Goal: Task Accomplishment & Management: Manage account settings

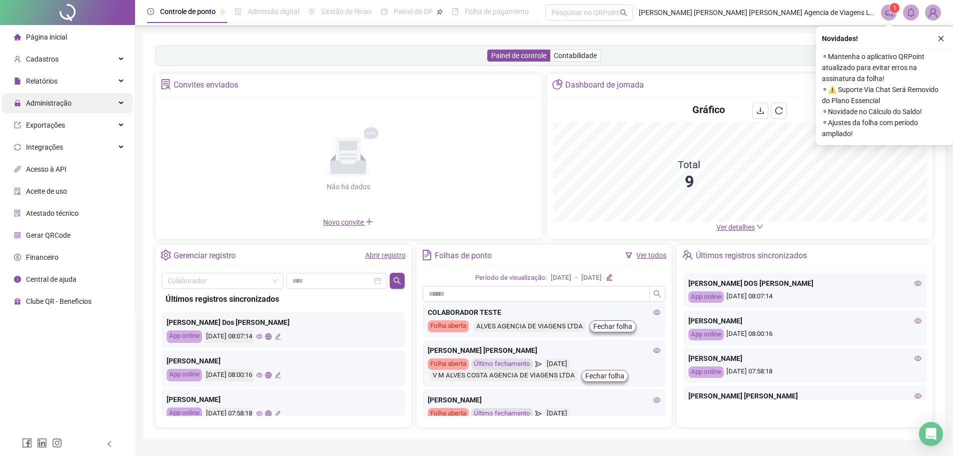
click at [80, 109] on div "Administração" at bounding box center [67, 103] width 131 height 20
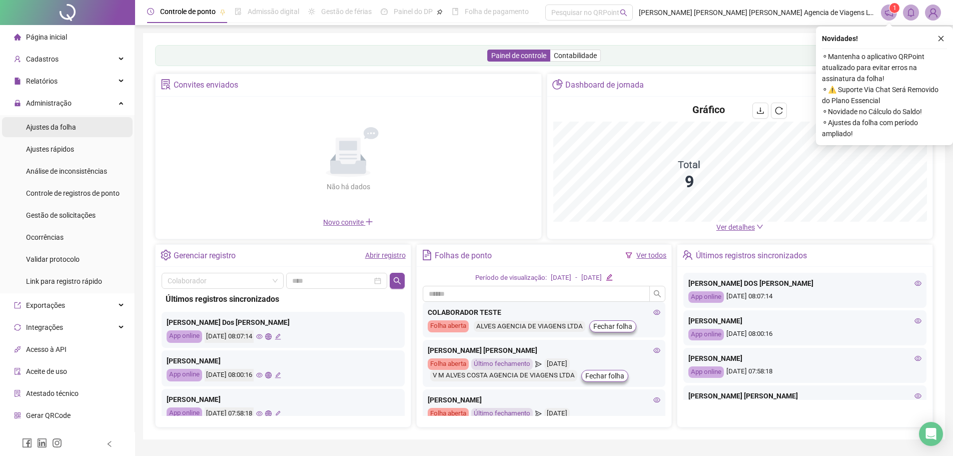
click at [80, 124] on li "Ajustes da folha" at bounding box center [67, 127] width 131 height 20
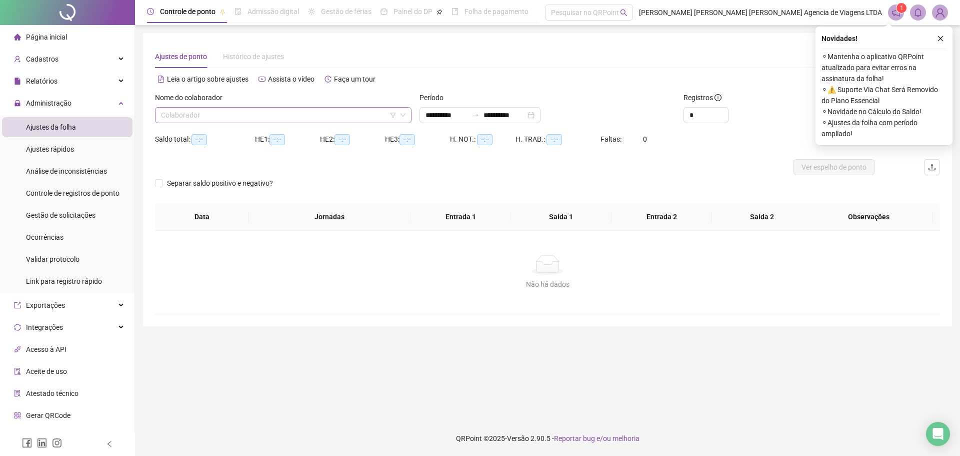
click at [272, 107] on div "Colaborador" at bounding box center [283, 115] width 257 height 16
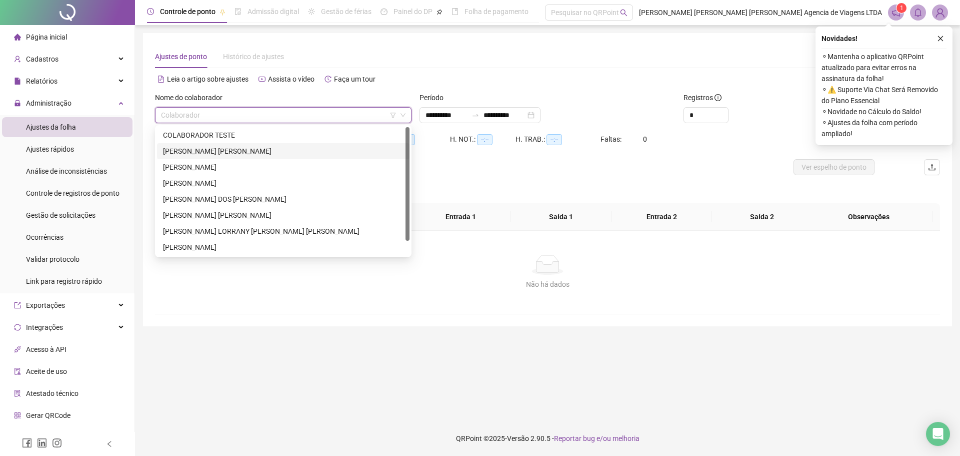
click at [253, 146] on div "GABRIEL DE SOUZA FONTENELLE" at bounding box center [283, 151] width 241 height 11
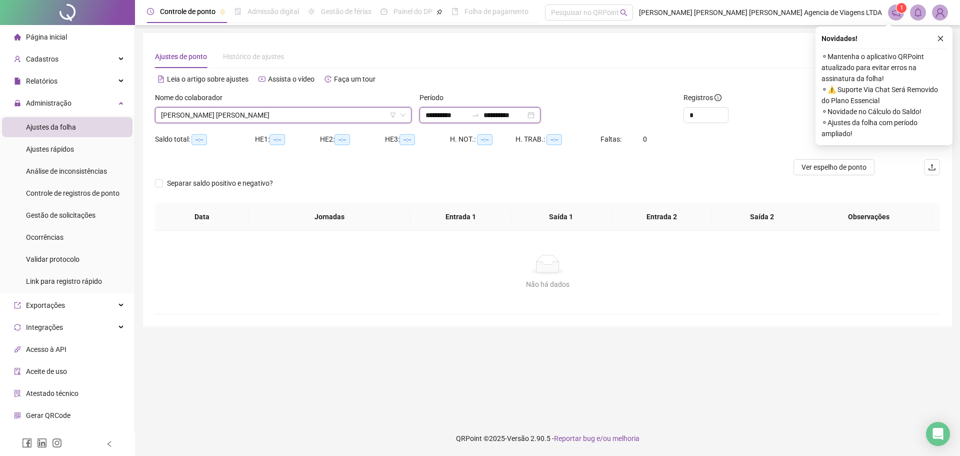
click at [517, 118] on input "**********" at bounding box center [505, 115] width 42 height 11
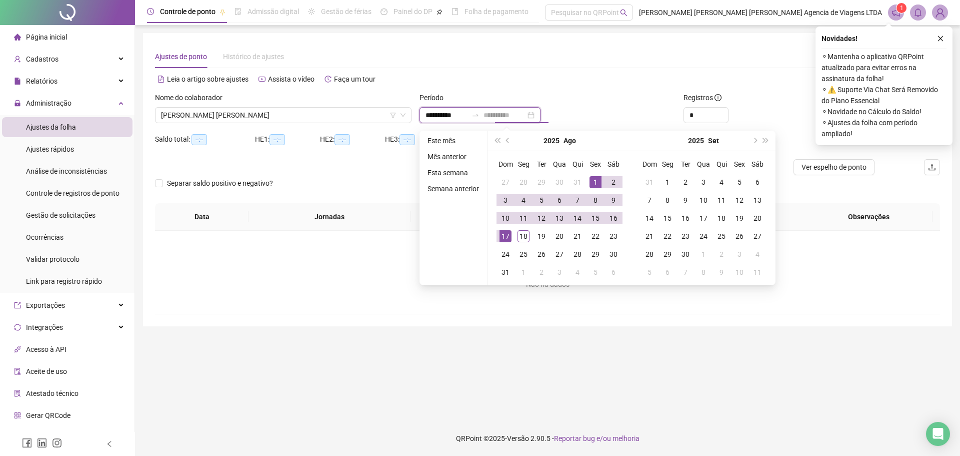
type input "**********"
click at [508, 233] on div "17" at bounding box center [506, 236] width 12 height 12
type input "**********"
click at [721, 109] on span "Increase Value" at bounding box center [722, 112] width 11 height 9
type input "*"
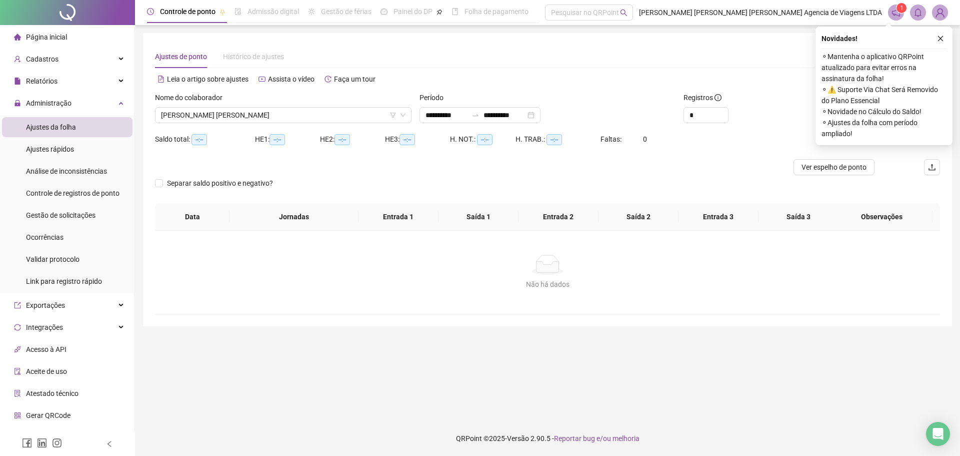
click at [939, 43] on button "button" at bounding box center [941, 39] width 12 height 12
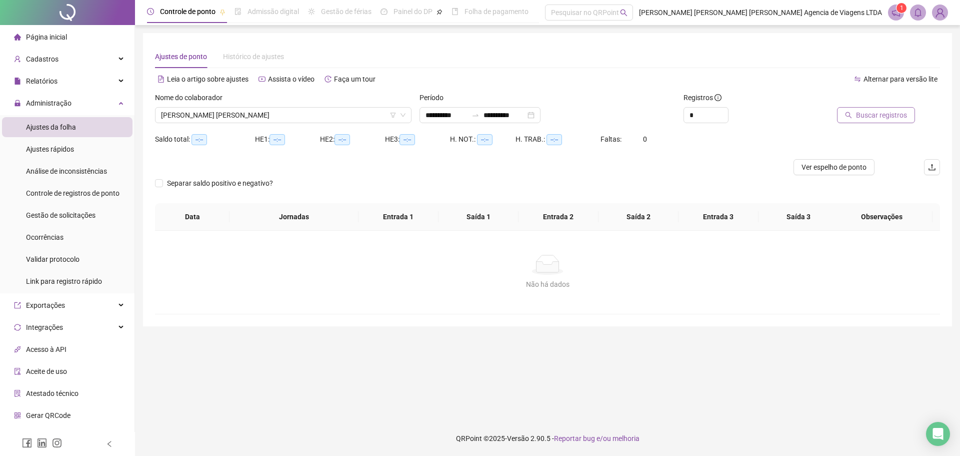
click at [872, 118] on span "Buscar registros" at bounding box center [881, 115] width 51 height 11
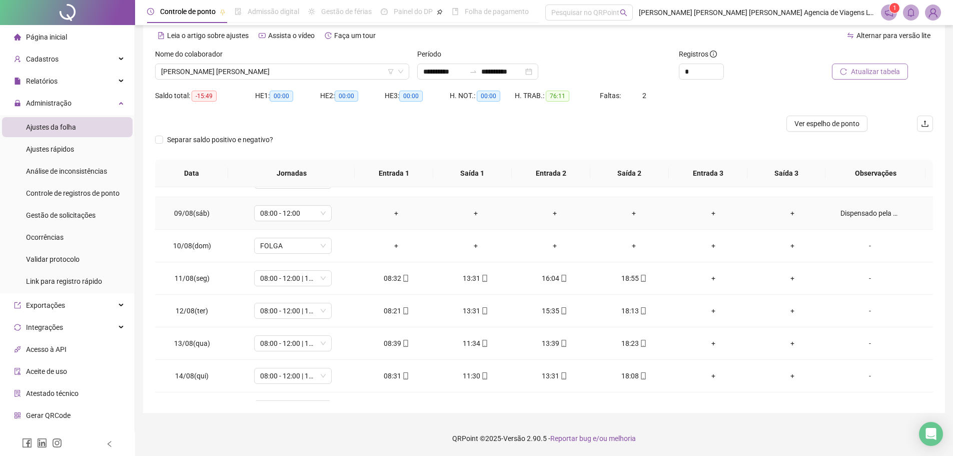
scroll to position [339, 0]
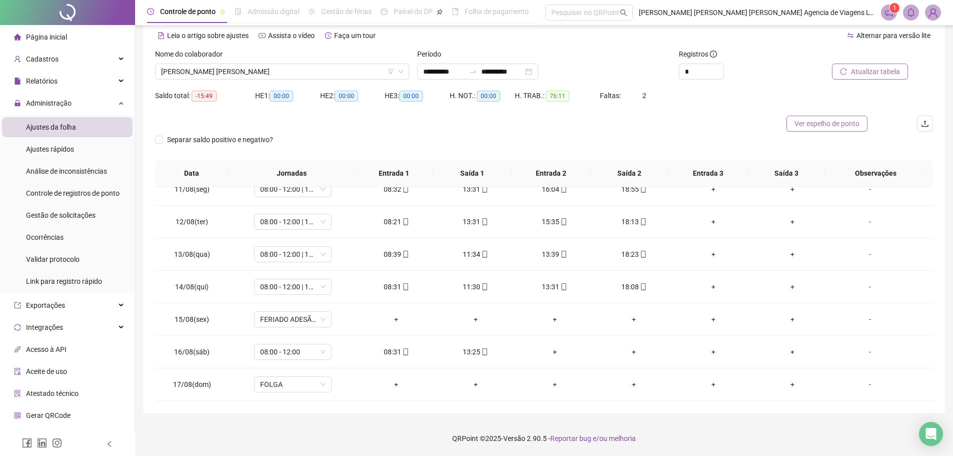
click at [833, 117] on button "Ver espelho de ponto" at bounding box center [826, 124] width 81 height 16
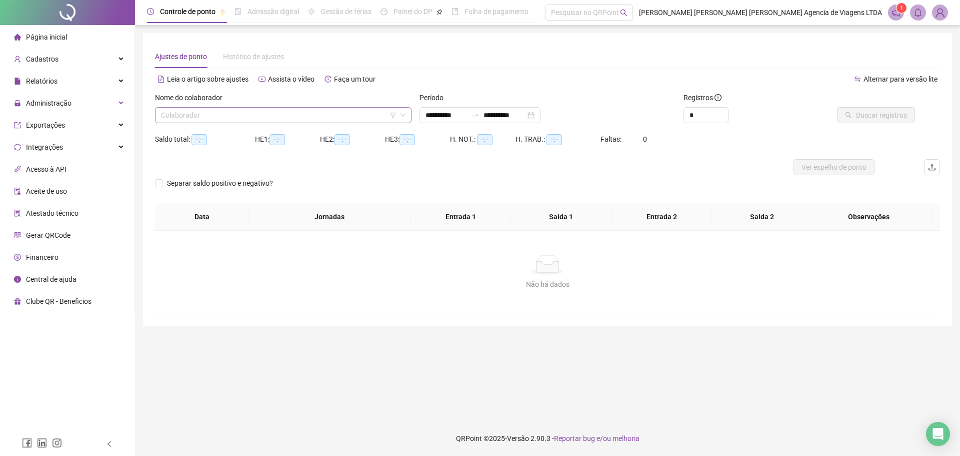
type input "**********"
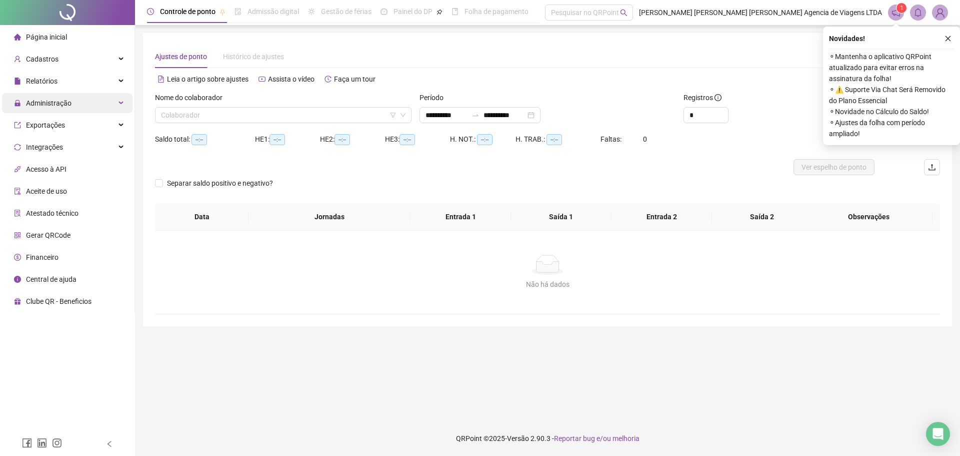
click at [89, 103] on div "Administração" at bounding box center [67, 103] width 131 height 20
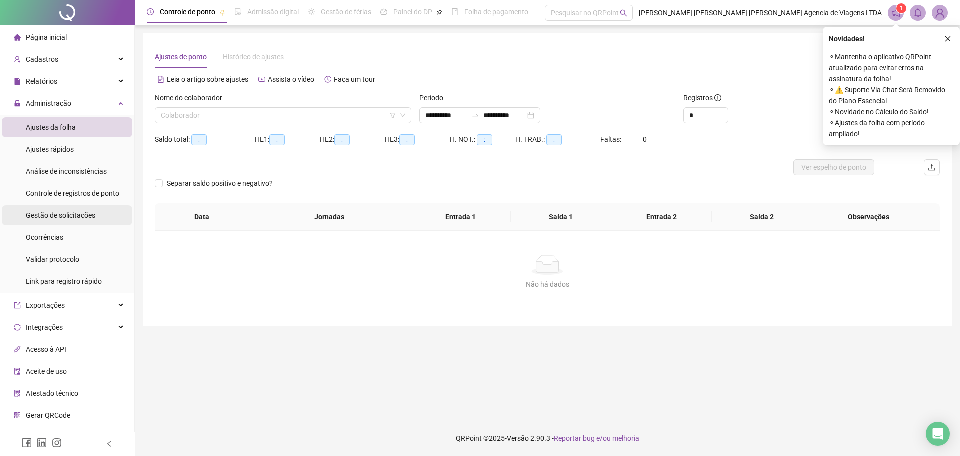
click at [78, 207] on div "Gestão de solicitações" at bounding box center [61, 215] width 70 height 20
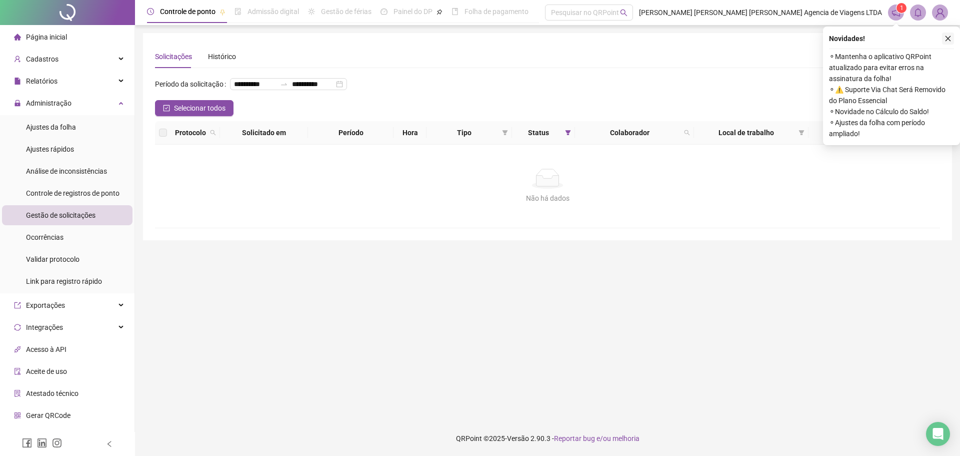
click at [948, 40] on icon "close" at bounding box center [948, 38] width 7 height 7
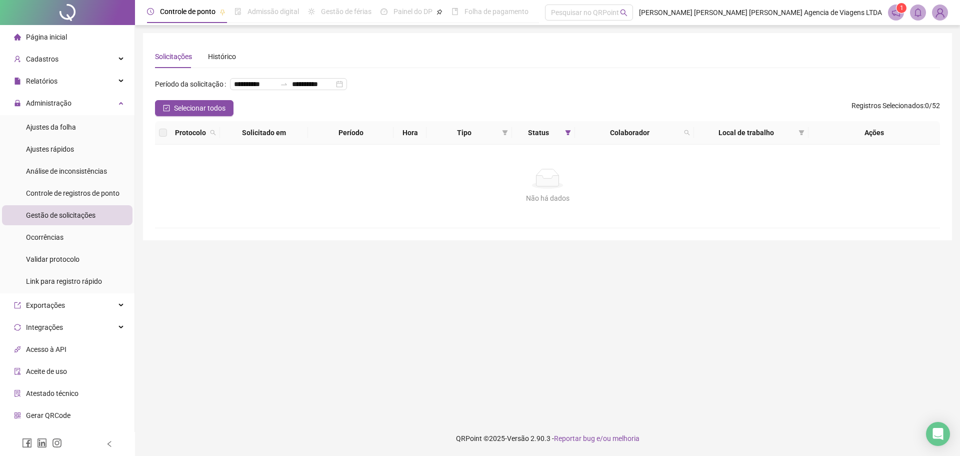
click at [945, 12] on img at bounding box center [940, 12] width 15 height 15
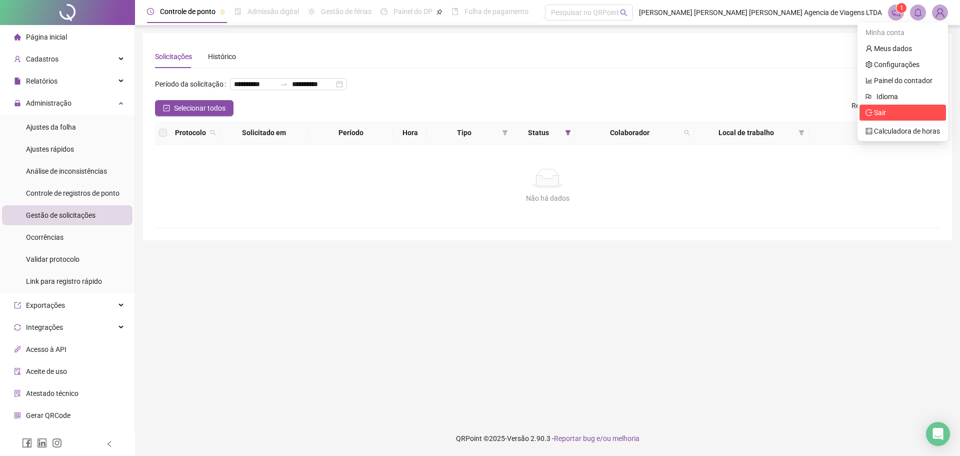
click at [909, 108] on span "Sair" at bounding box center [903, 112] width 75 height 11
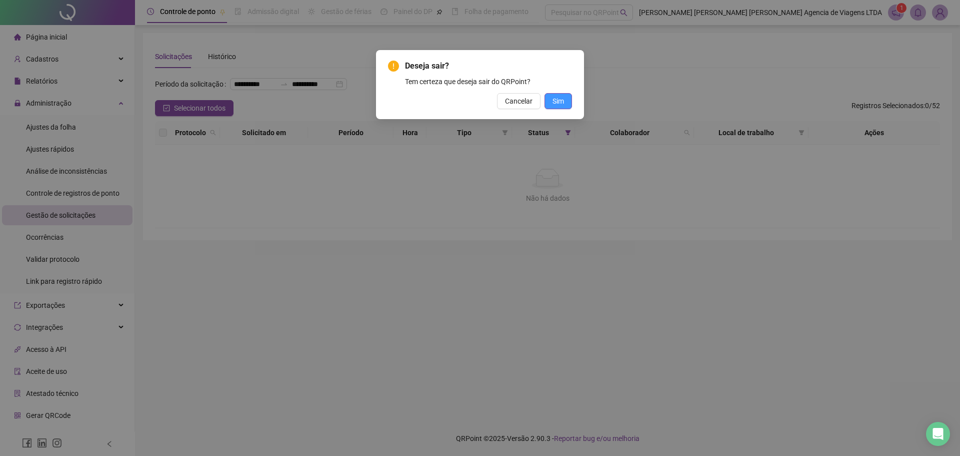
click at [562, 98] on span "Sim" at bounding box center [559, 101] width 12 height 11
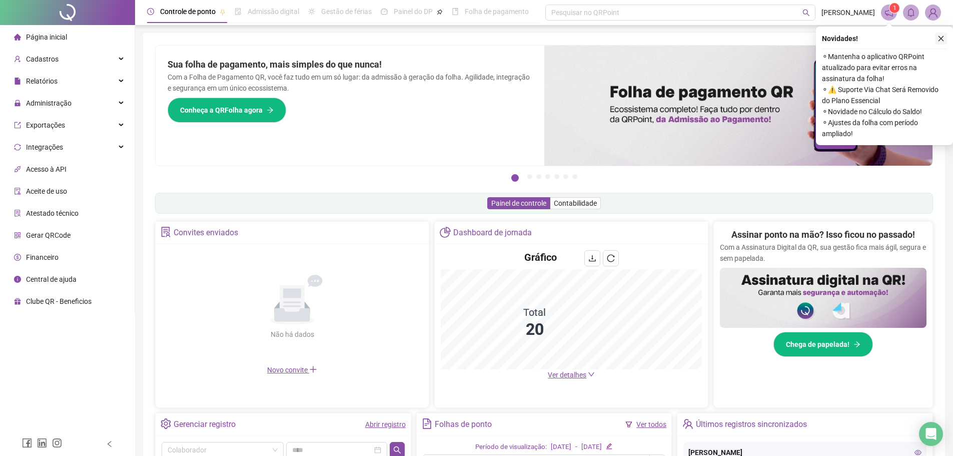
click at [942, 38] on icon "close" at bounding box center [940, 38] width 7 height 7
click at [942, 38] on div "Pague o QRPoint com Cartão de Crédito Sua assinatura: mais segurança, prática e…" at bounding box center [544, 320] width 802 height 575
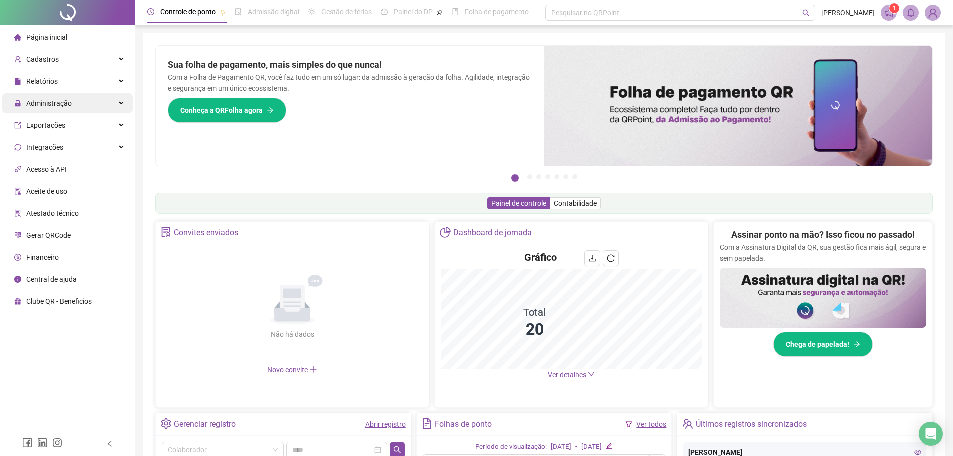
click at [89, 100] on div "Administração" at bounding box center [67, 103] width 131 height 20
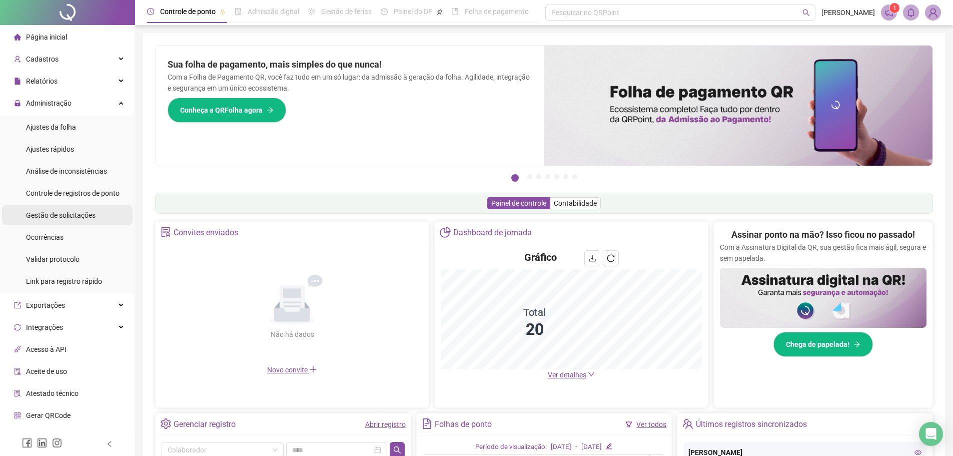
click at [83, 213] on span "Gestão de solicitações" at bounding box center [61, 215] width 70 height 8
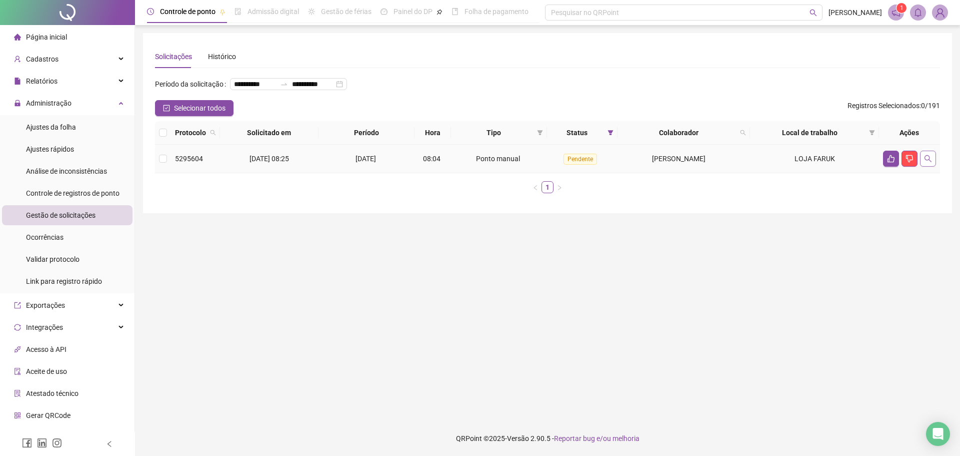
click at [925, 163] on icon "search" at bounding box center [928, 159] width 8 height 8
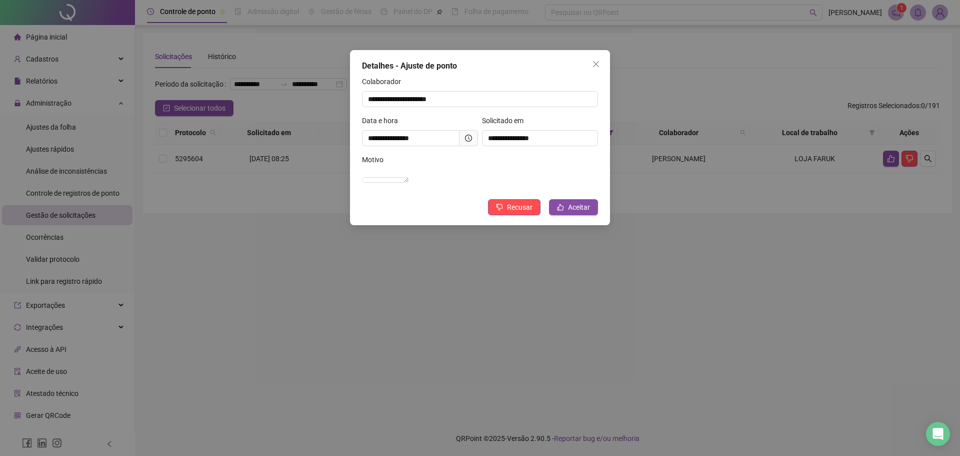
click at [477, 153] on div "**********" at bounding box center [420, 134] width 120 height 39
click at [594, 215] on button "Aceitar" at bounding box center [573, 207] width 49 height 16
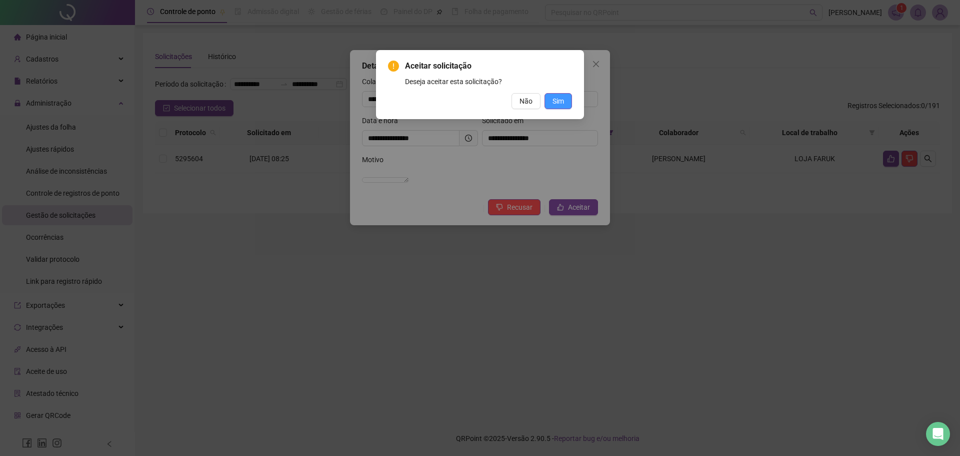
click at [563, 99] on span "Sim" at bounding box center [559, 101] width 12 height 11
click at [556, 101] on span "Sim" at bounding box center [559, 101] width 12 height 11
click at [569, 97] on button "Sim" at bounding box center [559, 101] width 28 height 16
click at [569, 97] on div "Aceitar solicitação Deseja aceitar esta solicitação? Não Sim" at bounding box center [480, 228] width 960 height 456
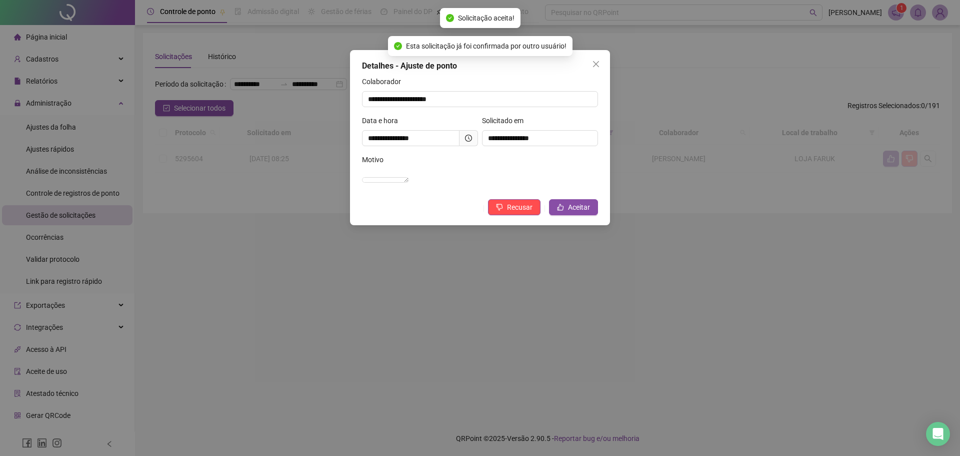
click at [569, 97] on div "Aceitar solicitação Deseja aceitar esta solicitação? Não Sim" at bounding box center [480, 228] width 960 height 456
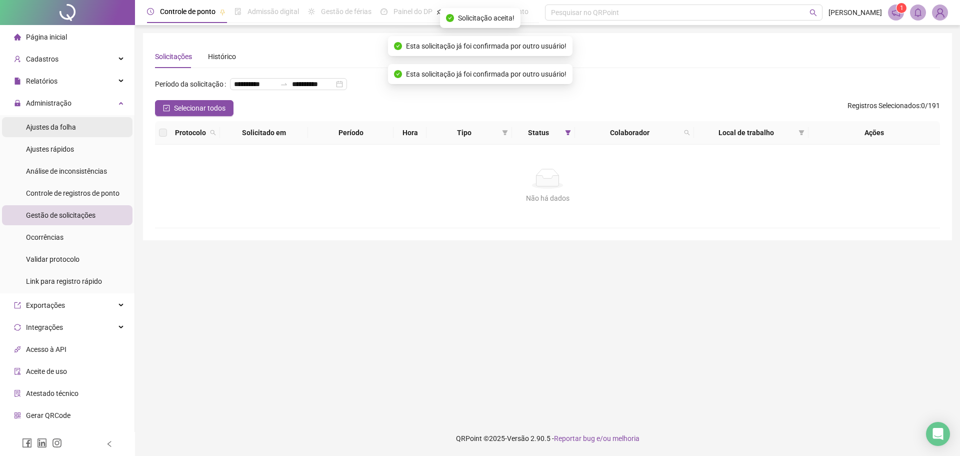
click at [70, 130] on span "Ajustes da folha" at bounding box center [51, 127] width 50 height 8
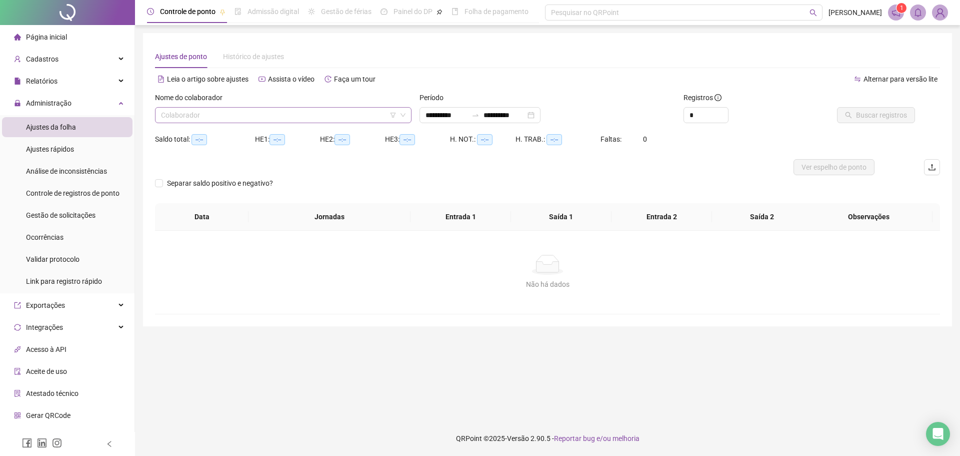
click at [274, 117] on input "search" at bounding box center [279, 115] width 236 height 15
click at [507, 108] on div "**********" at bounding box center [480, 115] width 121 height 16
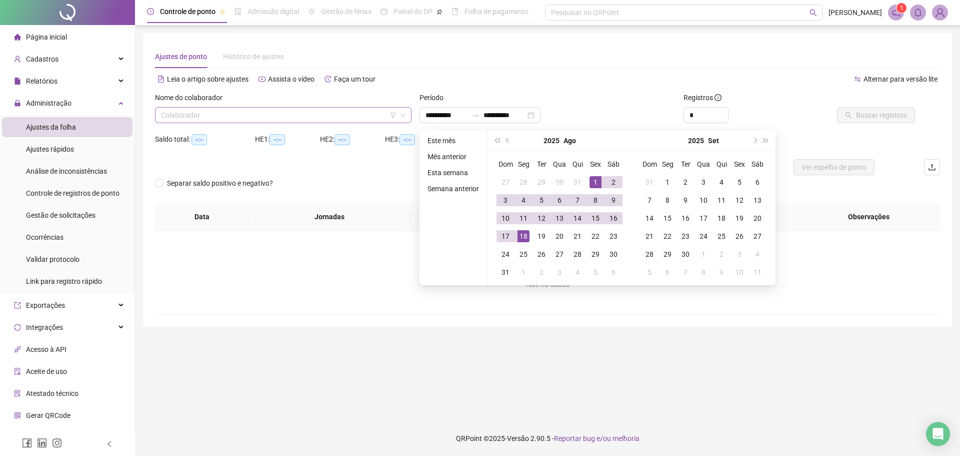
click at [356, 114] on input "search" at bounding box center [279, 115] width 236 height 15
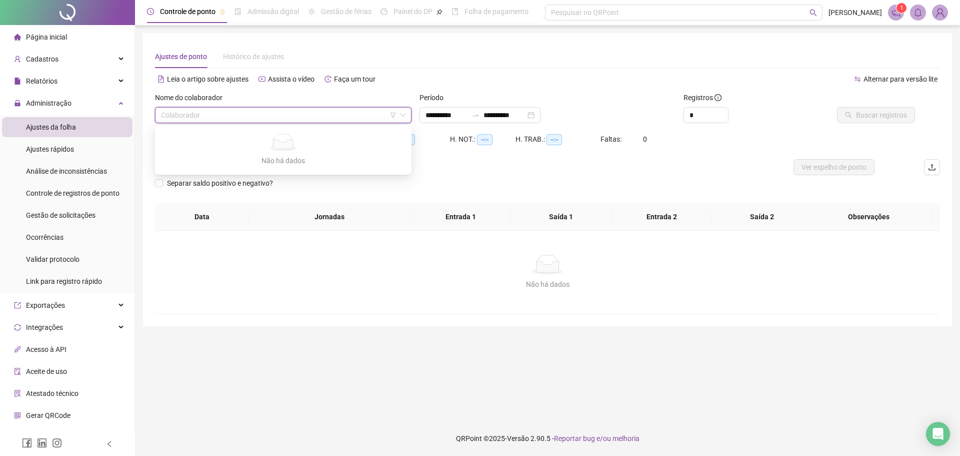
click at [409, 97] on div "Nome do colaborador" at bounding box center [283, 99] width 257 height 15
type input "**********"
click at [403, 116] on icon "down" at bounding box center [403, 116] width 5 height 4
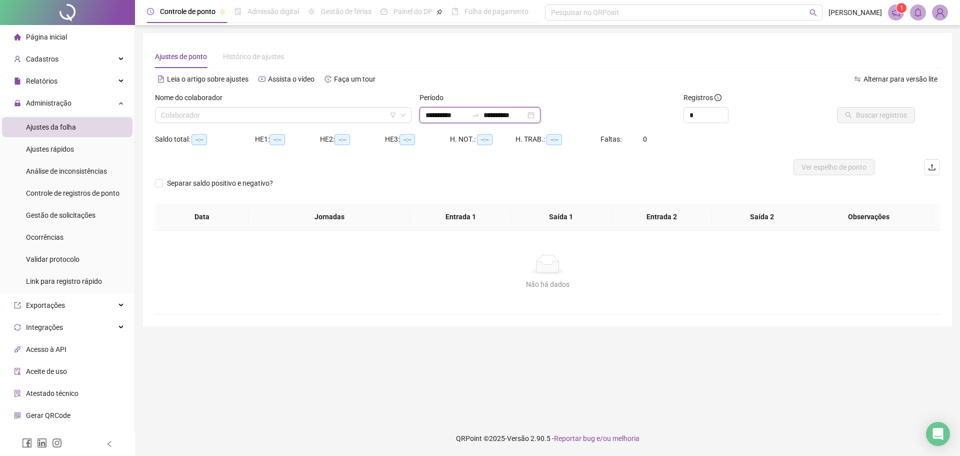
click at [452, 116] on input "**********" at bounding box center [447, 115] width 42 height 11
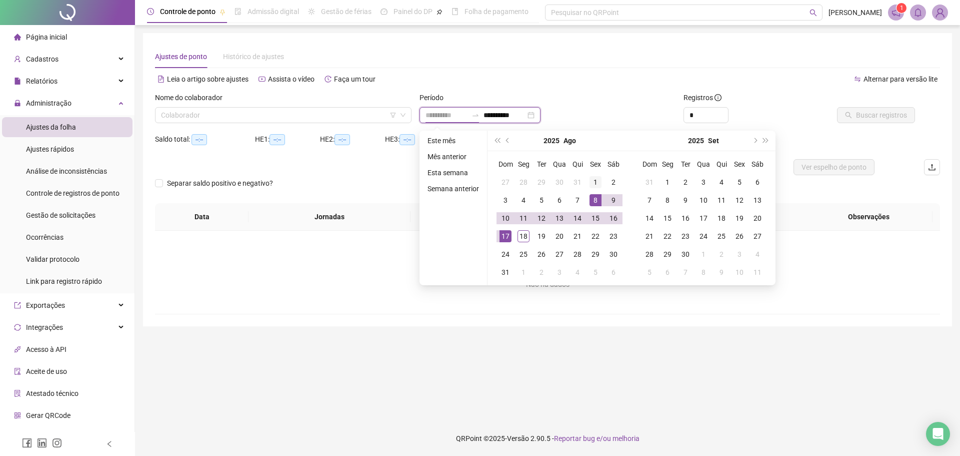
type input "**********"
click at [599, 182] on div "1" at bounding box center [596, 182] width 12 height 12
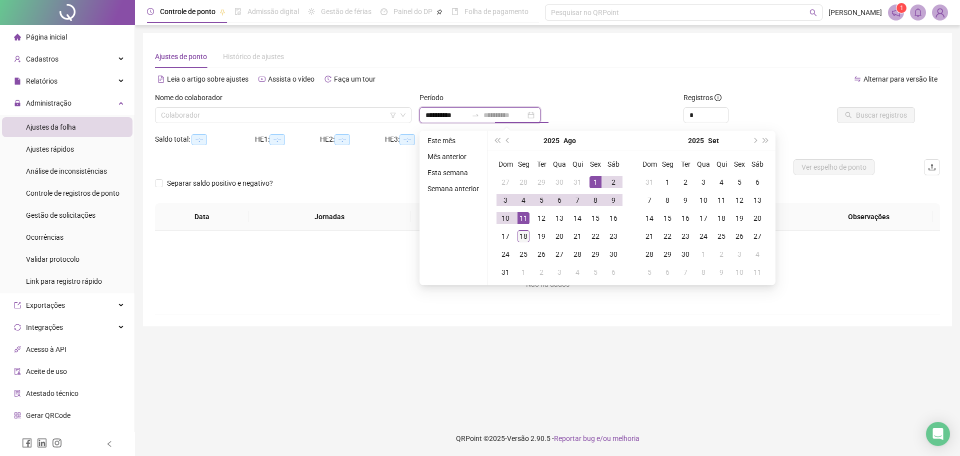
type input "**********"
click at [525, 237] on div "18" at bounding box center [524, 236] width 12 height 12
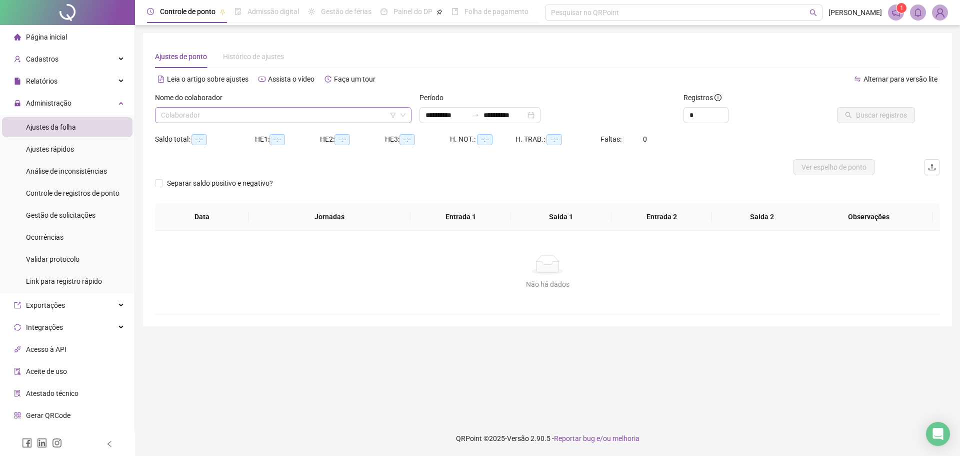
click at [360, 119] on input "search" at bounding box center [279, 115] width 236 height 15
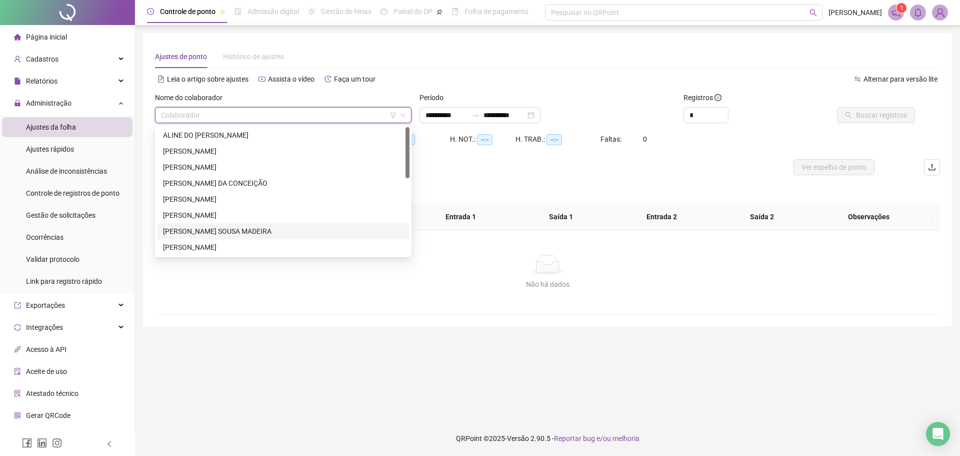
click at [272, 230] on div "[PERSON_NAME] SOUSA MADEIRA" at bounding box center [283, 231] width 241 height 11
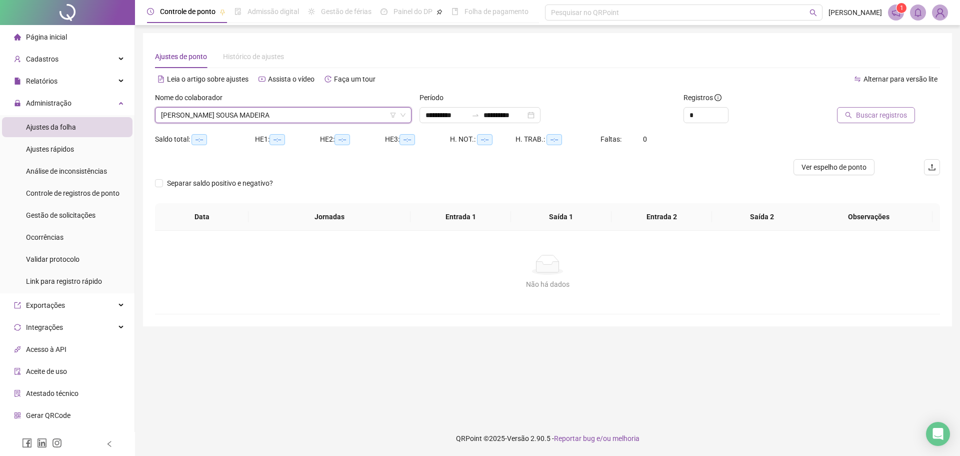
click at [879, 114] on span "Buscar registros" at bounding box center [881, 115] width 51 height 11
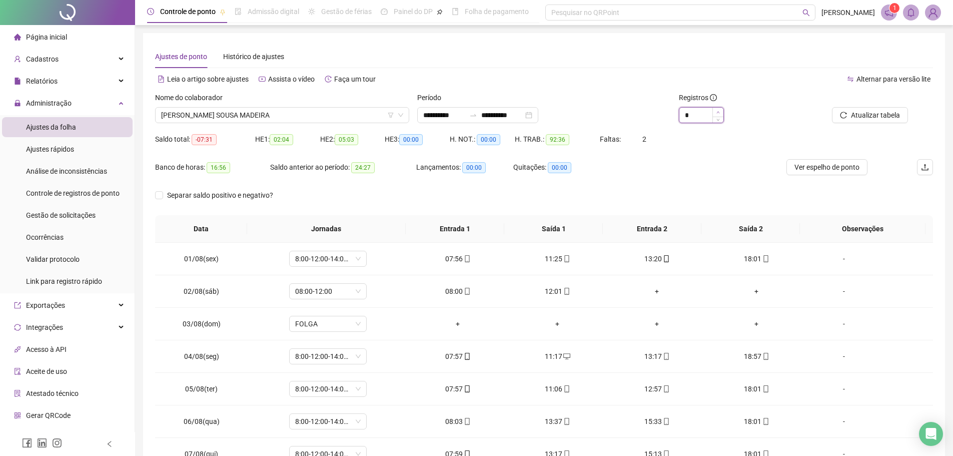
click at [722, 112] on span "Increase Value" at bounding box center [717, 112] width 11 height 9
type input "*"
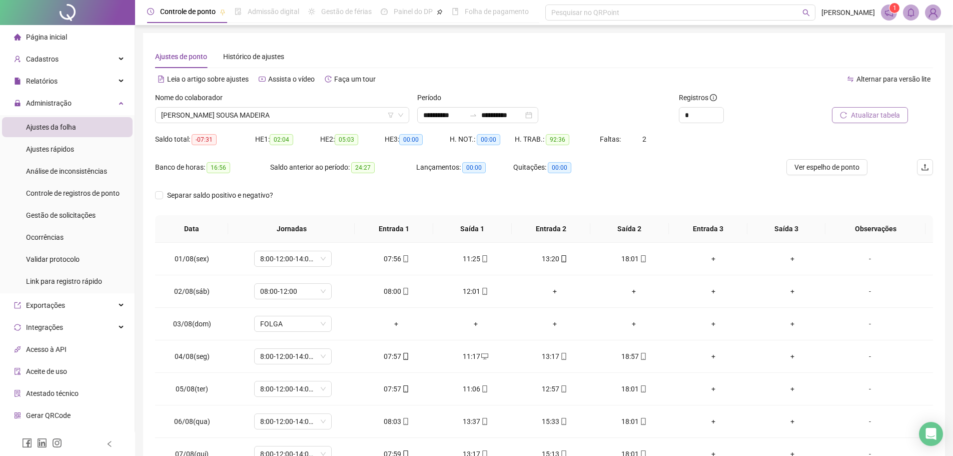
click at [864, 112] on span "Atualizar tabela" at bounding box center [875, 115] width 49 height 11
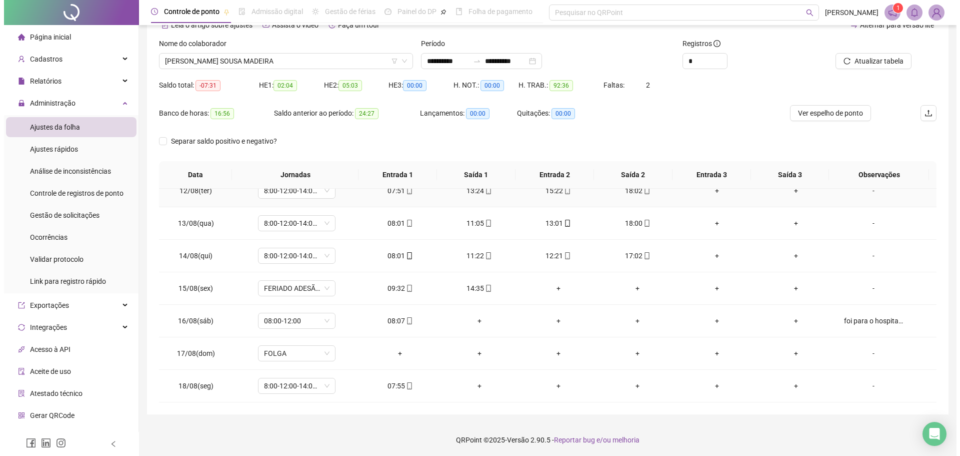
scroll to position [56, 0]
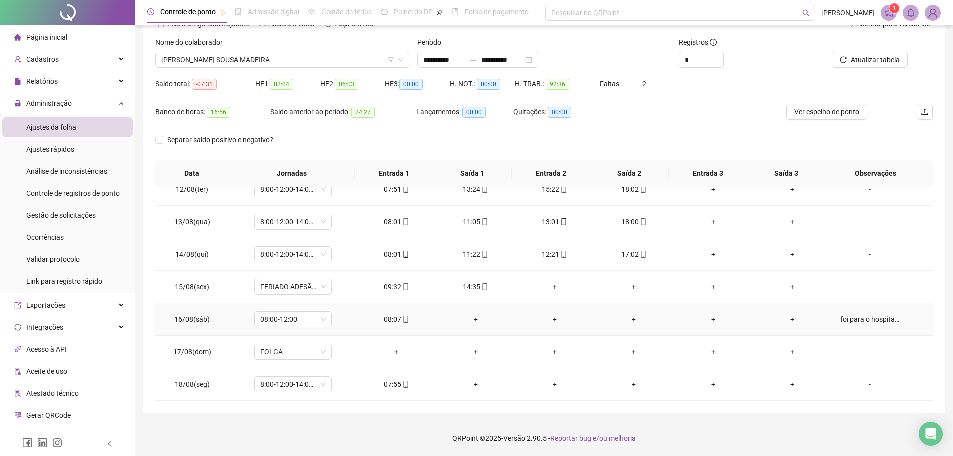
click at [868, 319] on div "foi para o hospital, dor de cabeça" at bounding box center [869, 319] width 59 height 11
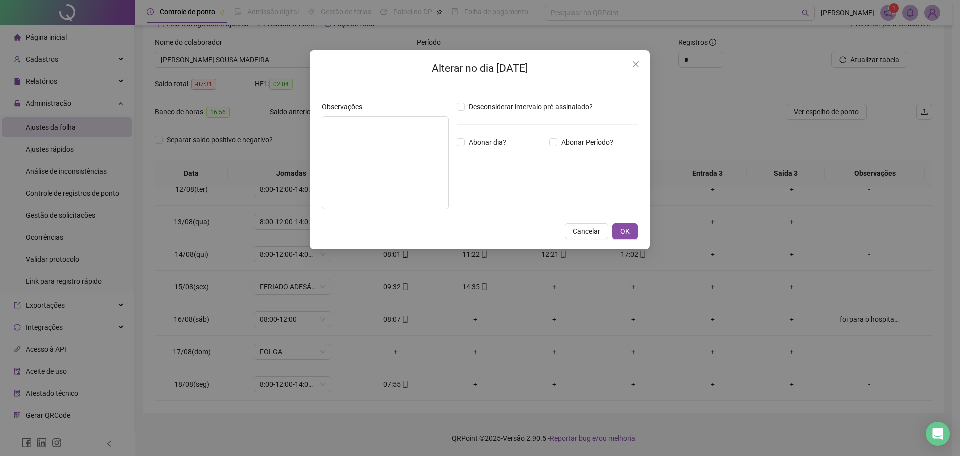
type textarea "**********"
click at [638, 63] on icon "close" at bounding box center [636, 64] width 6 height 6
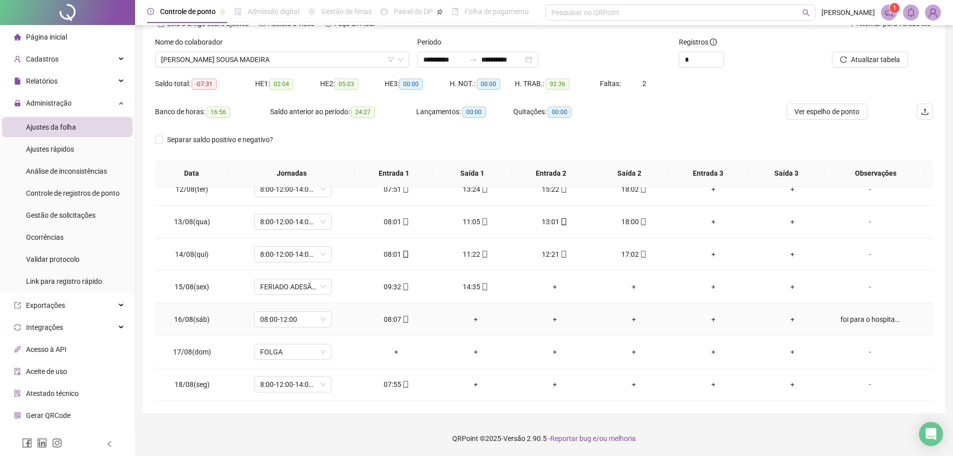
click at [869, 321] on div "foi para o hospital, dor de cabeça" at bounding box center [869, 319] width 59 height 11
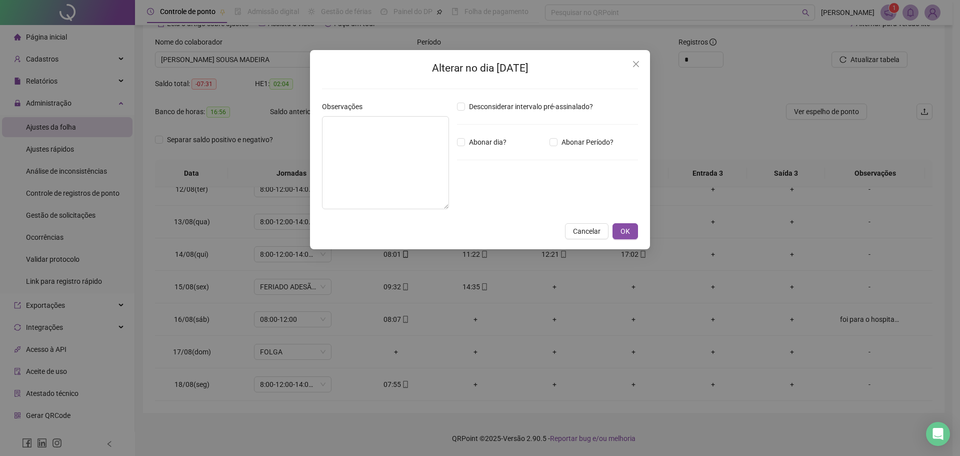
type textarea "**********"
click at [586, 77] on div "**********" at bounding box center [480, 138] width 316 height 157
click at [637, 64] on icon "close" at bounding box center [636, 64] width 6 height 6
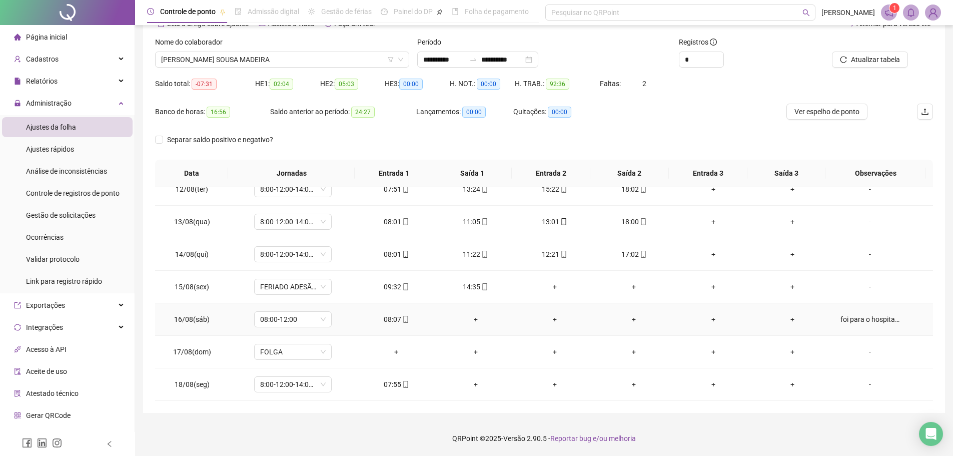
click at [855, 320] on div "foi para o hospital, dor de cabeça" at bounding box center [869, 319] width 59 height 11
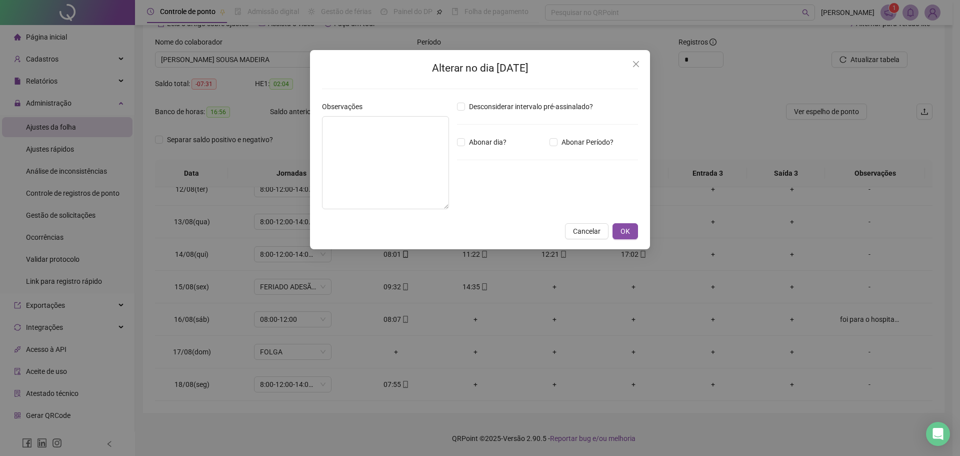
type textarea "**********"
click at [639, 62] on icon "close" at bounding box center [636, 64] width 6 height 6
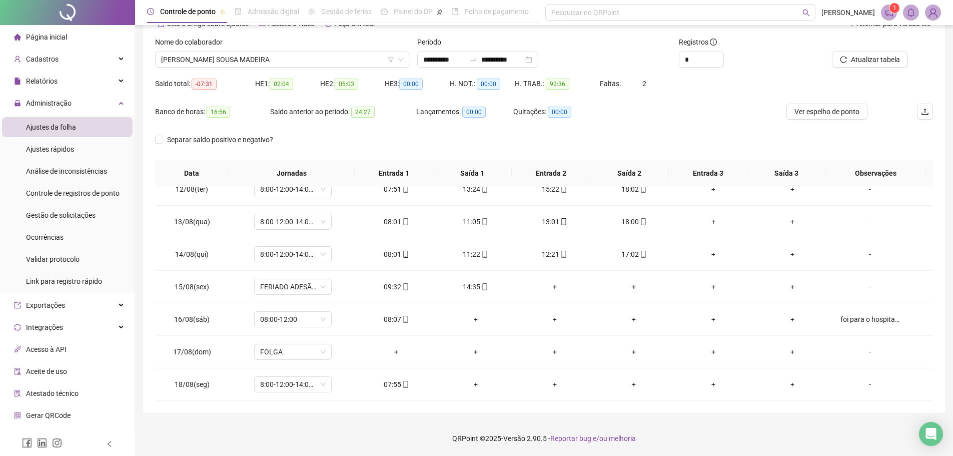
click at [731, 111] on div "Banco de horas: 16:56 Saldo anterior ao período: 24:27 Lançamentos: 00:00 Quita…" at bounding box center [446, 118] width 583 height 28
click at [862, 317] on div "foi para o hospital, dor de cabeça" at bounding box center [869, 319] width 59 height 11
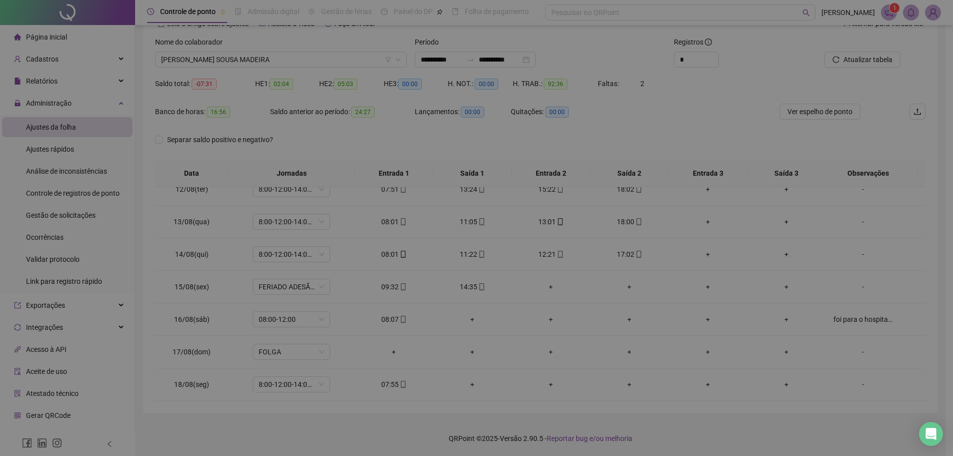
type textarea "**********"
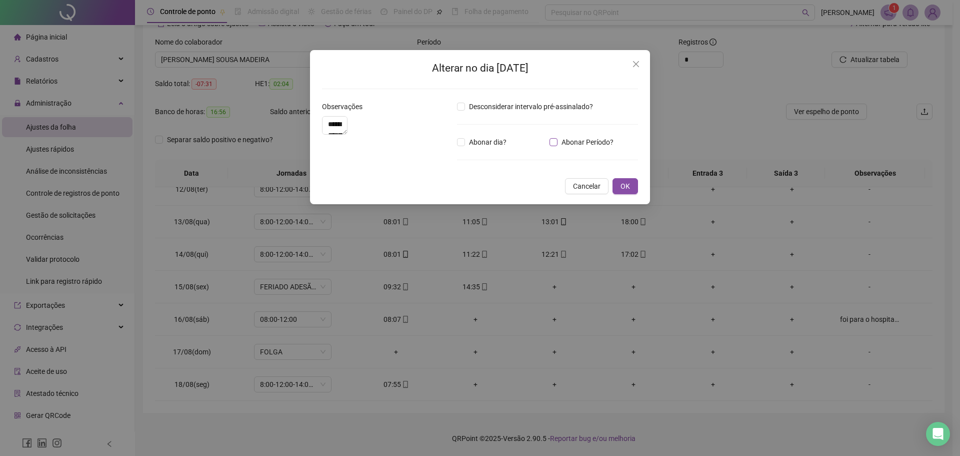
click at [558, 138] on span "Abonar Período?" at bounding box center [588, 142] width 60 height 11
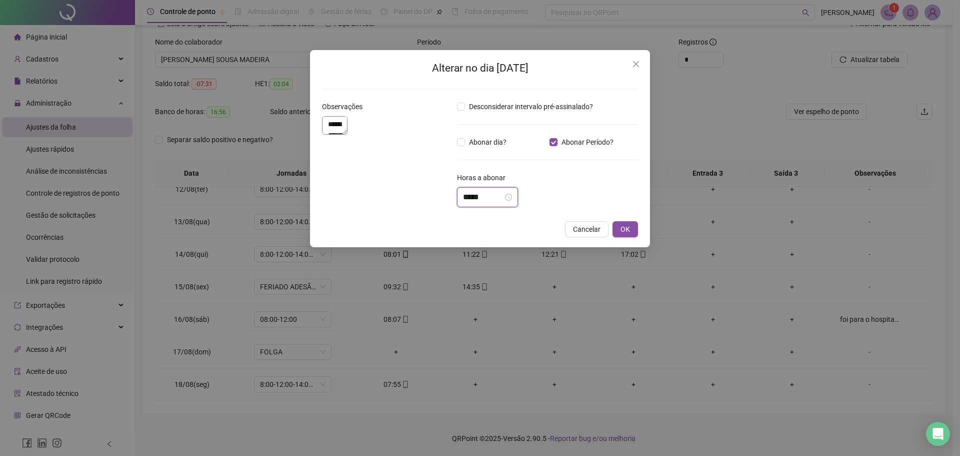
drag, startPoint x: 493, startPoint y: 197, endPoint x: 444, endPoint y: 197, distance: 49.0
click at [444, 197] on div "**********" at bounding box center [480, 158] width 324 height 114
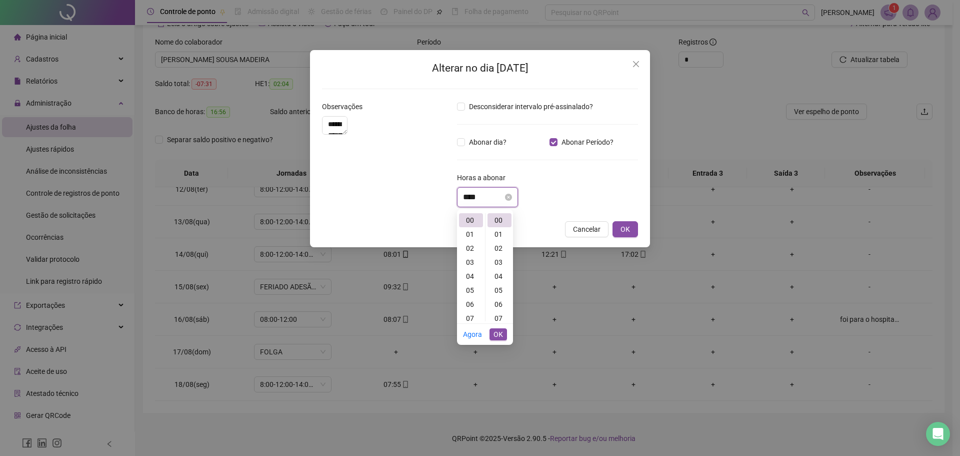
click at [474, 196] on input "****" at bounding box center [483, 197] width 40 height 12
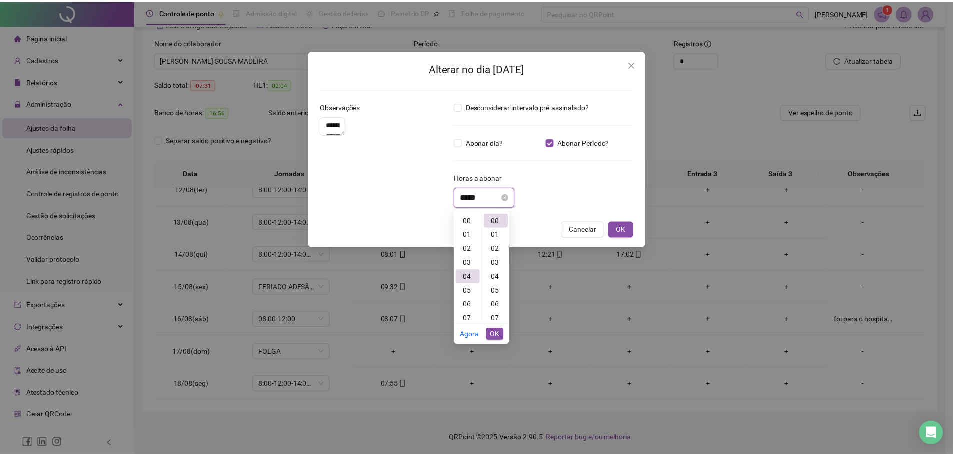
scroll to position [56, 0]
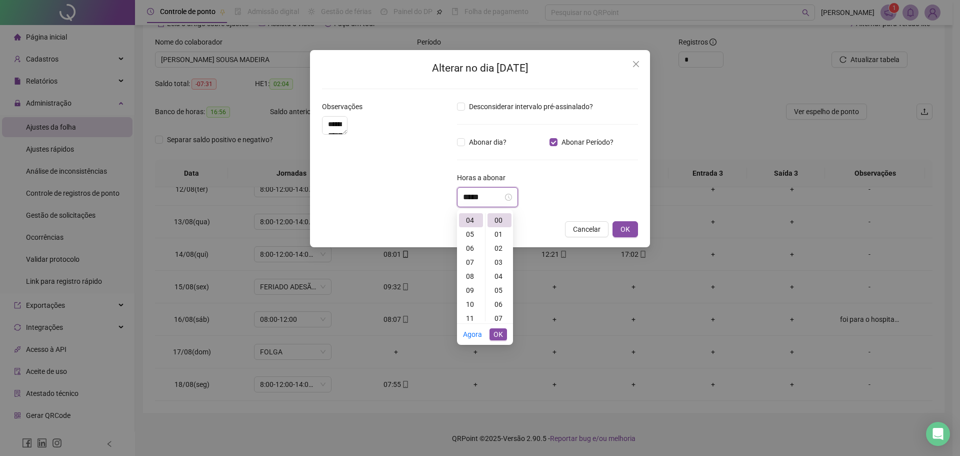
type input "*****"
click at [611, 199] on div "*****" at bounding box center [547, 197] width 181 height 20
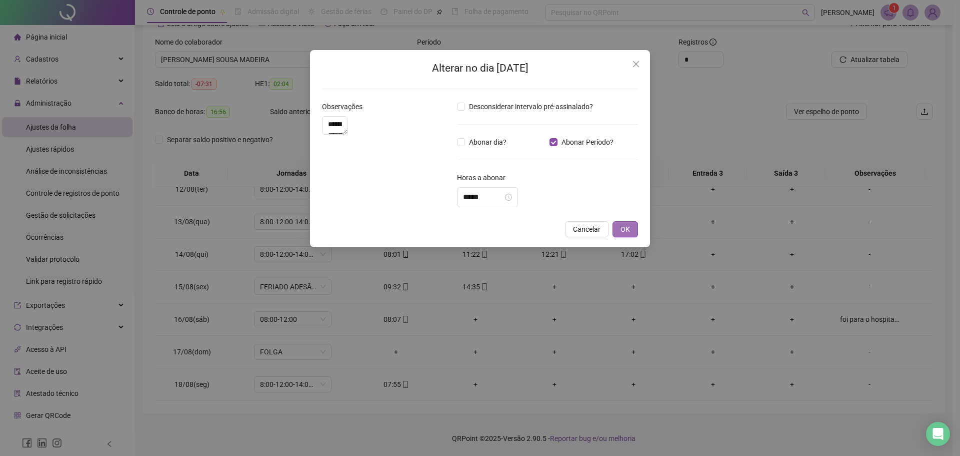
click at [630, 233] on span "OK" at bounding box center [626, 229] width 10 height 11
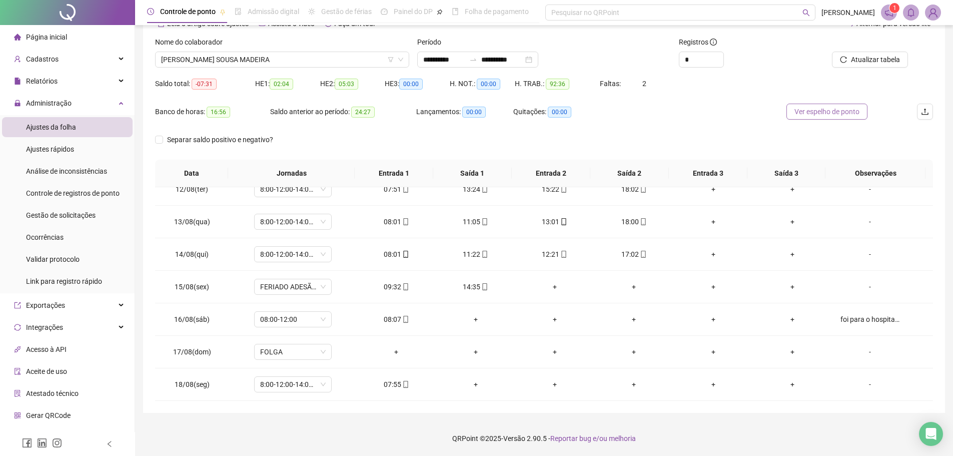
click at [803, 111] on span "Ver espelho de ponto" at bounding box center [826, 111] width 65 height 11
click at [753, 122] on div "Banco de horas: 16:56 Saldo anterior ao período: 24:27 Lançamentos: 00:00 Quita…" at bounding box center [544, 118] width 778 height 28
click at [79, 216] on span "Gestão de solicitações" at bounding box center [61, 215] width 70 height 8
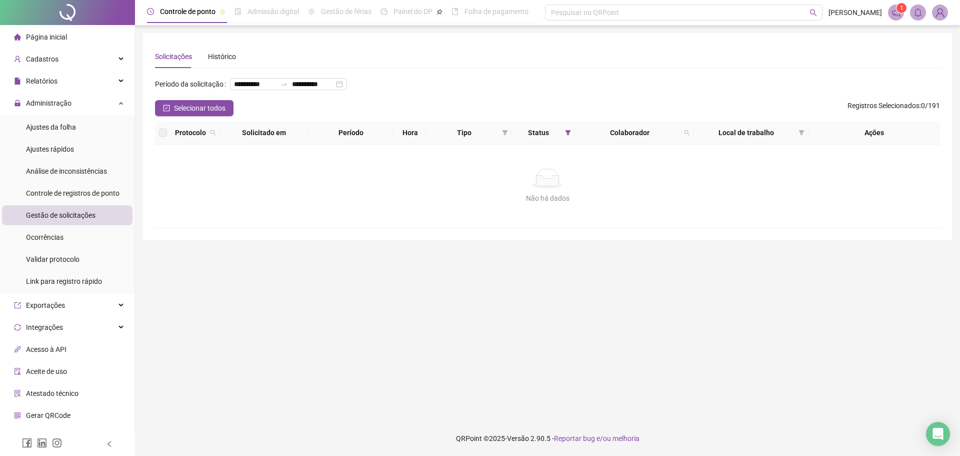
click at [940, 12] on img at bounding box center [940, 12] width 15 height 15
click at [902, 109] on span "Sair" at bounding box center [903, 112] width 75 height 11
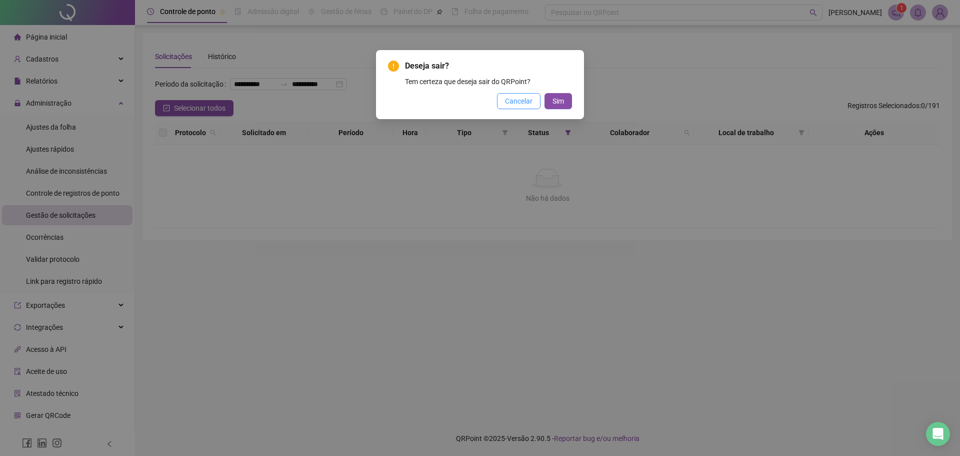
click at [521, 103] on span "Cancelar" at bounding box center [519, 101] width 28 height 11
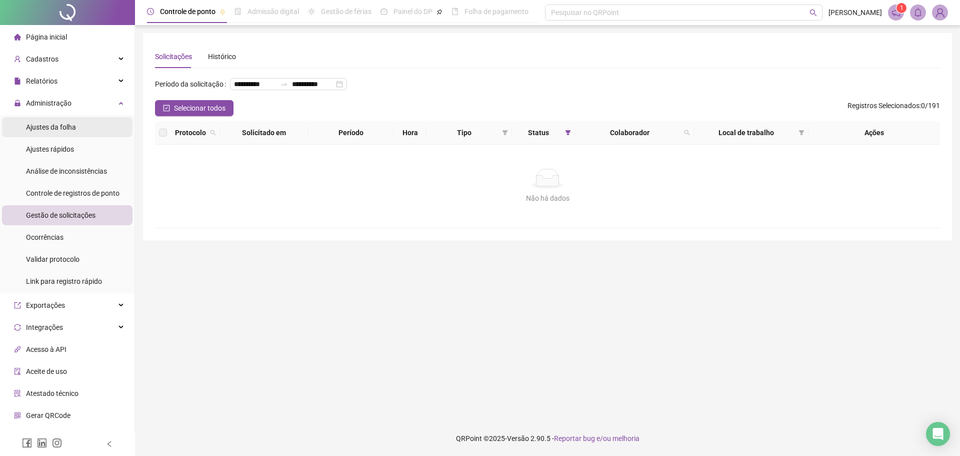
click at [71, 127] on span "Ajustes da folha" at bounding box center [51, 127] width 50 height 8
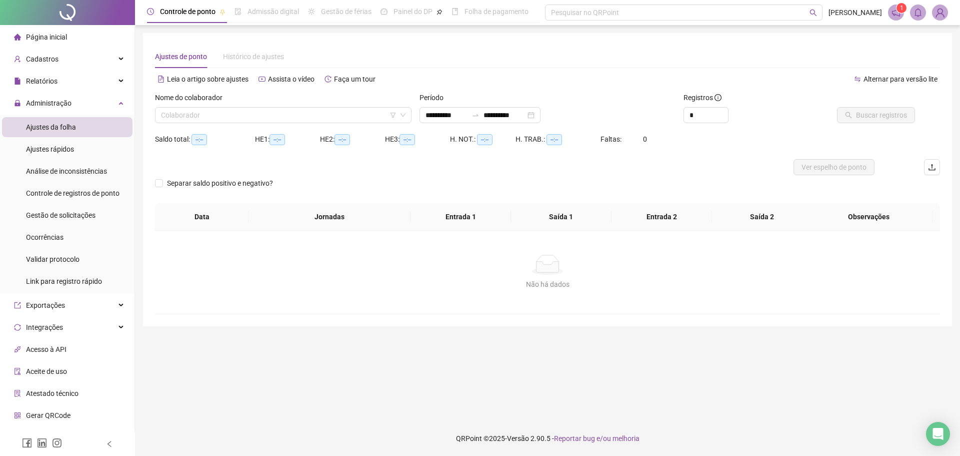
type input "**********"
click at [246, 127] on div "Nome do colaborador Colaborador" at bounding box center [283, 111] width 265 height 39
click at [255, 117] on input "search" at bounding box center [279, 115] width 236 height 15
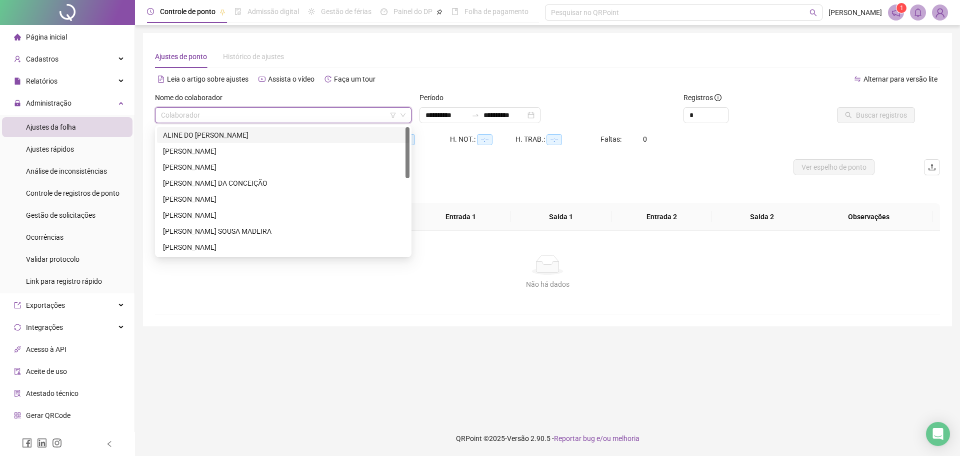
click at [250, 142] on div "ALINE DO [PERSON_NAME]" at bounding box center [283, 135] width 253 height 16
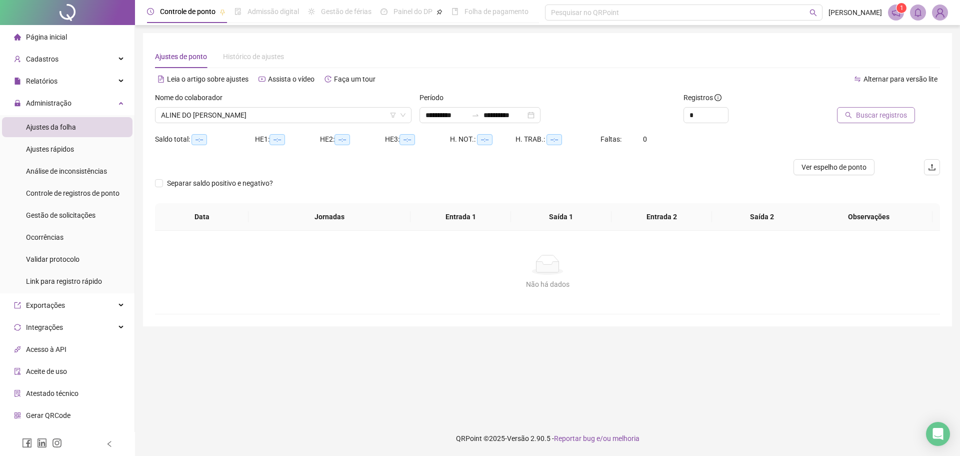
click at [840, 112] on button "Buscar registros" at bounding box center [876, 115] width 78 height 16
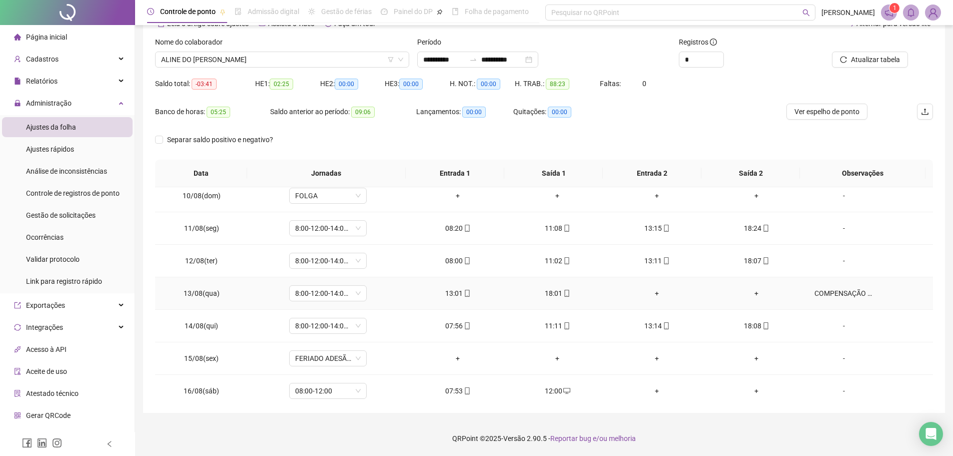
scroll to position [339, 0]
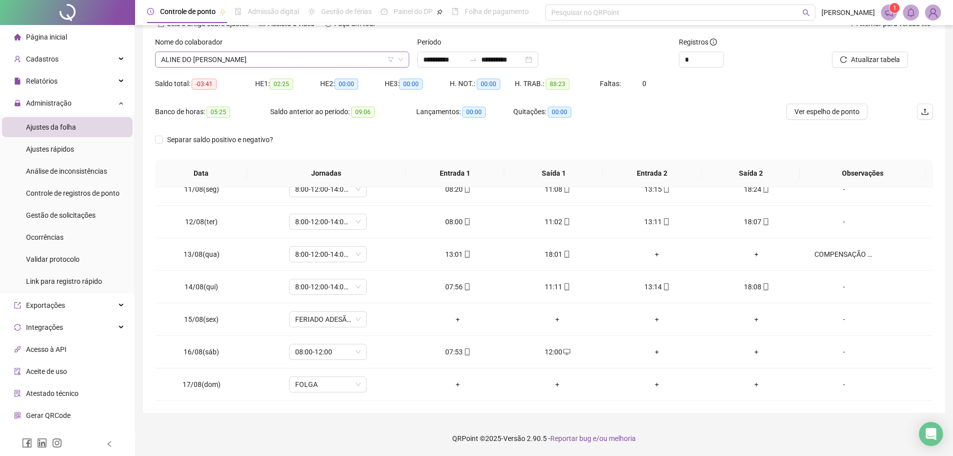
click at [321, 60] on span "ALINE DO [PERSON_NAME]" at bounding box center [282, 59] width 242 height 15
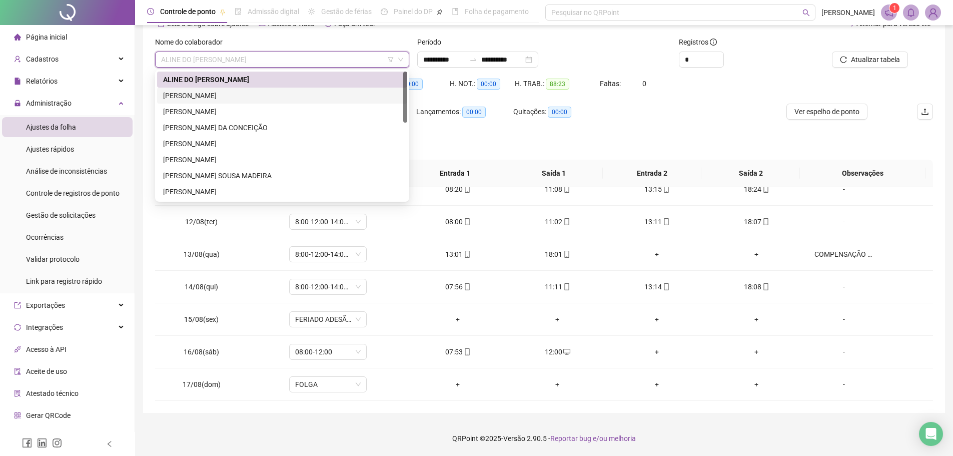
click at [285, 94] on div "[PERSON_NAME]" at bounding box center [282, 95] width 238 height 11
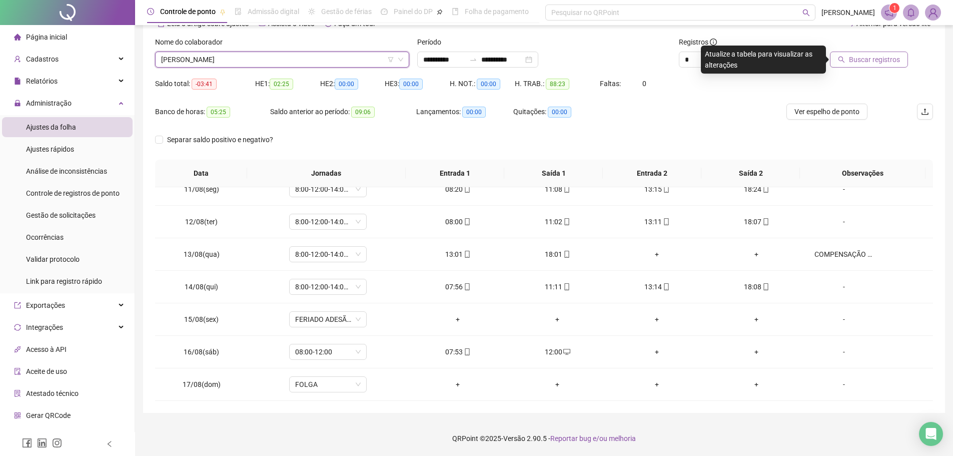
click at [882, 64] on span "Buscar registros" at bounding box center [874, 59] width 51 height 11
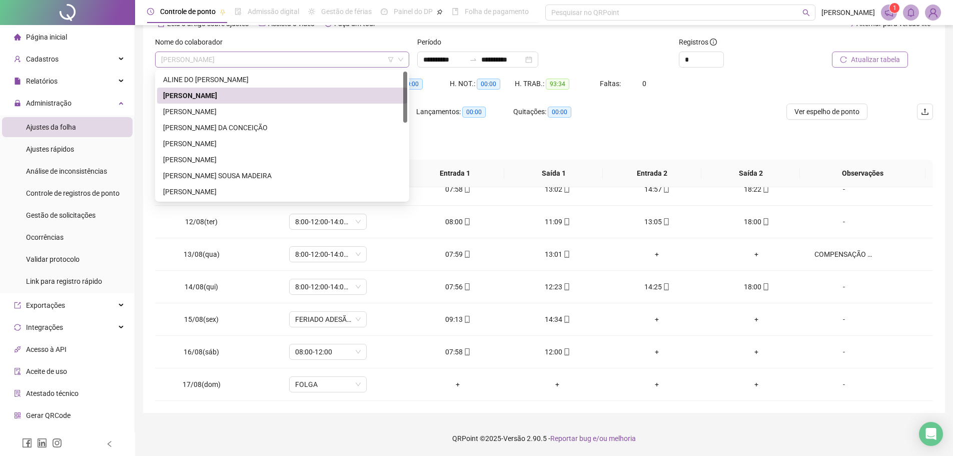
click at [293, 61] on span "[PERSON_NAME]" at bounding box center [282, 59] width 242 height 15
click at [261, 113] on div "[PERSON_NAME]" at bounding box center [282, 111] width 238 height 11
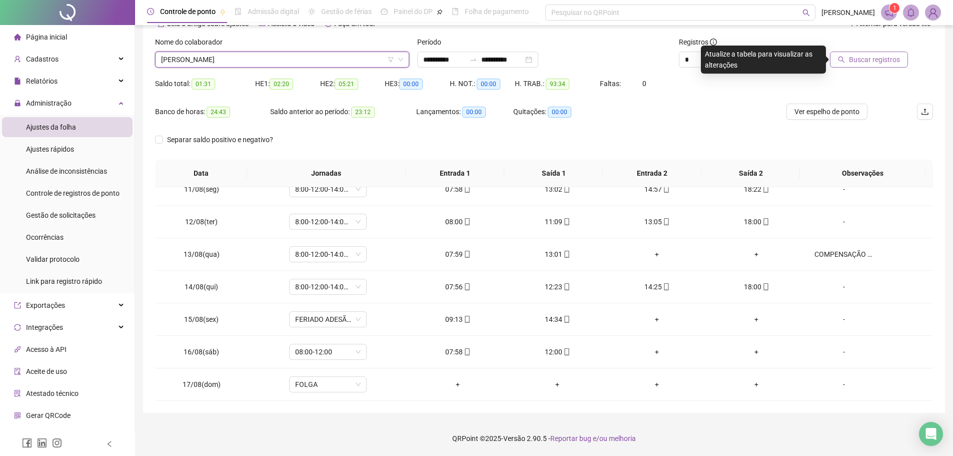
click at [879, 57] on span "Buscar registros" at bounding box center [874, 59] width 51 height 11
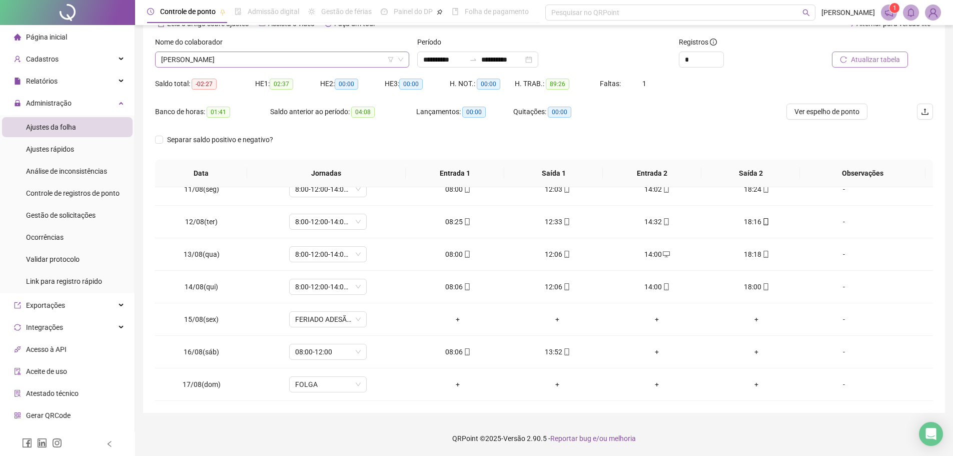
click at [314, 56] on span "[PERSON_NAME]" at bounding box center [282, 59] width 242 height 15
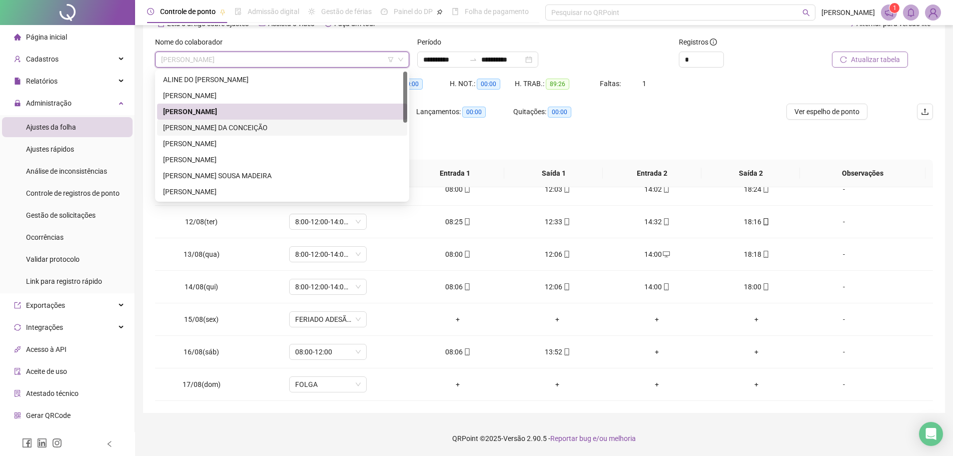
click at [266, 125] on div "[PERSON_NAME] DA CONCEIÇÃO" at bounding box center [282, 127] width 238 height 11
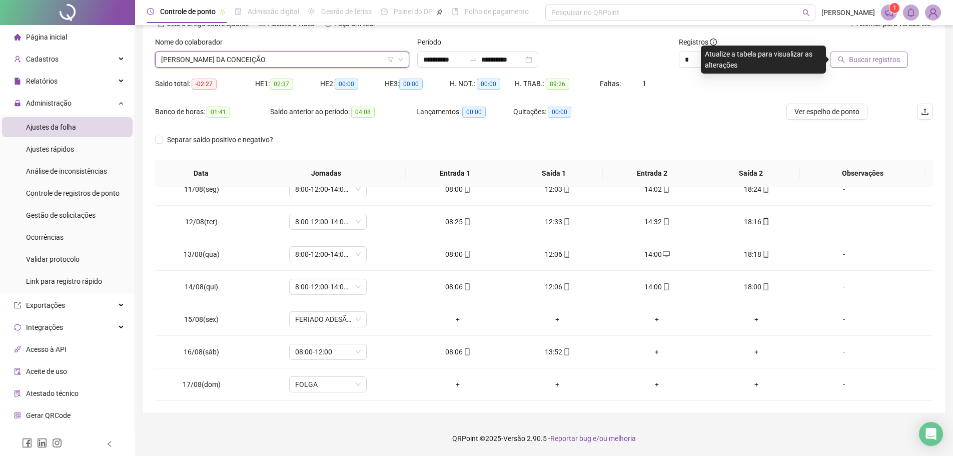
click at [870, 62] on span "Buscar registros" at bounding box center [874, 59] width 51 height 11
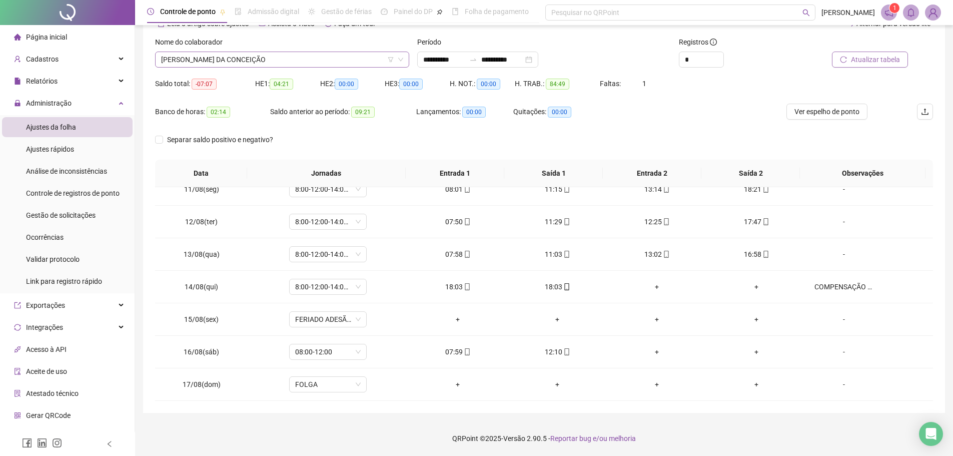
click at [322, 57] on span "[PERSON_NAME] DA CONCEIÇÃO" at bounding box center [282, 59] width 242 height 15
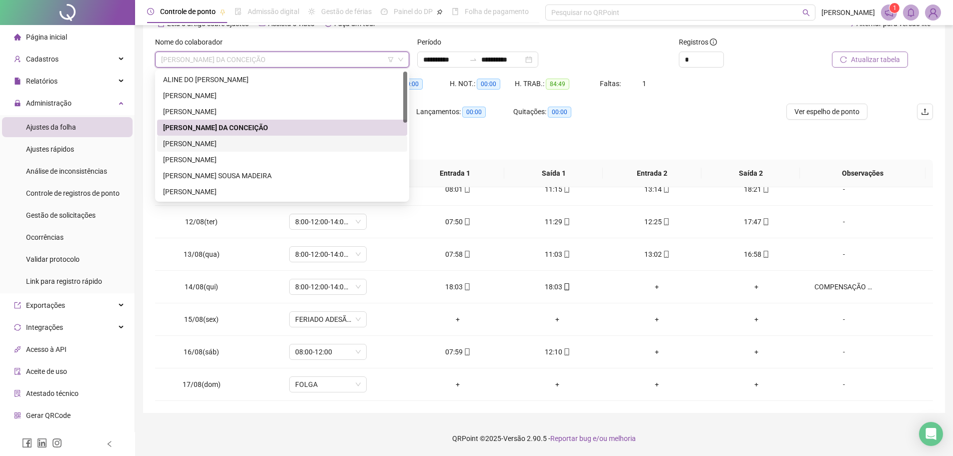
click at [262, 143] on div "[PERSON_NAME]" at bounding box center [282, 143] width 238 height 11
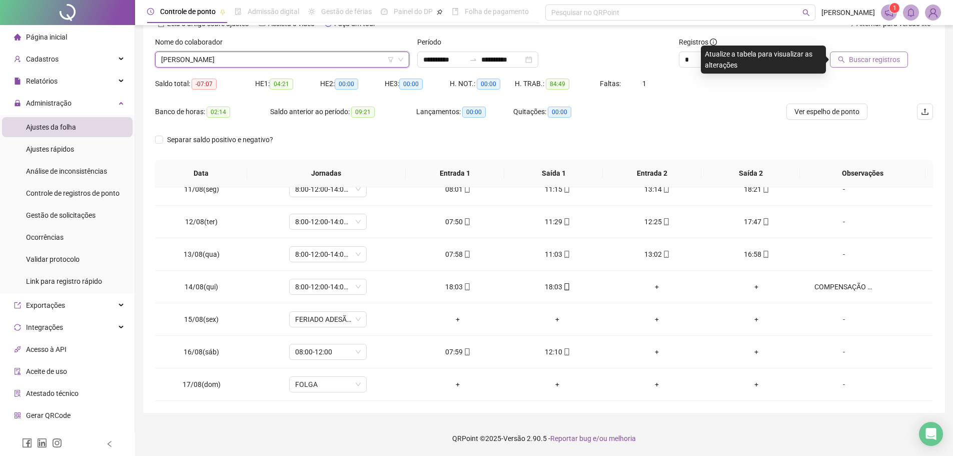
click at [874, 59] on span "Buscar registros" at bounding box center [874, 59] width 51 height 11
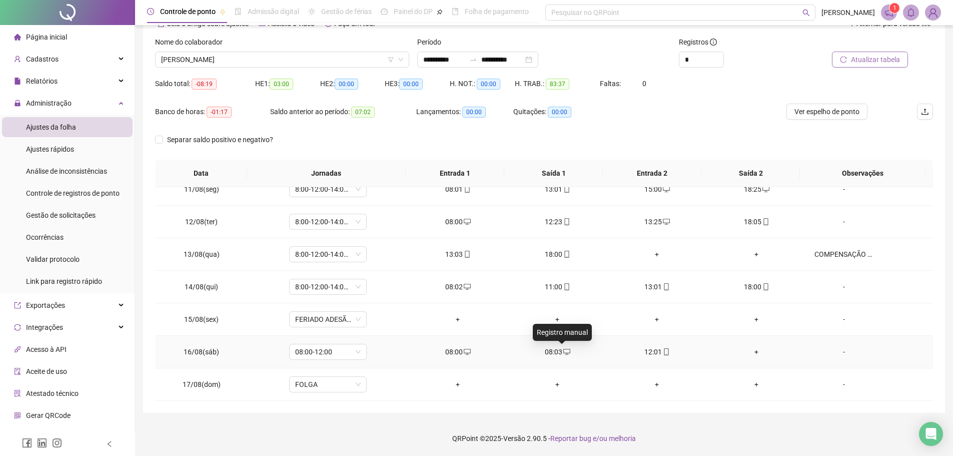
click at [564, 352] on icon "desktop" at bounding box center [566, 351] width 7 height 7
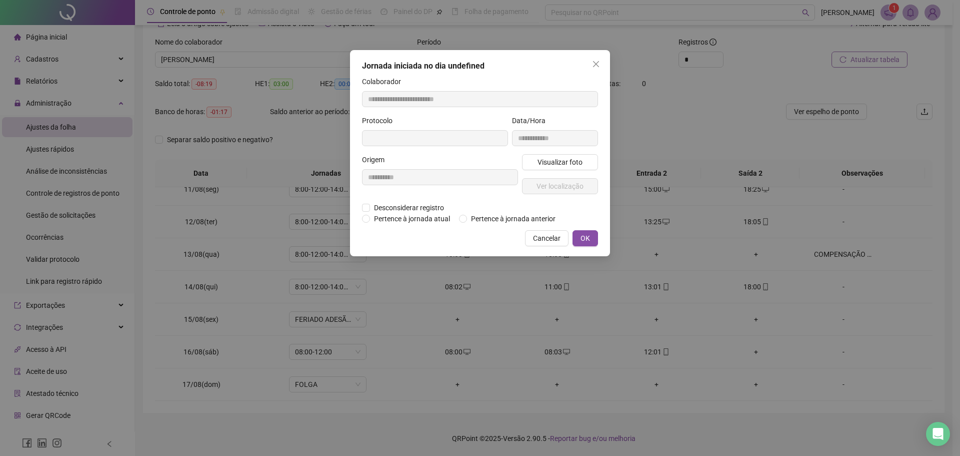
type input "**********"
click at [426, 206] on span "Desconsiderar registro" at bounding box center [409, 208] width 78 height 11
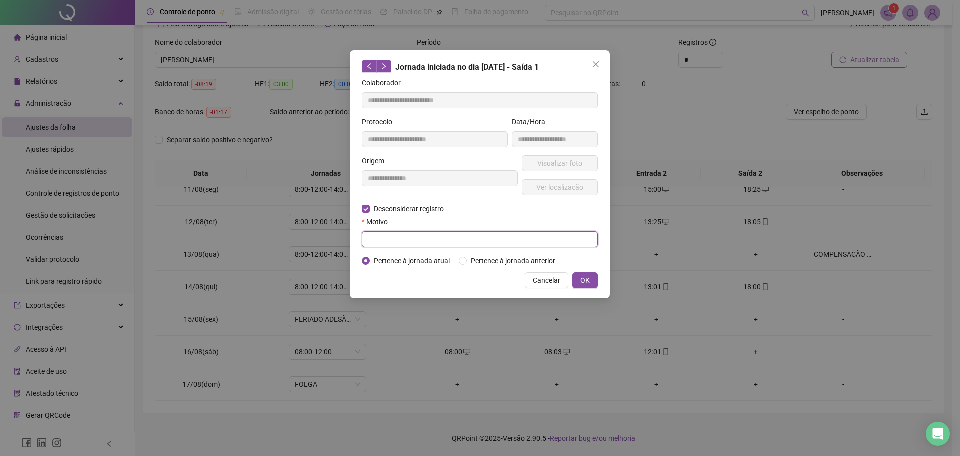
click at [427, 237] on input "text" at bounding box center [480, 239] width 236 height 16
type input "**********"
click at [587, 279] on span "OK" at bounding box center [586, 280] width 10 height 11
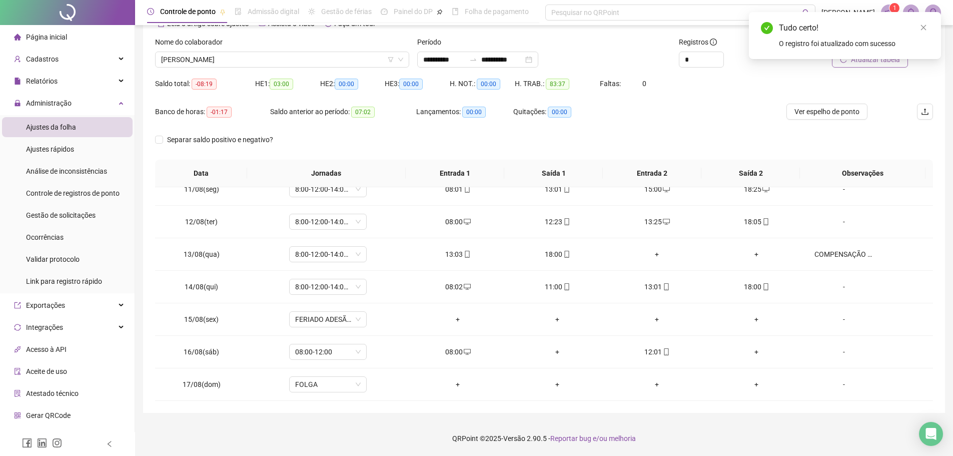
click at [868, 59] on div "Tudo certo! O registro foi atualizado com sucesso" at bounding box center [845, 35] width 192 height 47
click at [923, 28] on icon "close" at bounding box center [923, 27] width 7 height 7
click at [885, 59] on span "Atualizar tabela" at bounding box center [875, 59] width 49 height 11
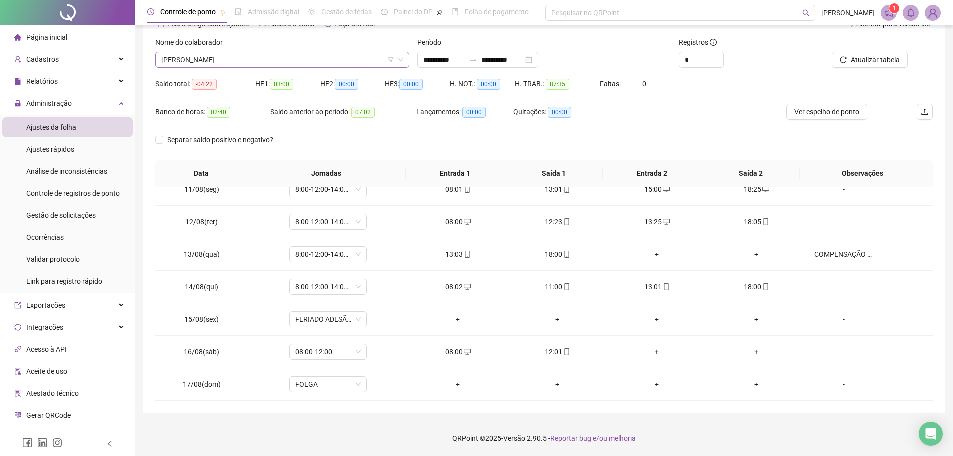
click at [320, 57] on span "[PERSON_NAME]" at bounding box center [282, 59] width 242 height 15
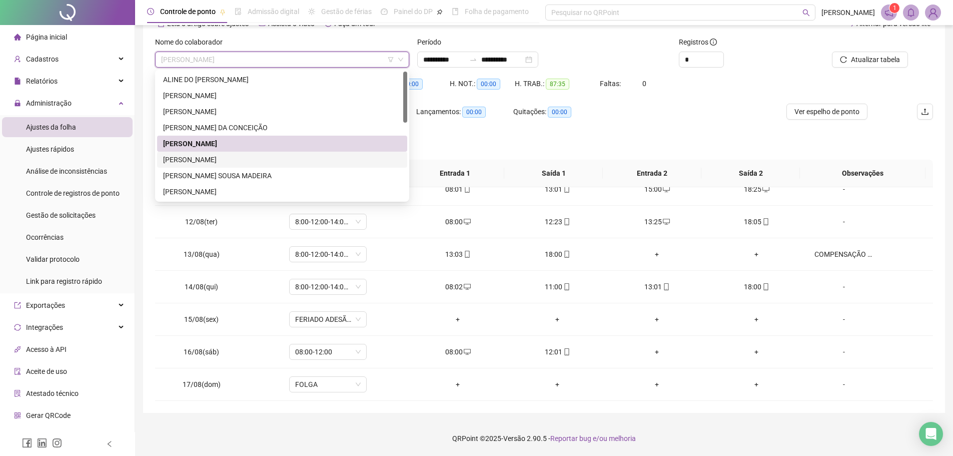
click at [254, 160] on div "[PERSON_NAME]" at bounding box center [282, 159] width 238 height 11
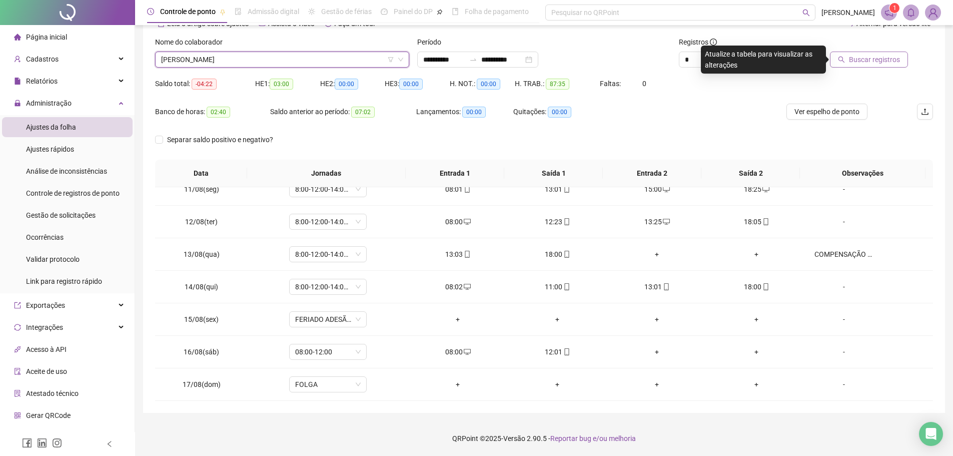
click at [867, 60] on span "Buscar registros" at bounding box center [874, 59] width 51 height 11
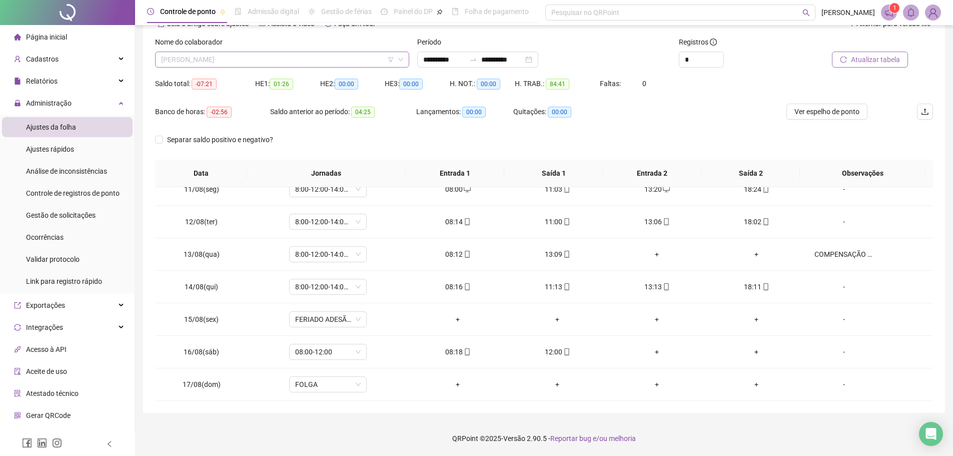
click at [322, 56] on span "[PERSON_NAME]" at bounding box center [282, 59] width 242 height 15
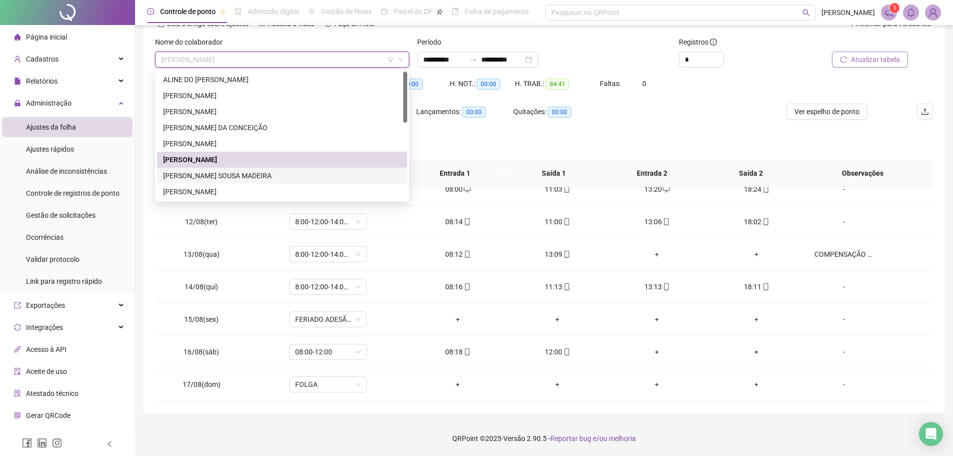
click at [273, 173] on div "[PERSON_NAME] SOUSA MADEIRA" at bounding box center [282, 175] width 238 height 11
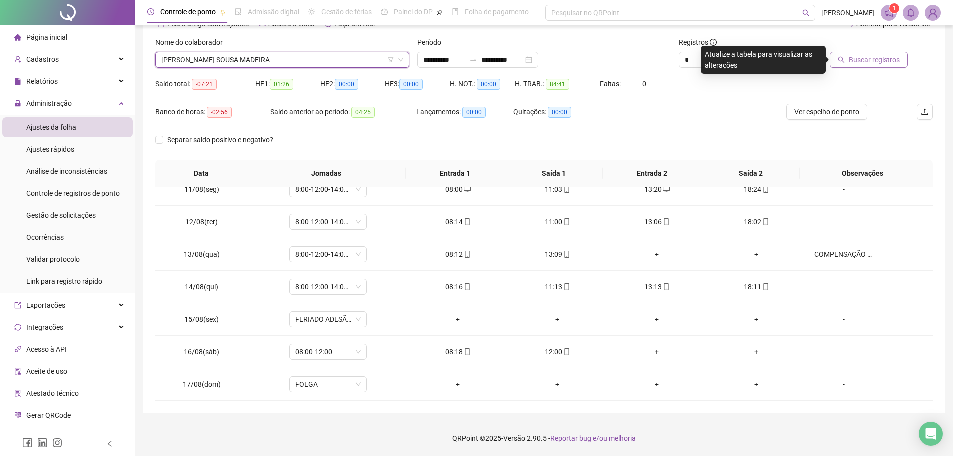
click at [858, 65] on span "Buscar registros" at bounding box center [874, 59] width 51 height 11
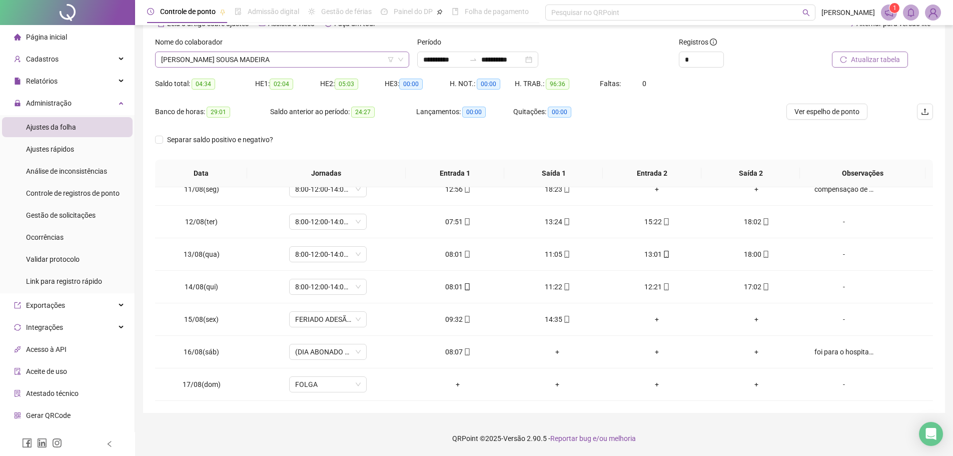
click at [325, 53] on span "[PERSON_NAME] SOUSA MADEIRA" at bounding box center [282, 59] width 242 height 15
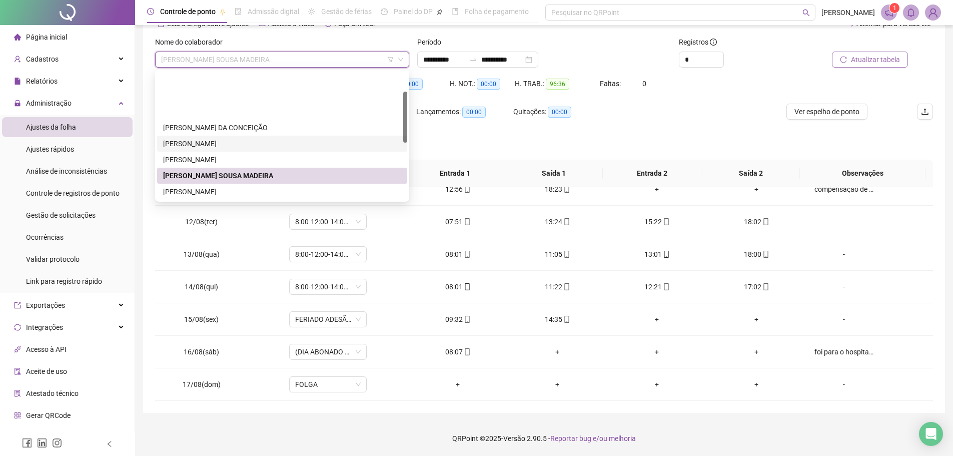
scroll to position [50, 0]
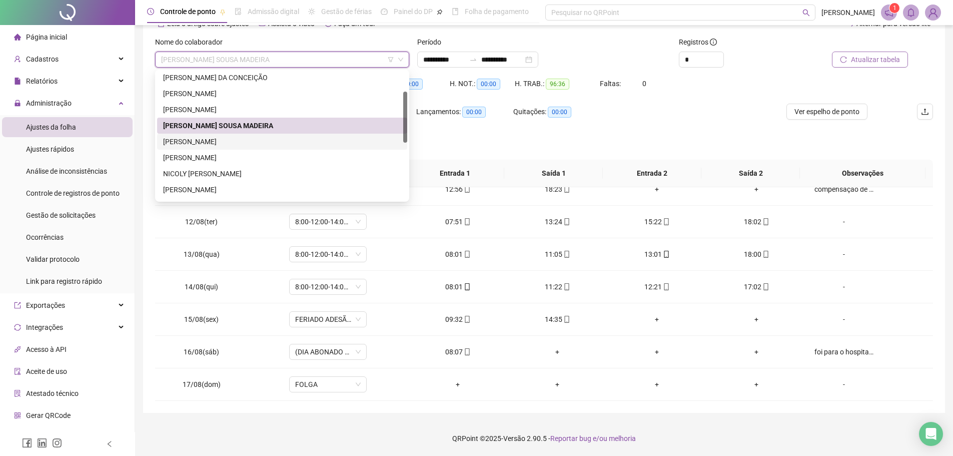
click at [279, 144] on div "[PERSON_NAME]" at bounding box center [282, 141] width 238 height 11
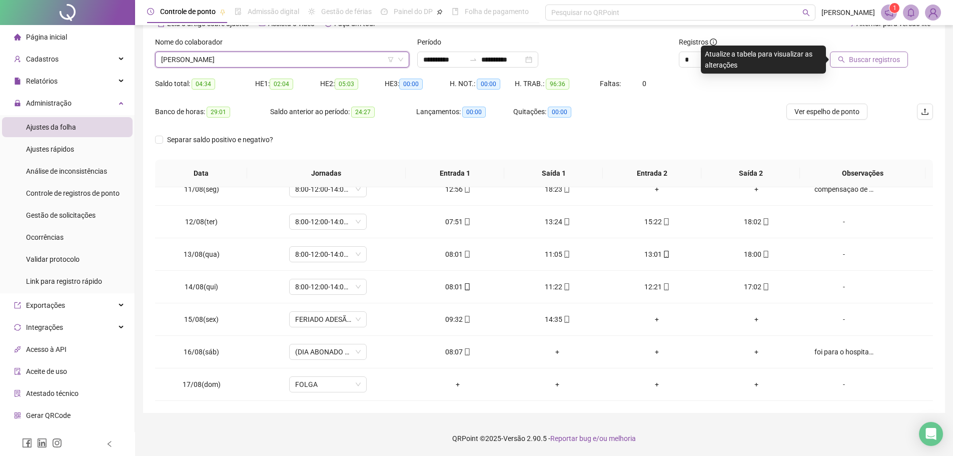
click at [875, 56] on span "Buscar registros" at bounding box center [874, 59] width 51 height 11
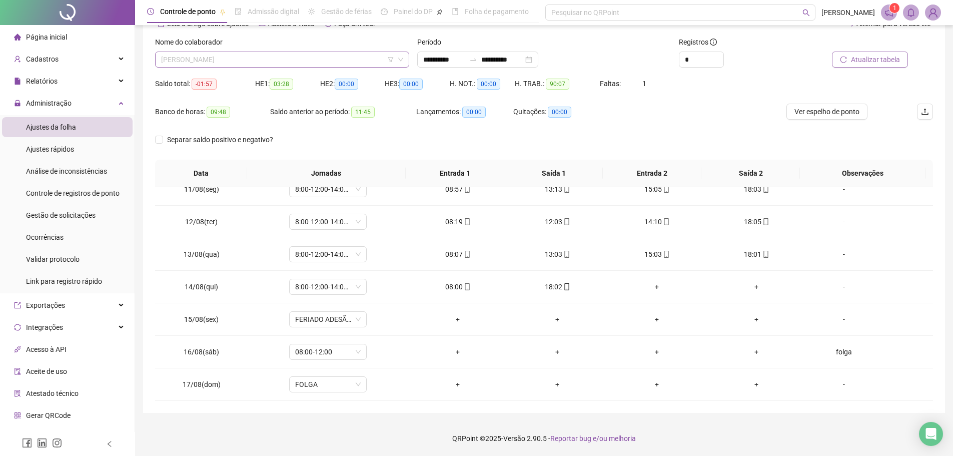
click at [325, 60] on span "[PERSON_NAME]" at bounding box center [282, 59] width 242 height 15
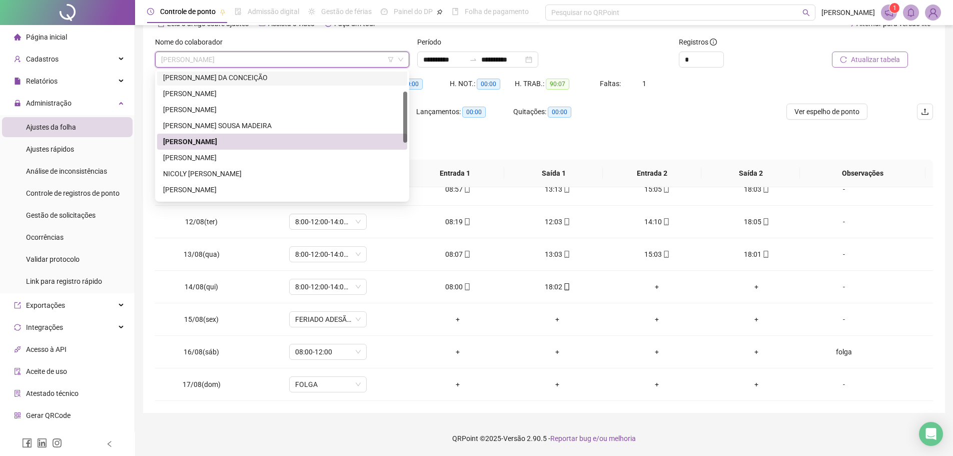
click at [567, 132] on div "Separar saldo positivo e negativo?" at bounding box center [544, 146] width 778 height 28
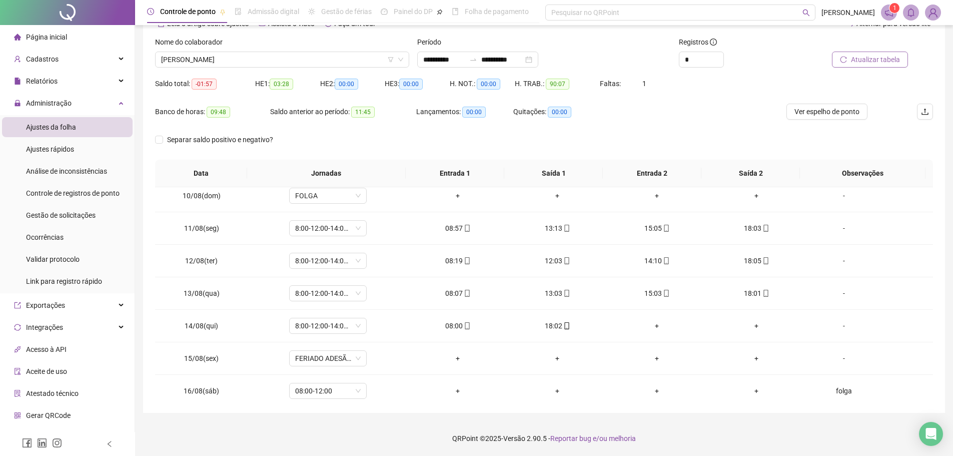
scroll to position [339, 0]
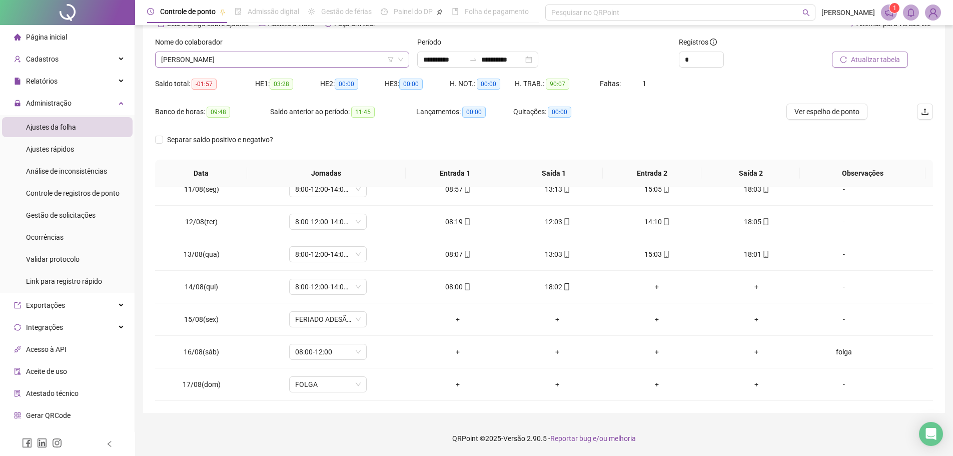
click at [348, 63] on span "[PERSON_NAME]" at bounding box center [282, 59] width 242 height 15
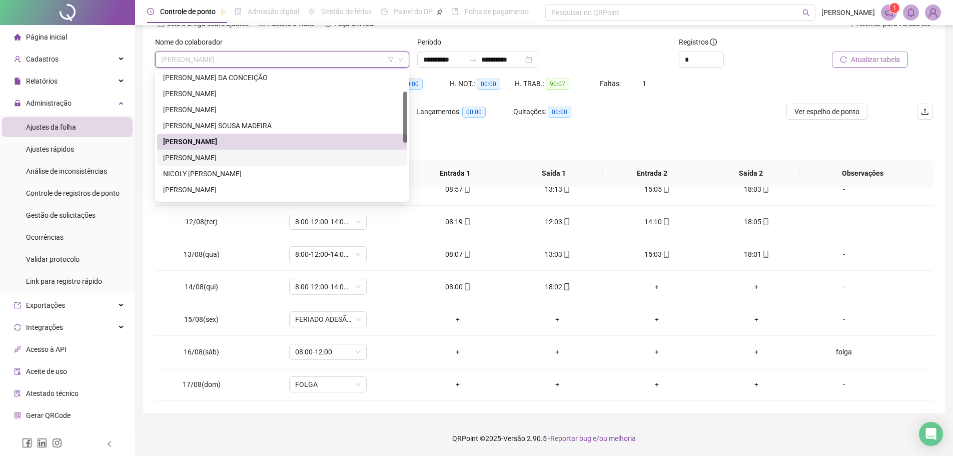
click at [294, 152] on div "[PERSON_NAME]" at bounding box center [282, 157] width 238 height 11
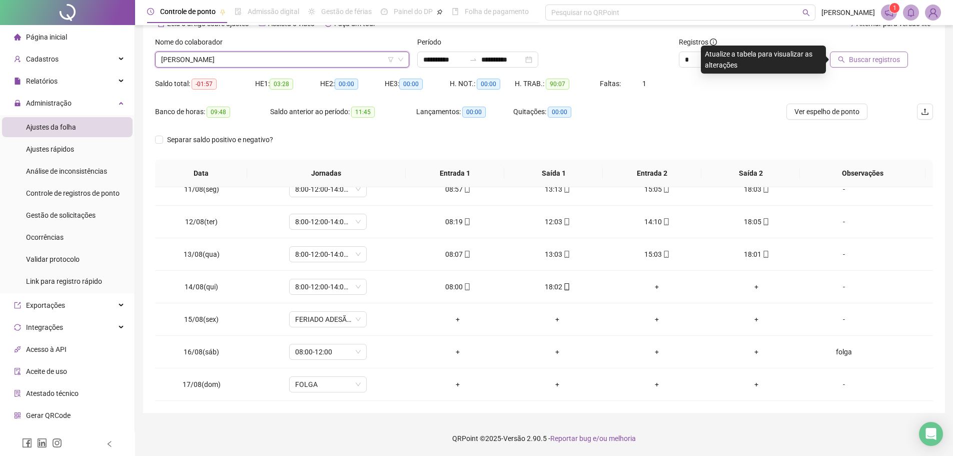
click at [864, 63] on span "Buscar registros" at bounding box center [874, 59] width 51 height 11
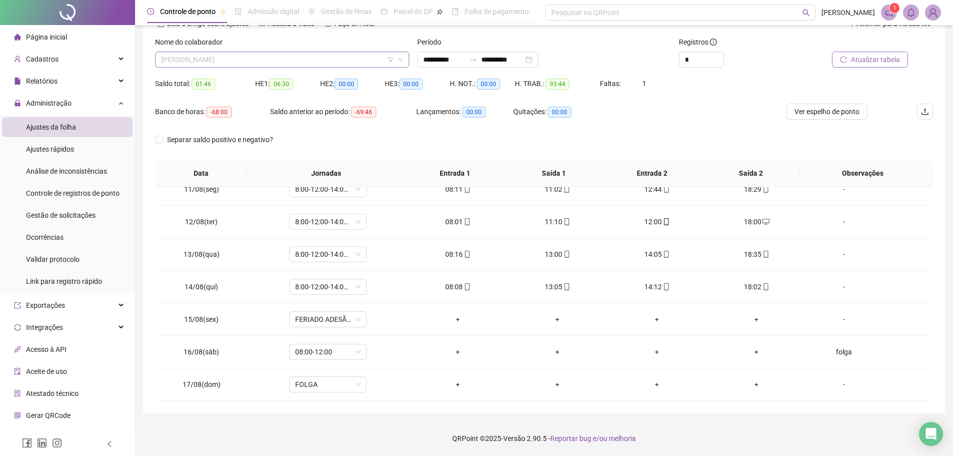
click at [309, 58] on span "[PERSON_NAME]" at bounding box center [282, 59] width 242 height 15
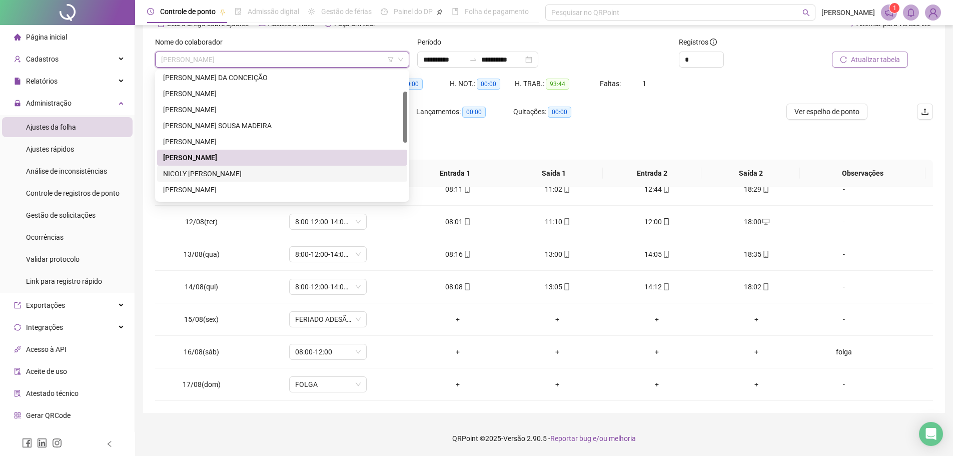
click at [274, 174] on div "NICOLY [PERSON_NAME]" at bounding box center [282, 173] width 238 height 11
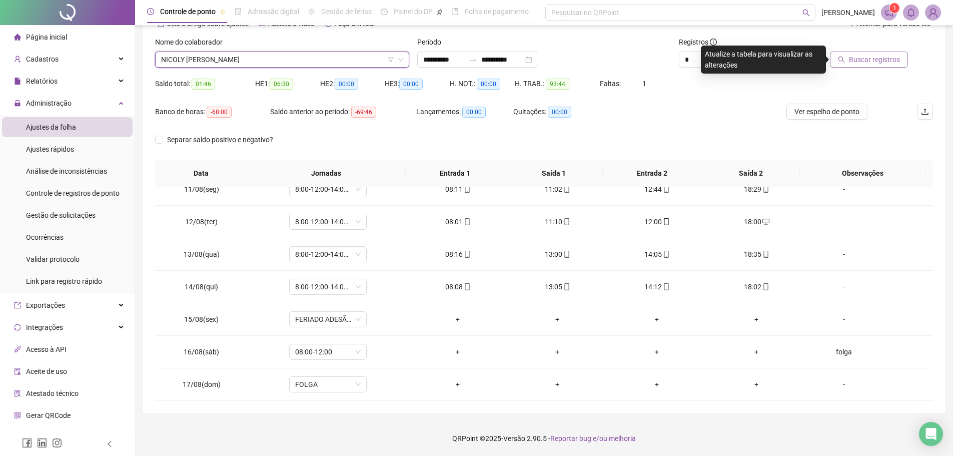
click at [874, 72] on div "Buscar registros" at bounding box center [871, 56] width 131 height 39
click at [880, 57] on span "Buscar registros" at bounding box center [874, 59] width 51 height 11
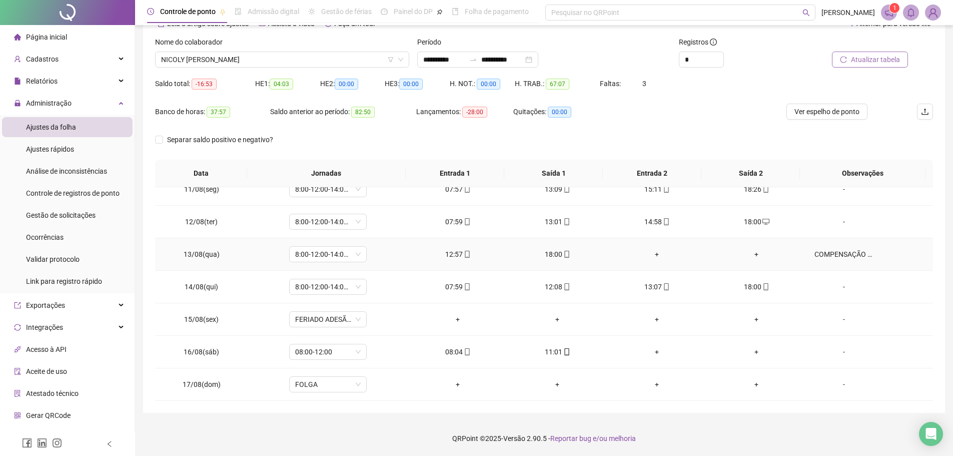
click at [835, 255] on div "COMPENSAÇÃO DE HORAS" at bounding box center [843, 254] width 59 height 11
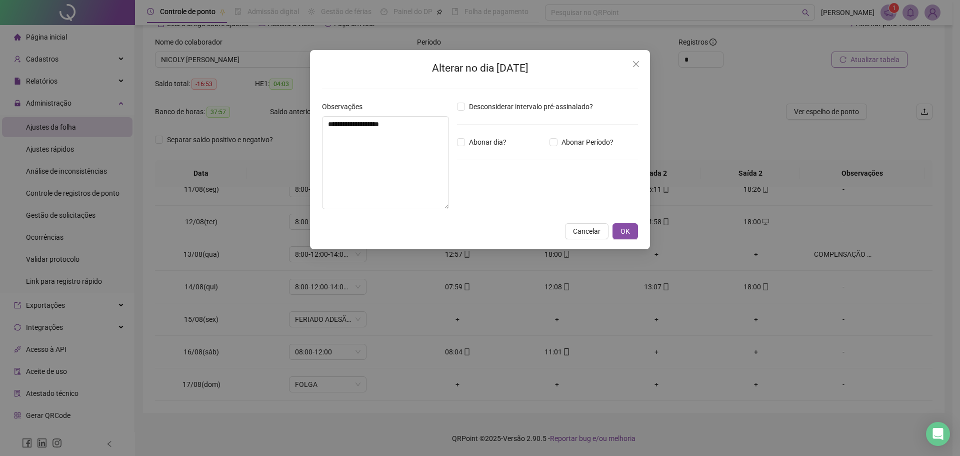
type textarea "**********"
click at [640, 61] on span "Close" at bounding box center [636, 64] width 16 height 8
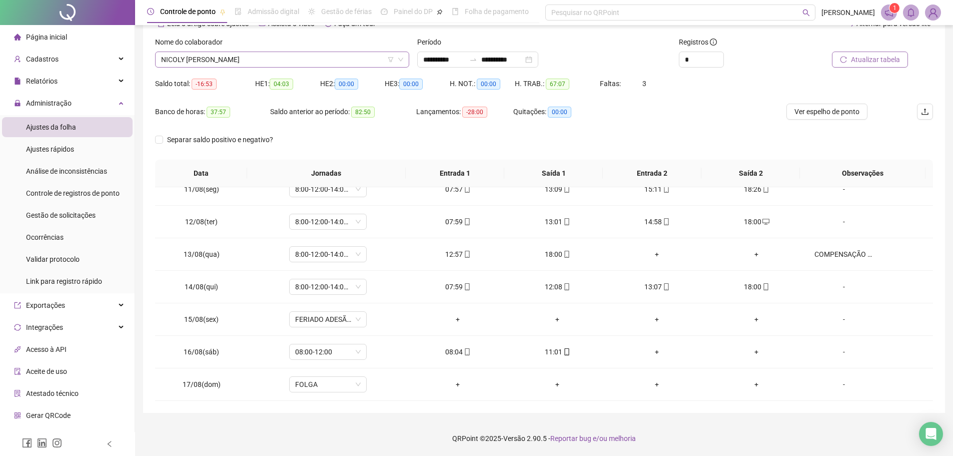
click at [356, 65] on span "NICOLY [PERSON_NAME]" at bounding box center [282, 59] width 242 height 15
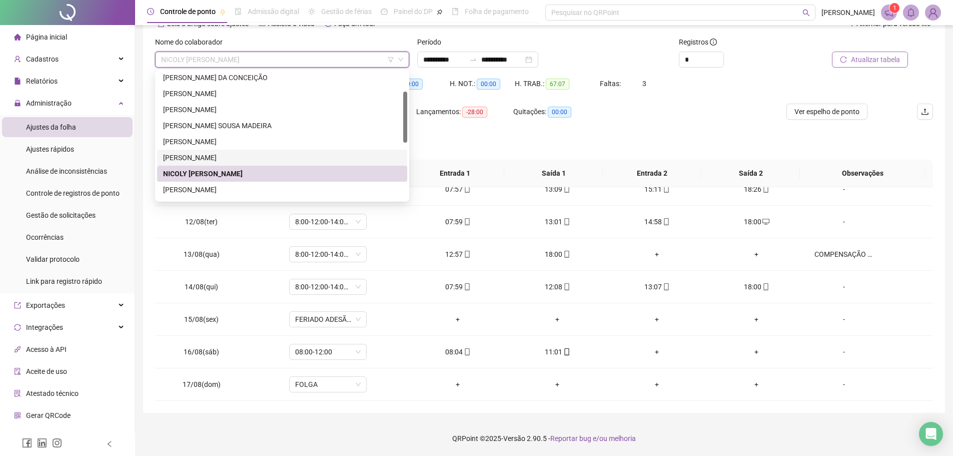
click at [270, 156] on div "[PERSON_NAME]" at bounding box center [282, 157] width 238 height 11
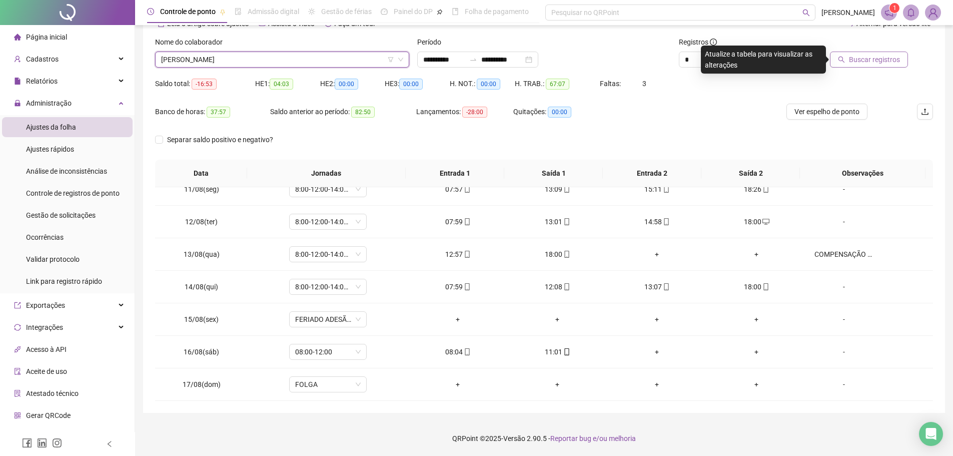
click at [881, 60] on span "Buscar registros" at bounding box center [874, 59] width 51 height 11
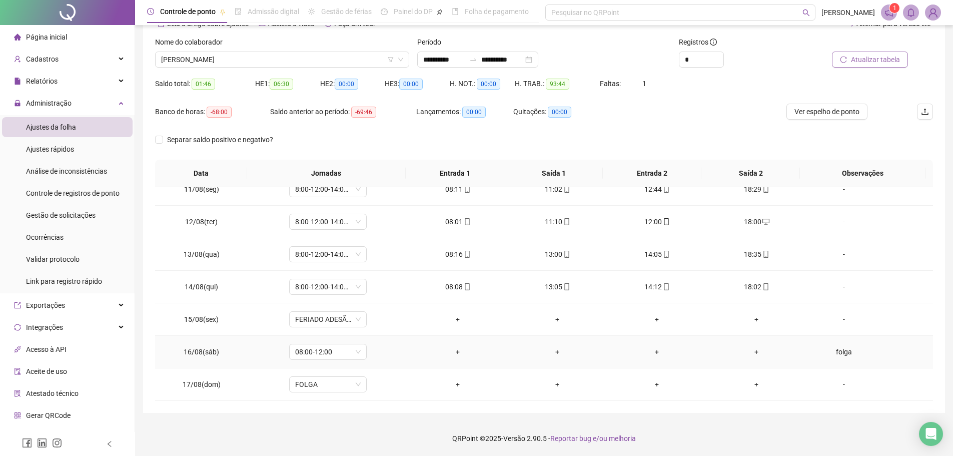
click at [831, 353] on div "folga" at bounding box center [843, 351] width 59 height 11
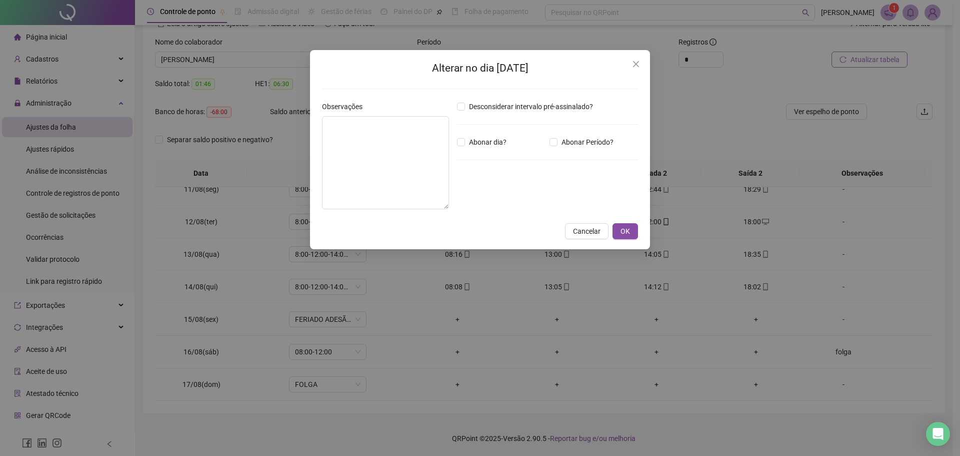
type textarea "*****"
click at [634, 64] on icon "close" at bounding box center [636, 64] width 8 height 8
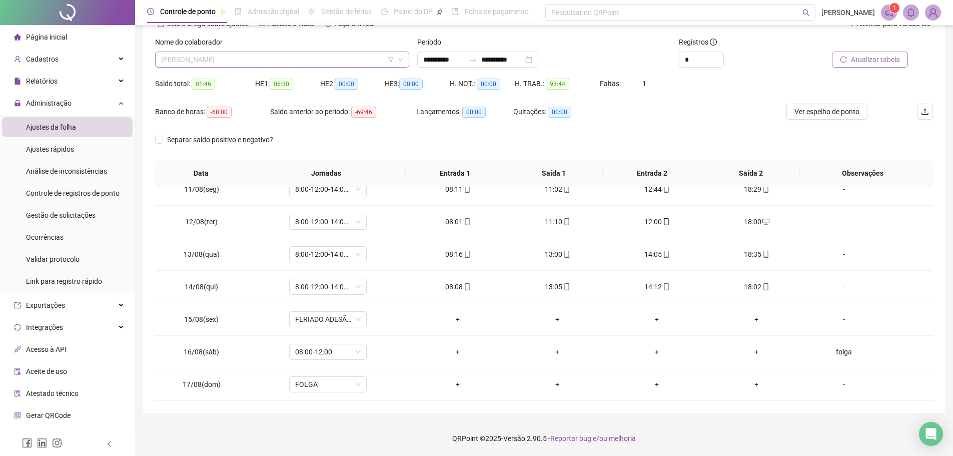
click at [313, 61] on span "[PERSON_NAME]" at bounding box center [282, 59] width 242 height 15
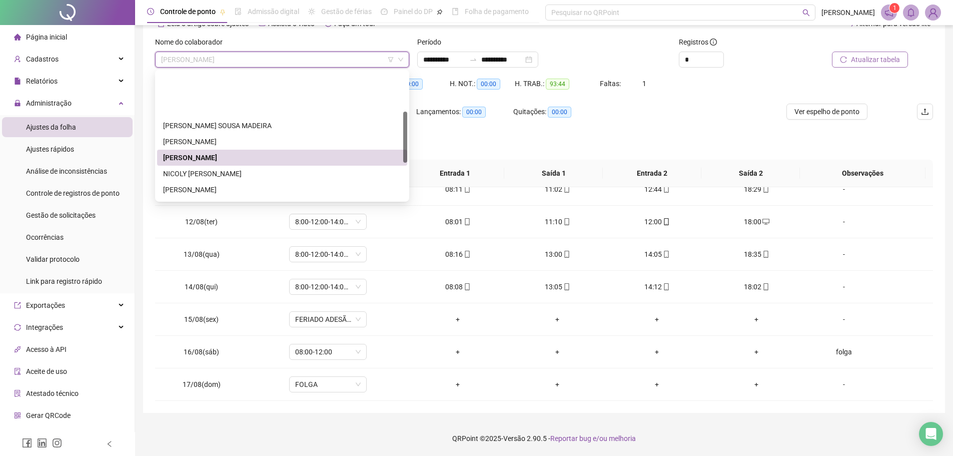
scroll to position [100, 0]
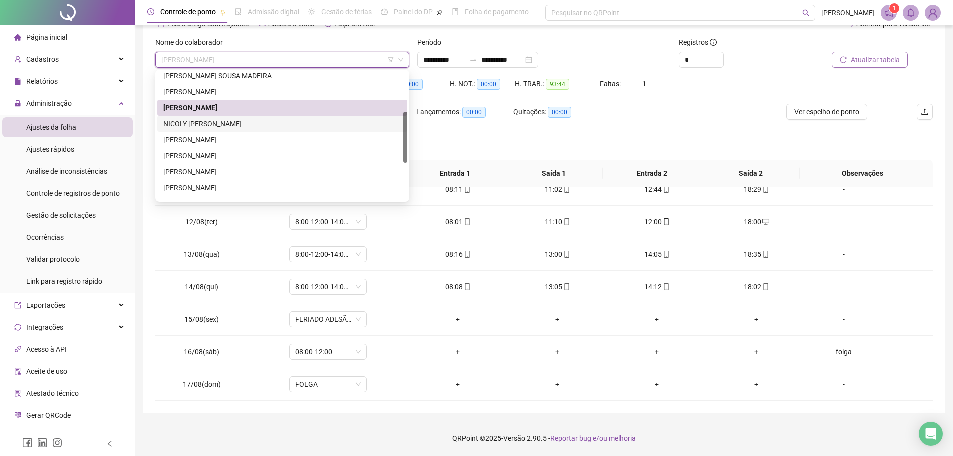
click at [277, 123] on div "NICOLY [PERSON_NAME]" at bounding box center [282, 123] width 238 height 11
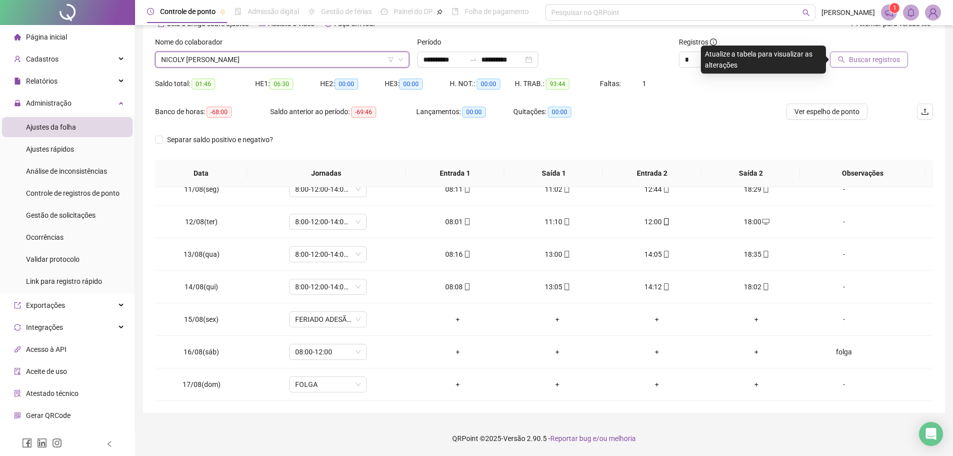
click at [857, 61] on span "Buscar registros" at bounding box center [874, 59] width 51 height 11
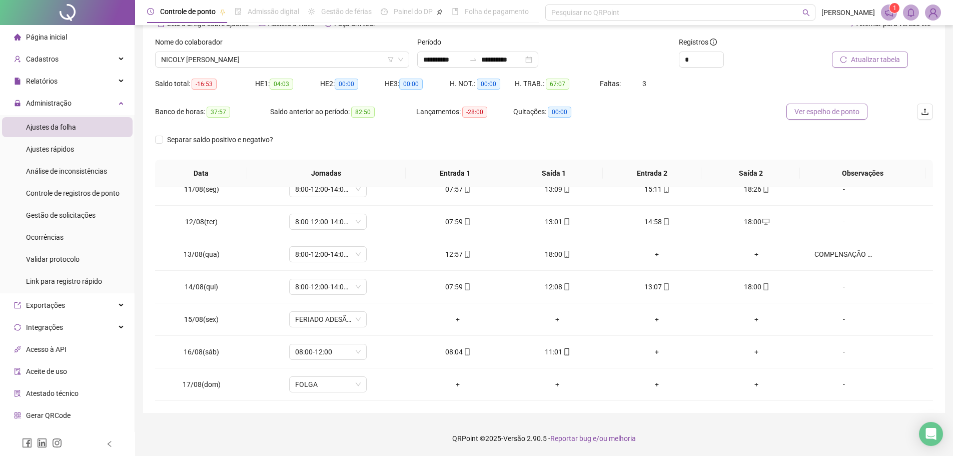
click at [821, 109] on span "Ver espelho de ponto" at bounding box center [826, 111] width 65 height 11
click at [340, 56] on span "NICOLY [PERSON_NAME]" at bounding box center [282, 59] width 242 height 15
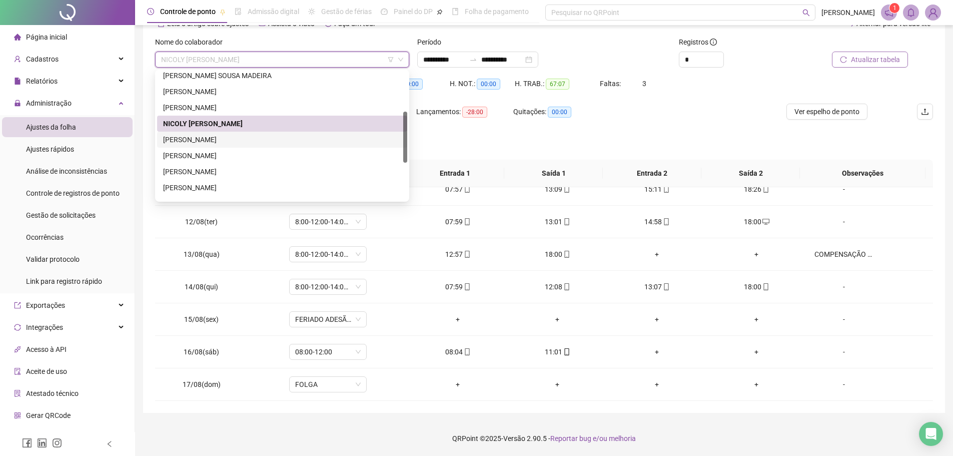
click at [309, 134] on div "[PERSON_NAME]" at bounding box center [282, 139] width 238 height 11
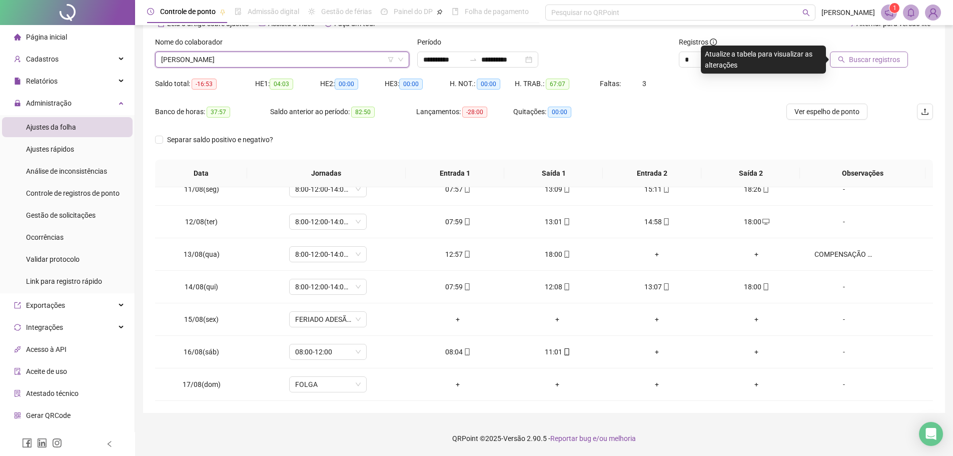
click at [851, 58] on span "Buscar registros" at bounding box center [874, 59] width 51 height 11
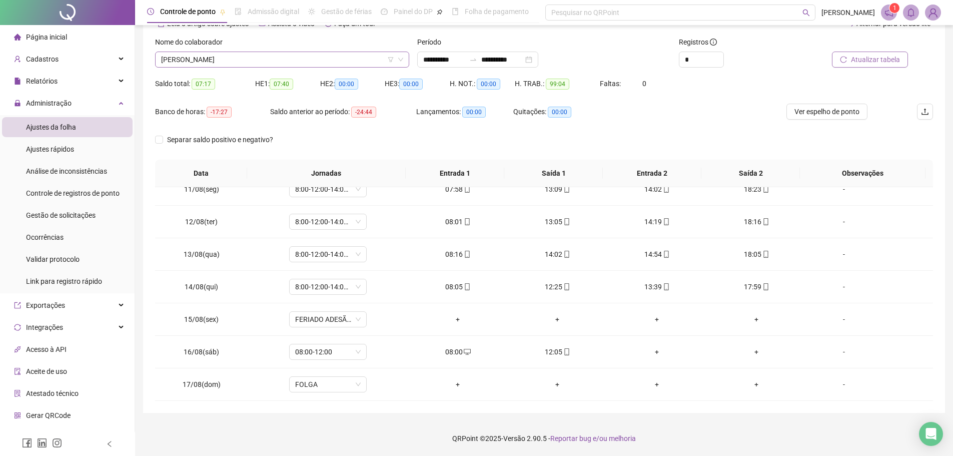
click at [323, 55] on span "[PERSON_NAME]" at bounding box center [282, 59] width 242 height 15
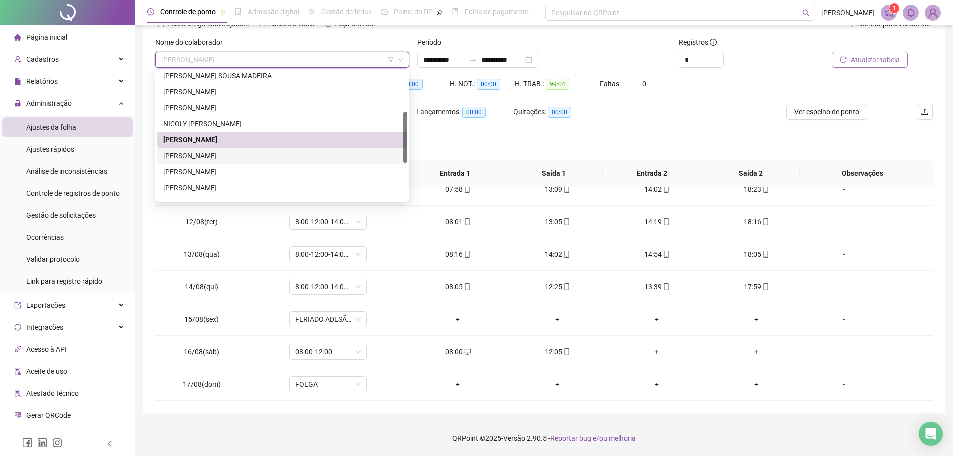
click at [283, 150] on div "[PERSON_NAME]" at bounding box center [282, 155] width 238 height 11
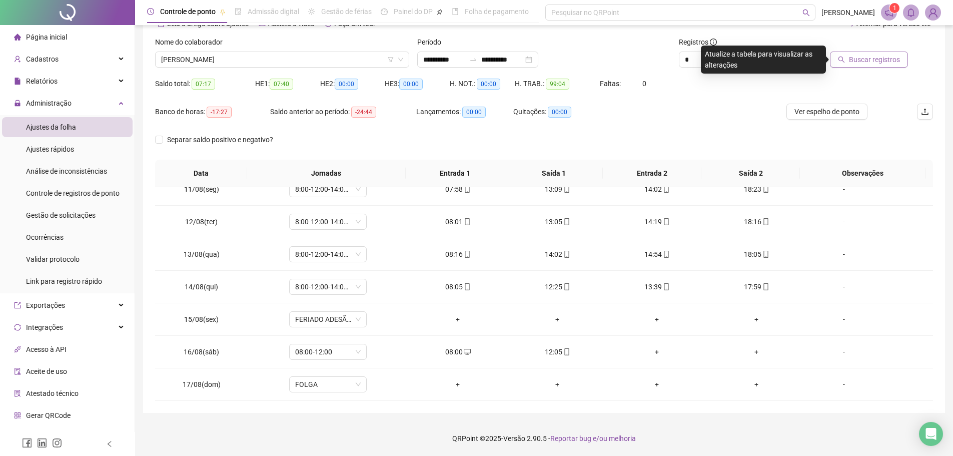
click at [865, 59] on span "Buscar registros" at bounding box center [874, 59] width 51 height 11
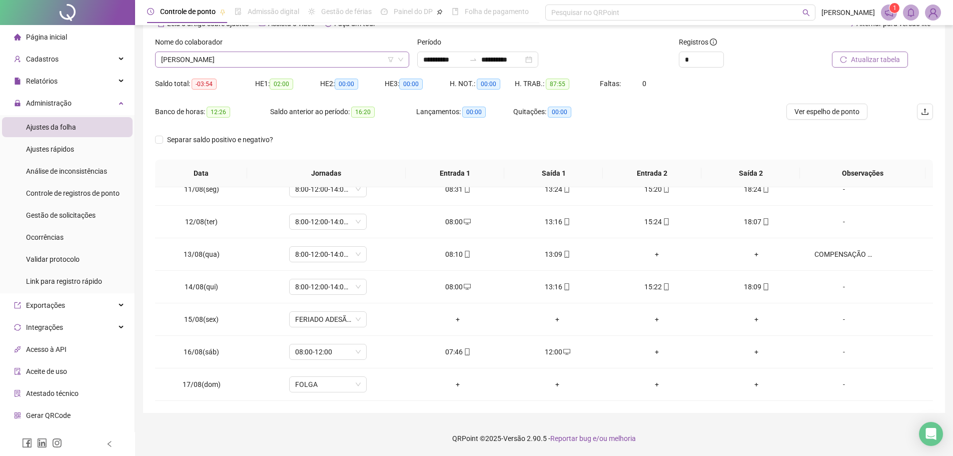
click at [349, 65] on span "[PERSON_NAME]" at bounding box center [282, 59] width 242 height 15
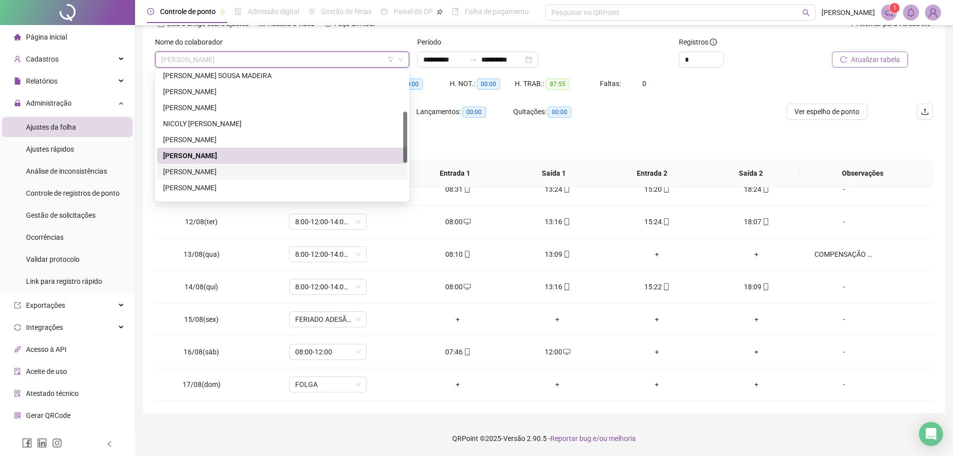
click at [281, 167] on div "[PERSON_NAME]" at bounding box center [282, 171] width 238 height 11
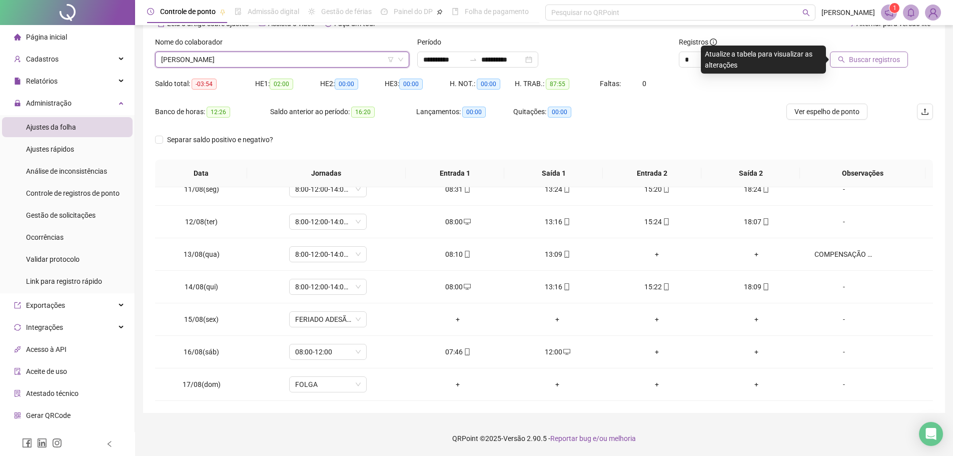
click at [865, 59] on span "Buscar registros" at bounding box center [874, 59] width 51 height 11
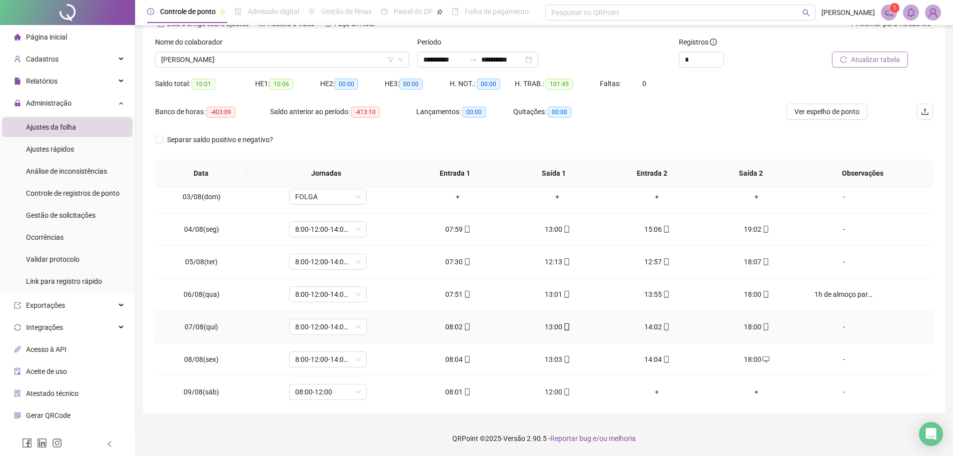
scroll to position [89, 0]
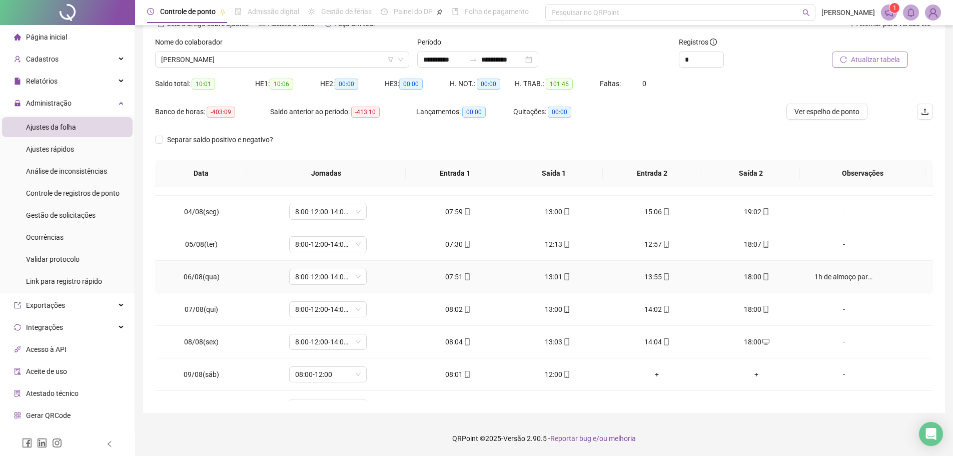
click at [835, 274] on div "1h de almoço para compensar horas" at bounding box center [843, 276] width 59 height 11
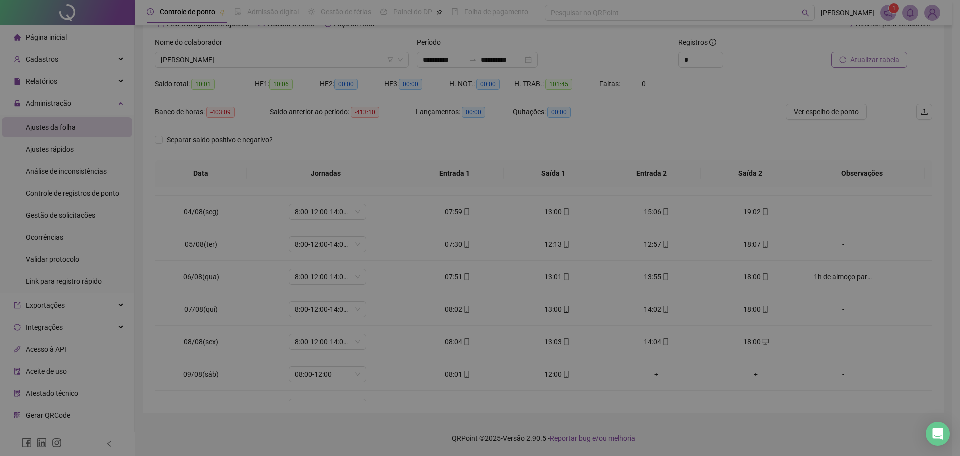
type textarea "**********"
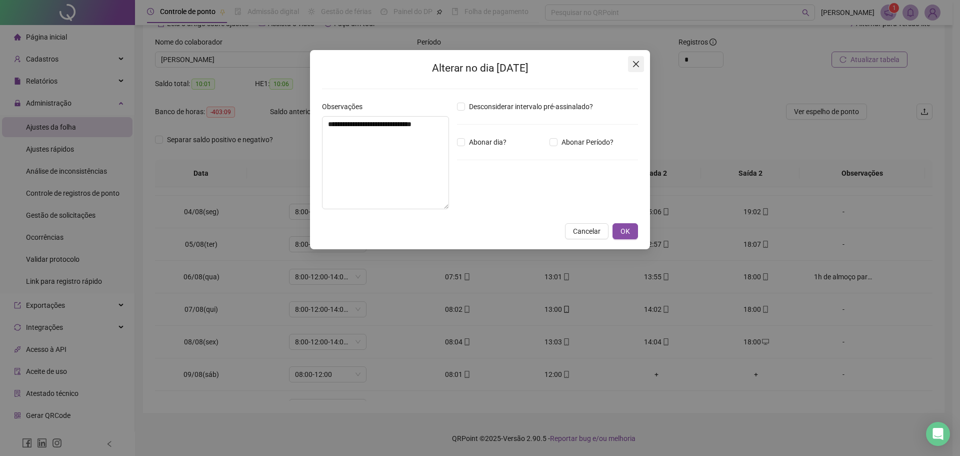
click at [638, 64] on icon "close" at bounding box center [636, 64] width 8 height 8
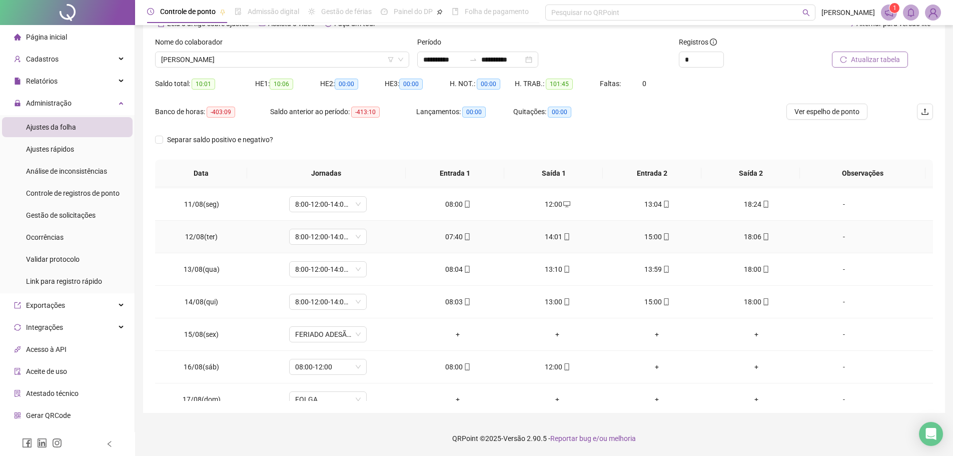
scroll to position [339, 0]
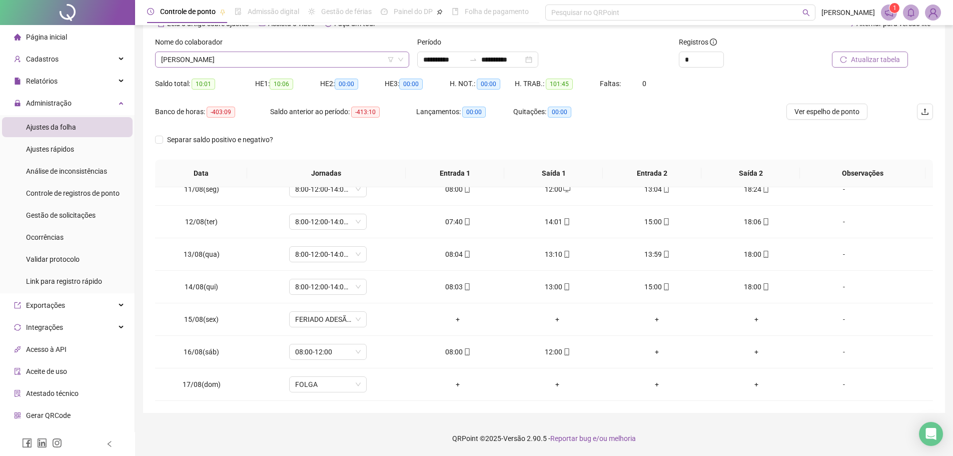
click at [293, 54] on span "[PERSON_NAME]" at bounding box center [282, 59] width 242 height 15
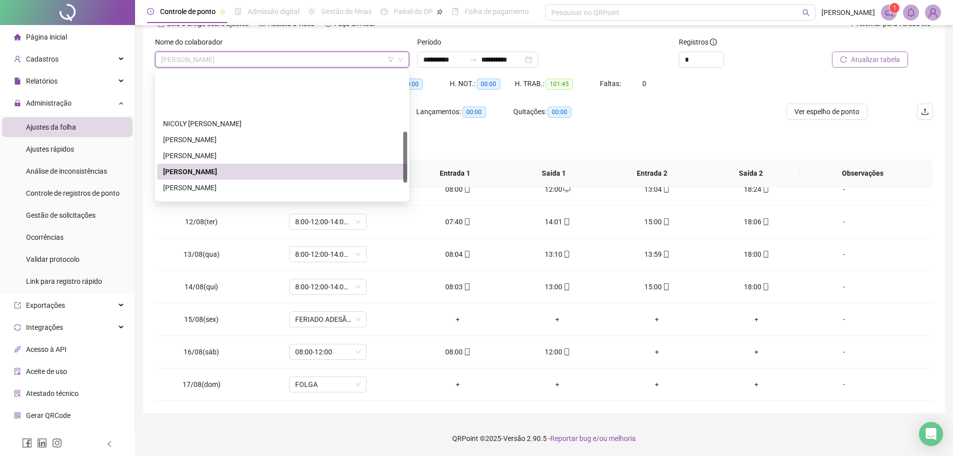
scroll to position [192, 0]
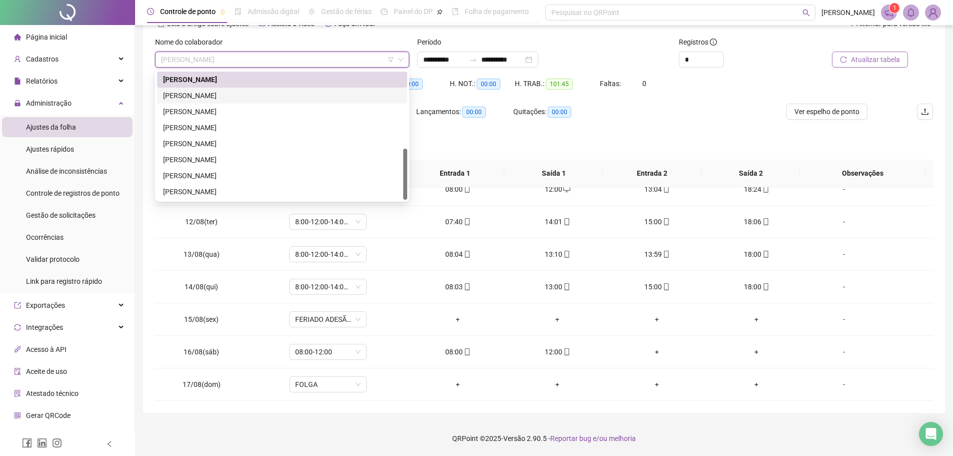
click at [275, 97] on div "[PERSON_NAME]" at bounding box center [282, 95] width 238 height 11
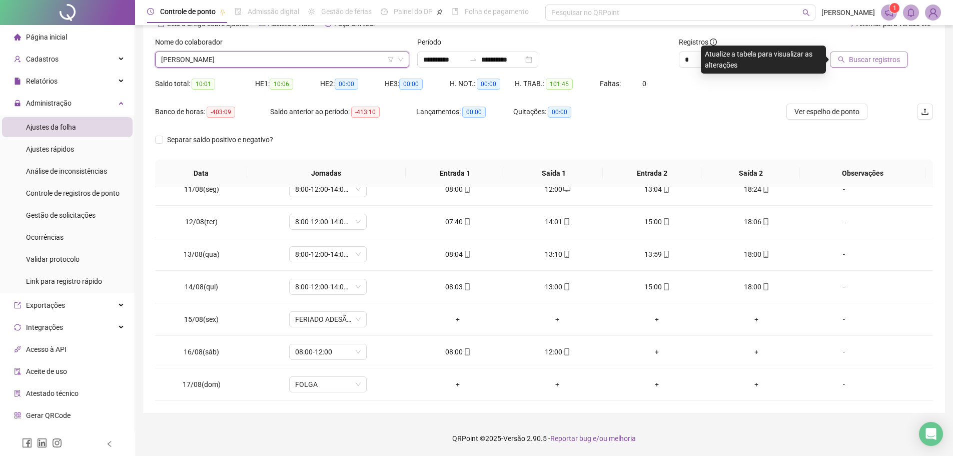
click at [848, 61] on button "Buscar registros" at bounding box center [869, 60] width 78 height 16
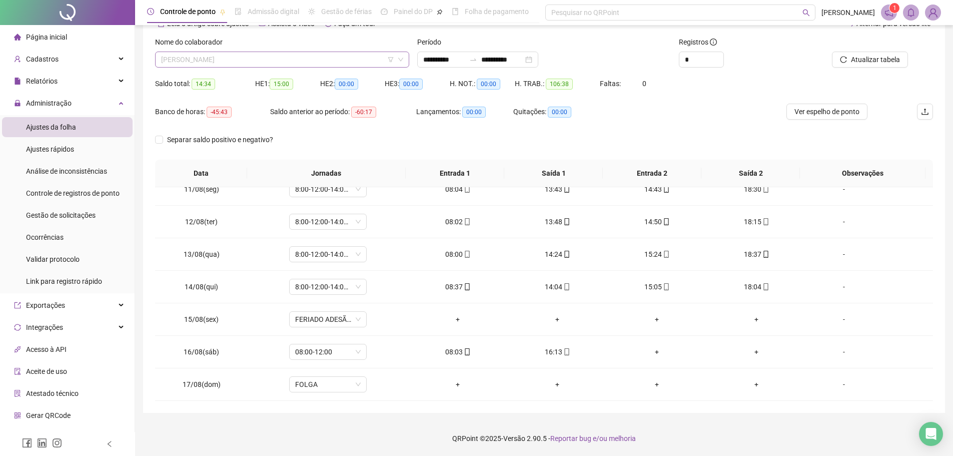
click at [339, 62] on span "[PERSON_NAME]" at bounding box center [282, 59] width 242 height 15
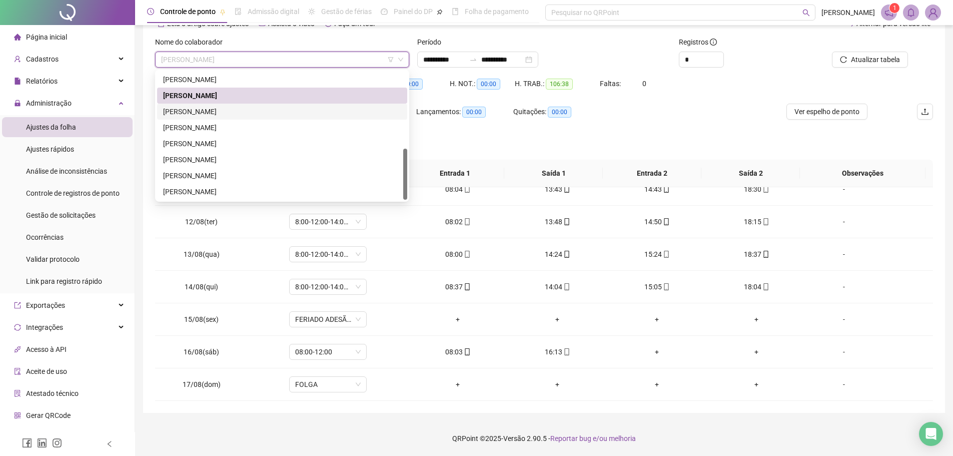
click at [262, 112] on div "[PERSON_NAME]" at bounding box center [282, 111] width 238 height 11
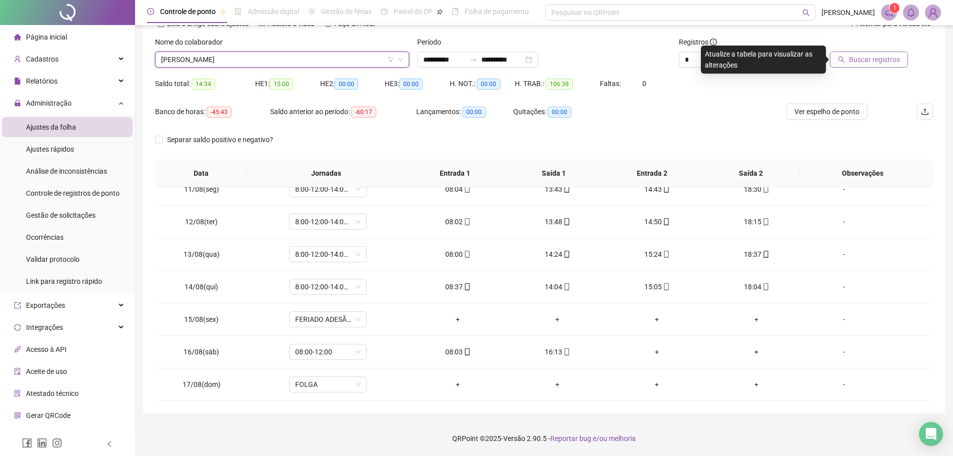
click at [838, 60] on button "Buscar registros" at bounding box center [869, 60] width 78 height 16
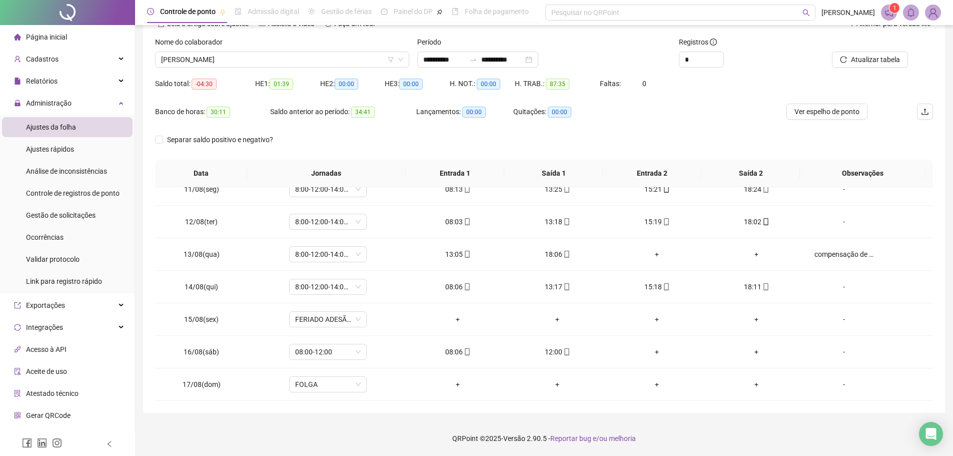
click at [793, 140] on div "Separar saldo positivo e negativo?" at bounding box center [544, 146] width 778 height 28
click at [298, 63] on span "[PERSON_NAME]" at bounding box center [282, 59] width 242 height 15
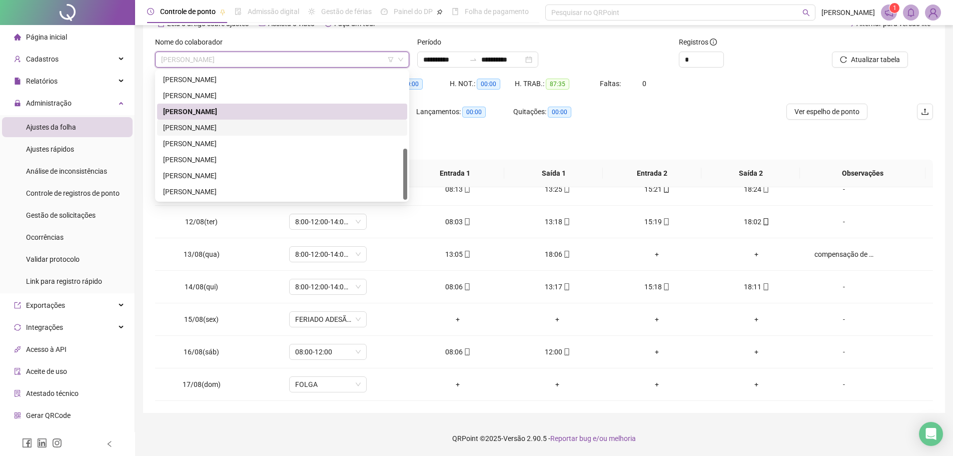
click at [261, 123] on div "[PERSON_NAME]" at bounding box center [282, 127] width 238 height 11
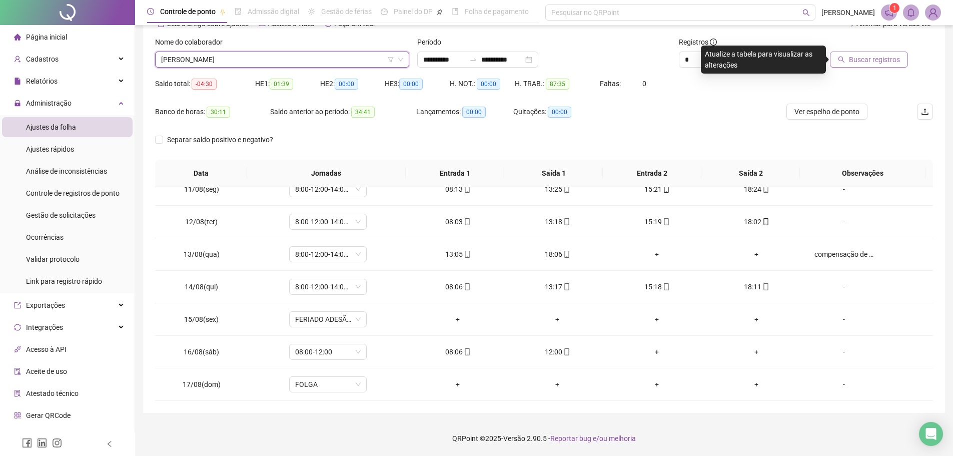
click at [900, 64] on button "Buscar registros" at bounding box center [869, 60] width 78 height 16
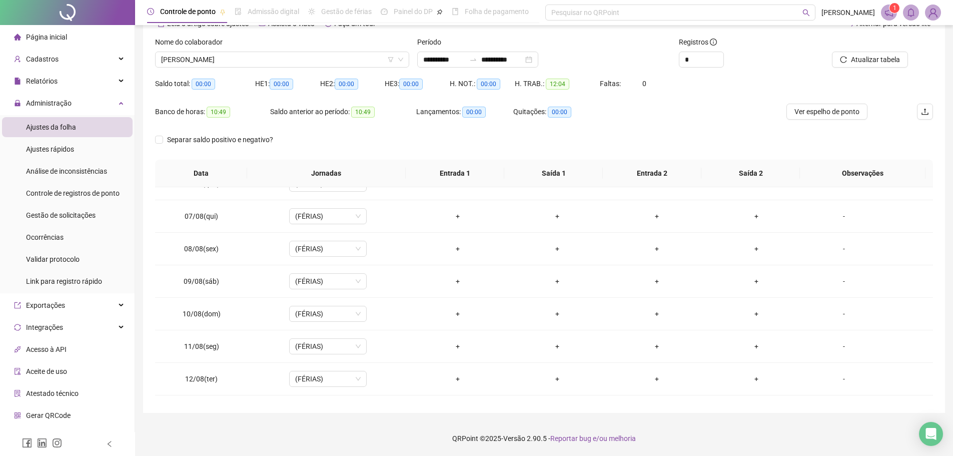
scroll to position [339, 0]
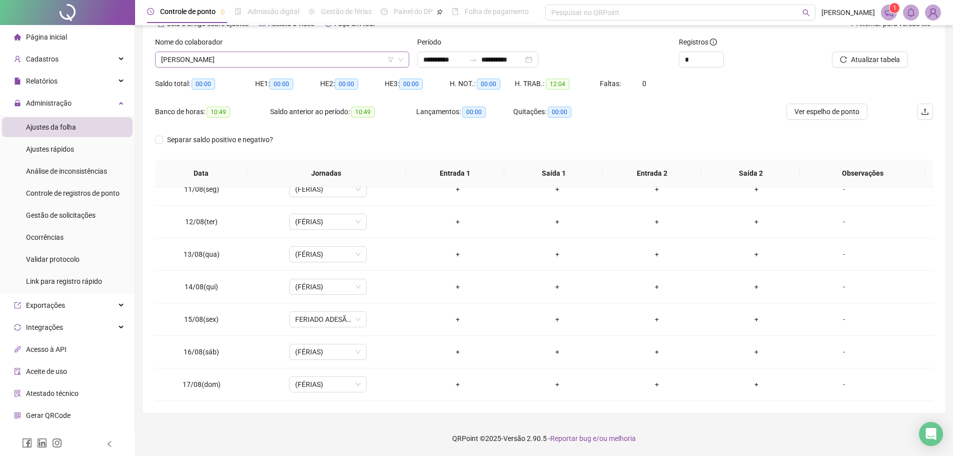
click at [339, 62] on span "[PERSON_NAME]" at bounding box center [282, 59] width 242 height 15
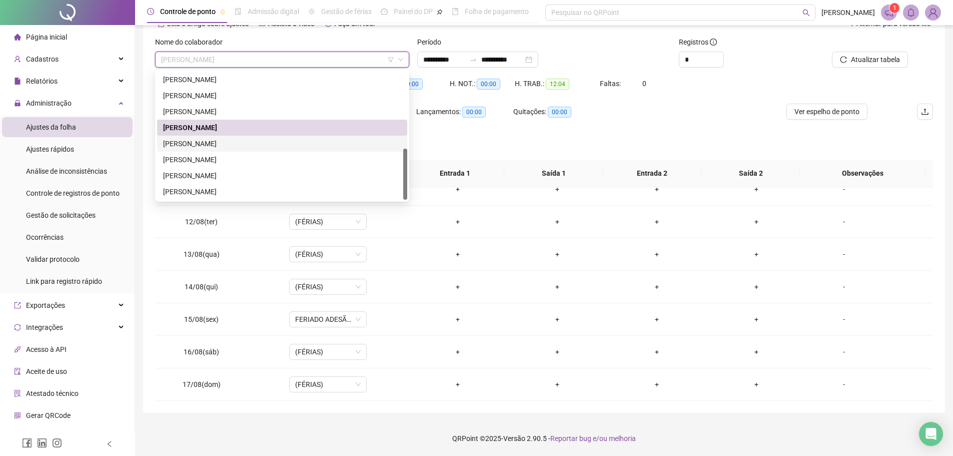
click at [271, 142] on div "[PERSON_NAME]" at bounding box center [282, 143] width 238 height 11
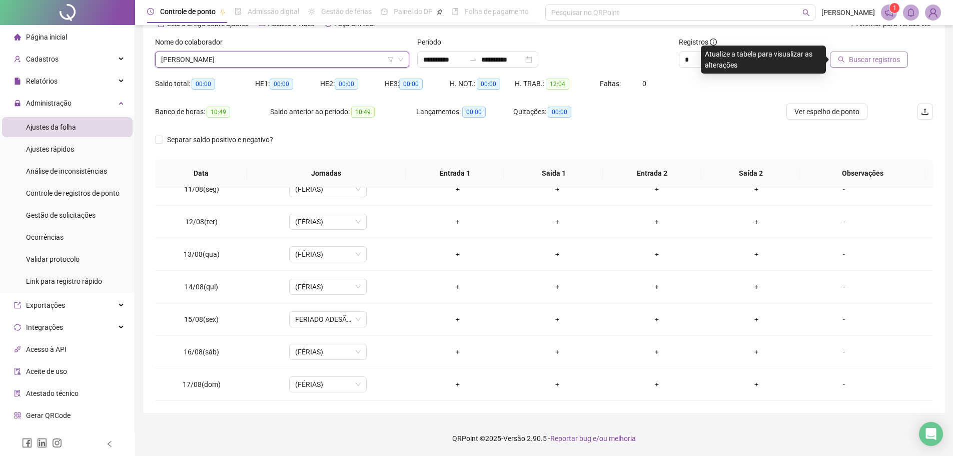
click at [847, 56] on button "Buscar registros" at bounding box center [869, 60] width 78 height 16
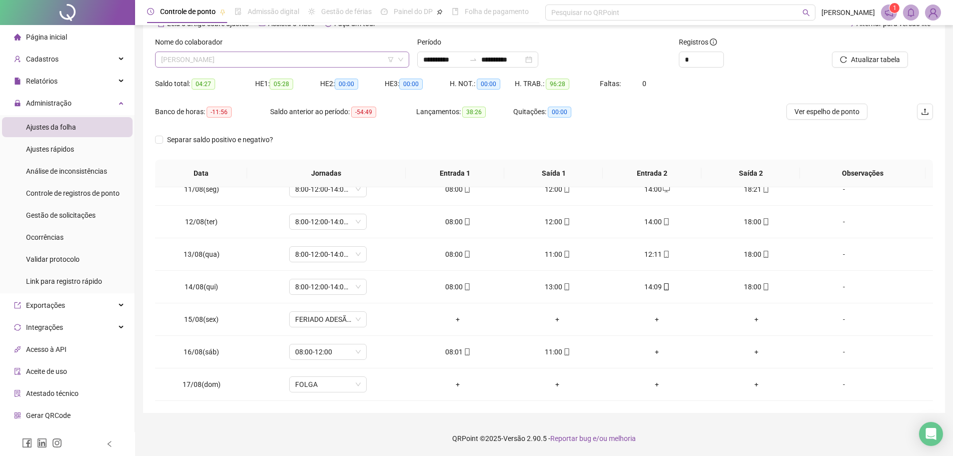
click at [298, 62] on span "[PERSON_NAME]" at bounding box center [282, 59] width 242 height 15
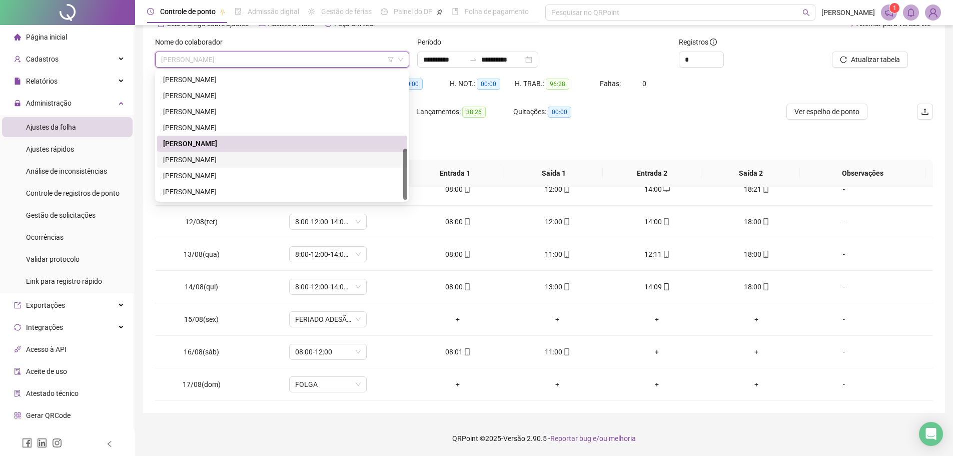
click at [247, 157] on div "[PERSON_NAME]" at bounding box center [282, 159] width 238 height 11
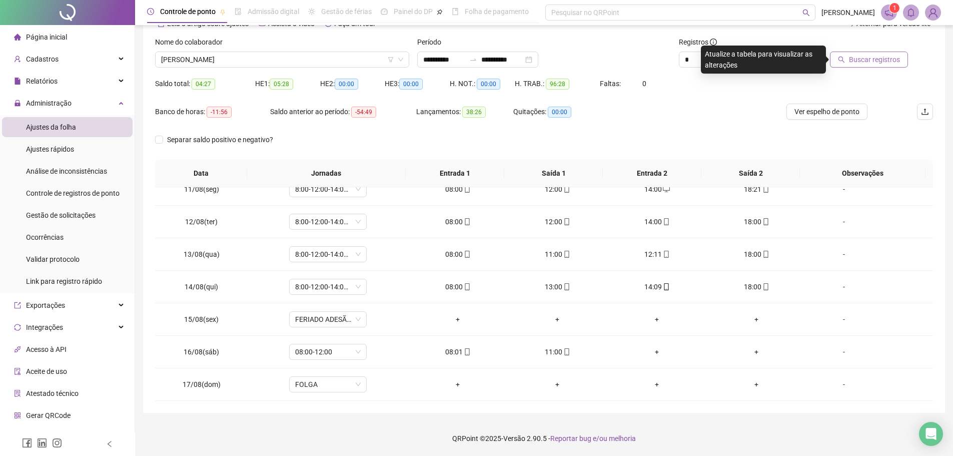
click at [863, 65] on span "Buscar registros" at bounding box center [874, 59] width 51 height 11
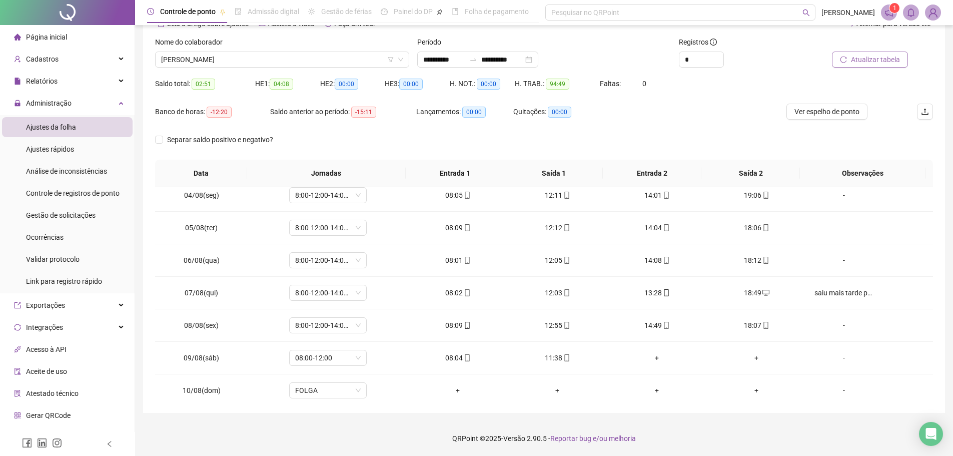
scroll to position [100, 0]
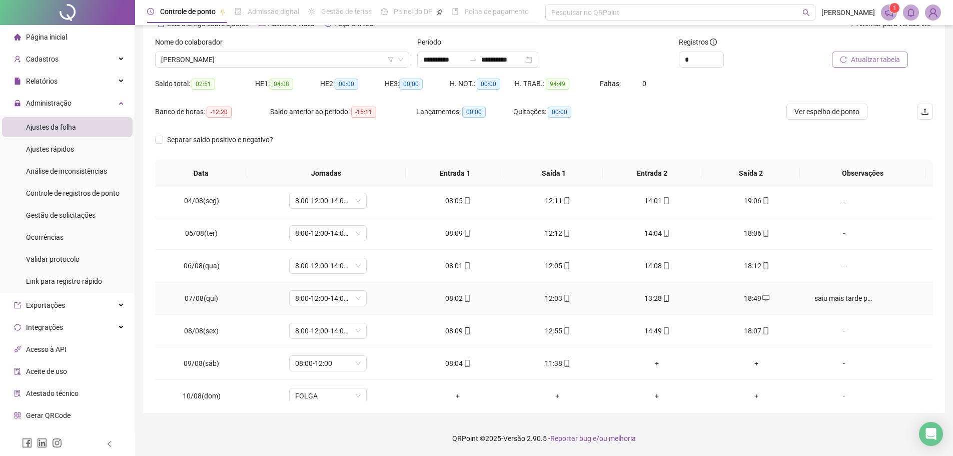
click at [814, 298] on div "saiu mais tarde por conta que estava esperando um de cliente" at bounding box center [843, 298] width 59 height 11
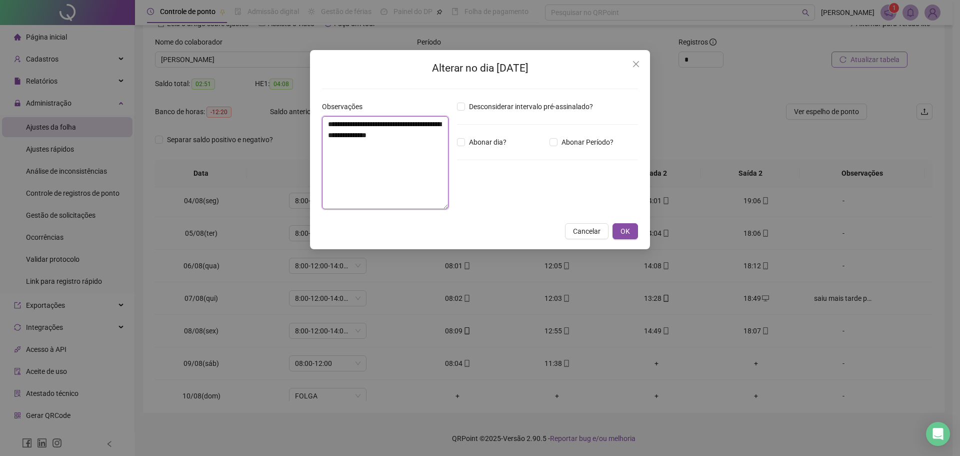
click at [385, 134] on textarea "**********" at bounding box center [385, 162] width 127 height 93
type textarea "**********"
click at [633, 235] on button "OK" at bounding box center [626, 231] width 26 height 16
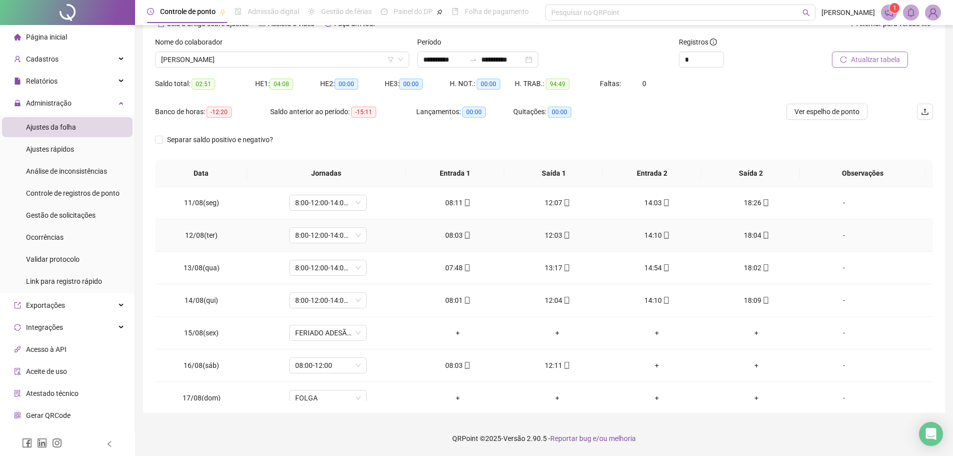
scroll to position [339, 0]
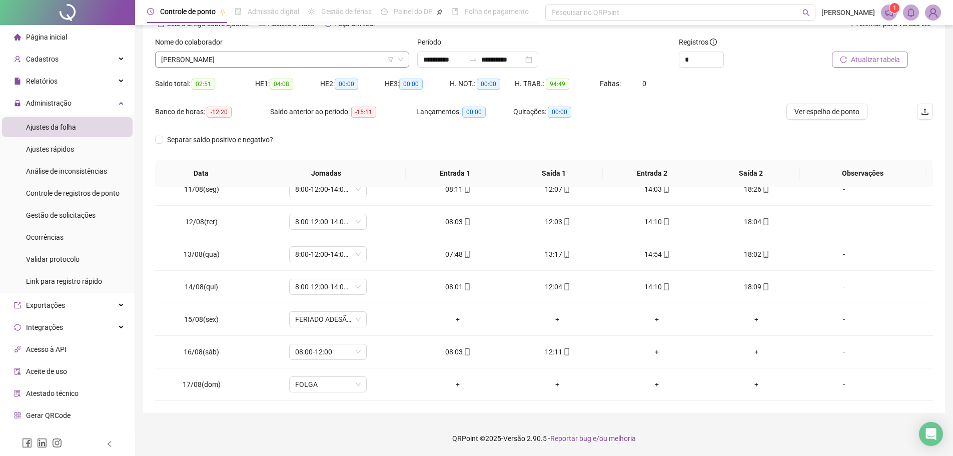
click at [348, 62] on span "[PERSON_NAME]" at bounding box center [282, 59] width 242 height 15
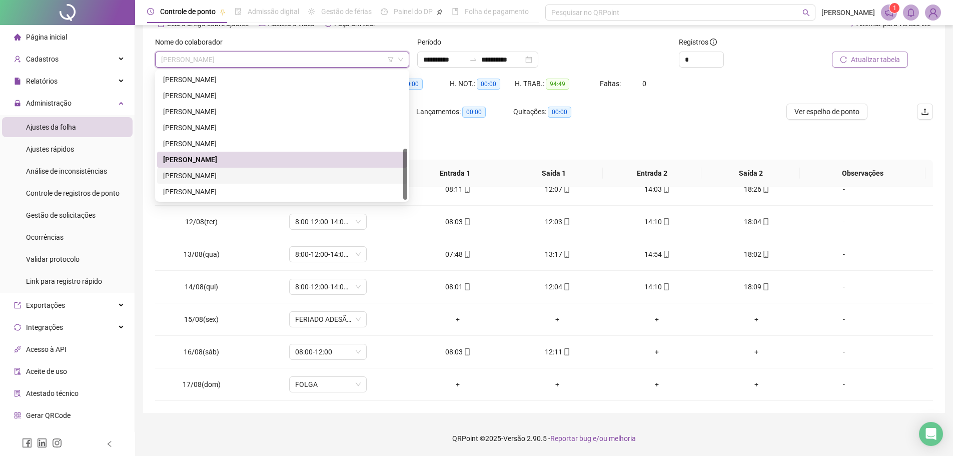
click at [244, 177] on div "[PERSON_NAME]" at bounding box center [282, 175] width 238 height 11
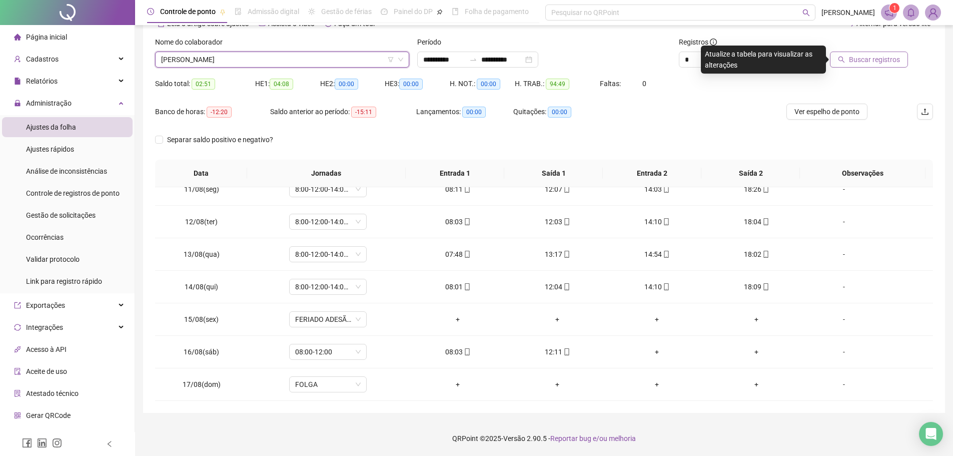
click at [895, 68] on div "Buscar registros" at bounding box center [871, 56] width 131 height 39
click at [892, 64] on span "Buscar registros" at bounding box center [874, 59] width 51 height 11
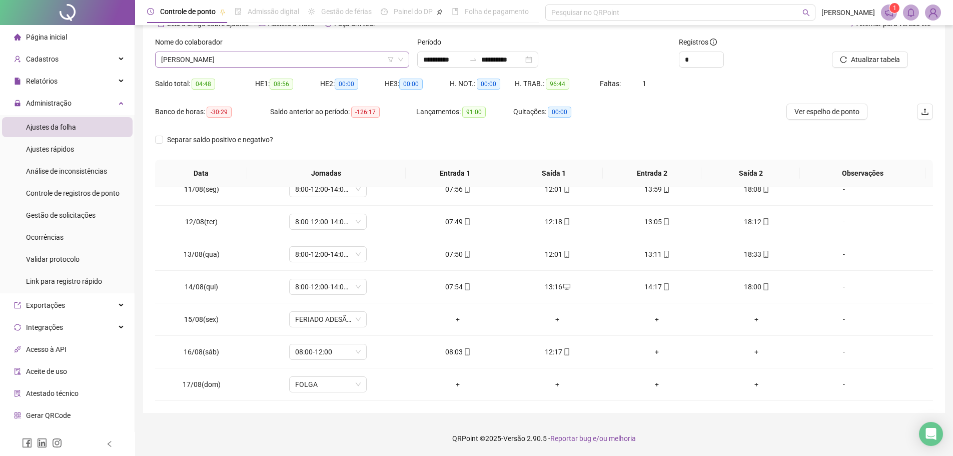
click at [285, 62] on span "[PERSON_NAME]" at bounding box center [282, 59] width 242 height 15
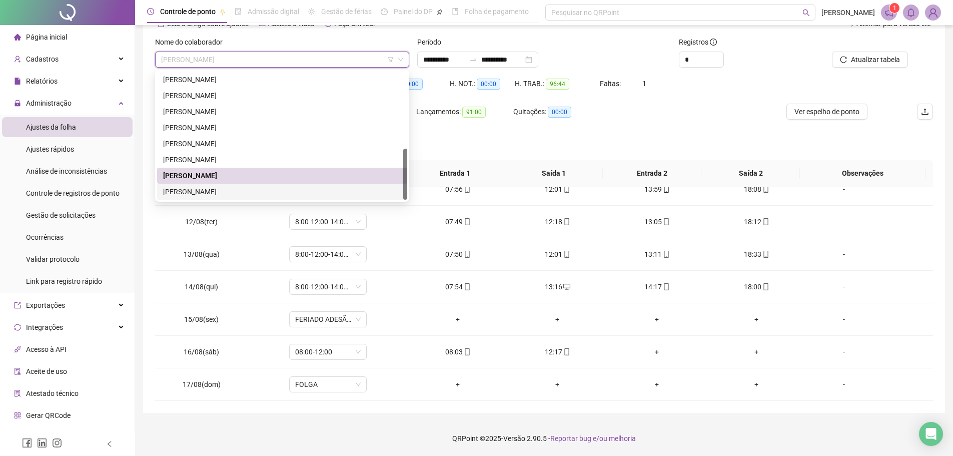
click at [253, 188] on div "[PERSON_NAME]" at bounding box center [282, 191] width 238 height 11
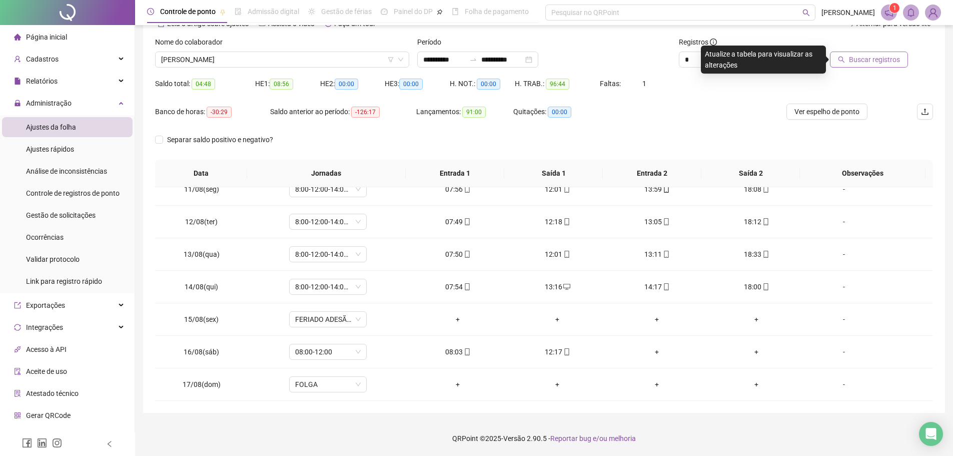
click at [876, 61] on span "Buscar registros" at bounding box center [874, 59] width 51 height 11
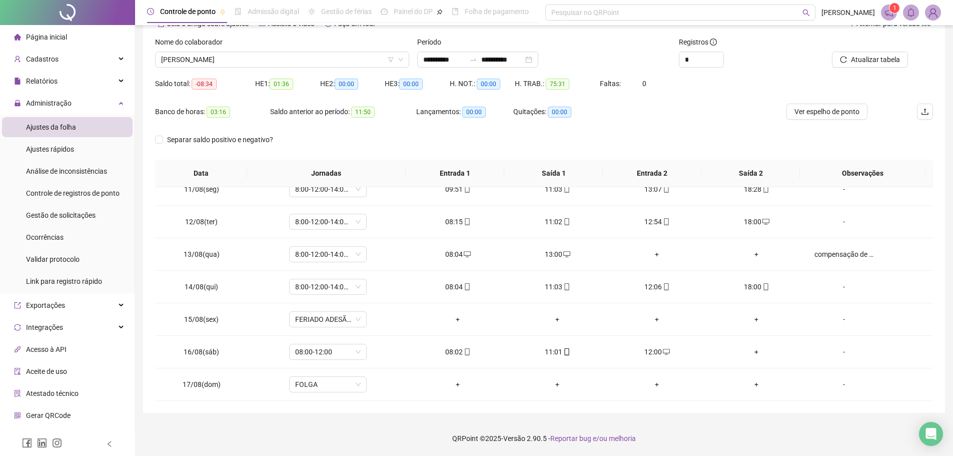
click at [736, 96] on div "Saldo total: -08:34 HE 1: 01:36 HE 2: 00:00 HE 3: 00:00 H. NOT.: 00:00 H. TRAB.…" at bounding box center [544, 90] width 778 height 28
click at [75, 215] on span "Gestão de solicitações" at bounding box center [61, 215] width 70 height 8
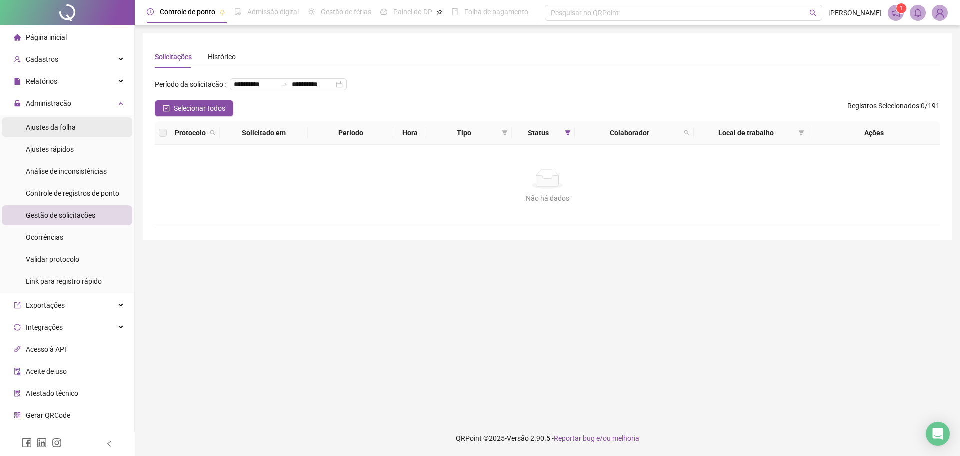
click at [89, 123] on li "Ajustes da folha" at bounding box center [67, 127] width 131 height 20
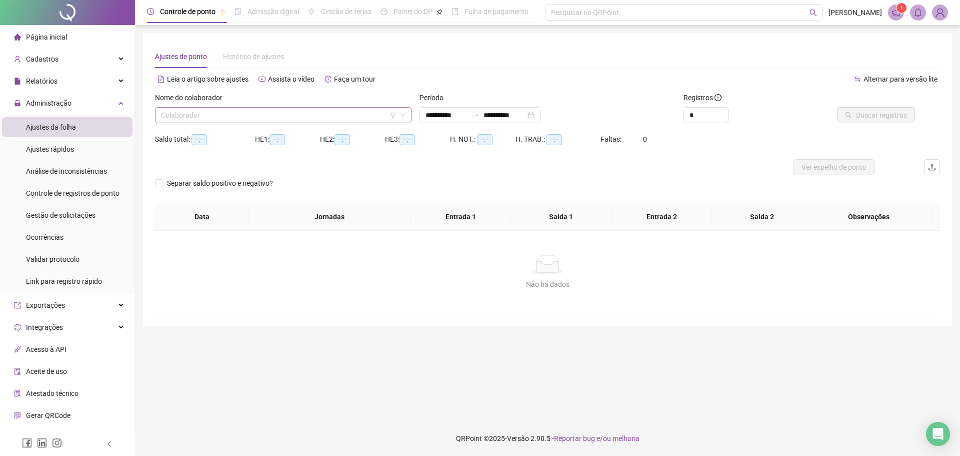
type input "**********"
click at [220, 114] on input "search" at bounding box center [279, 115] width 236 height 15
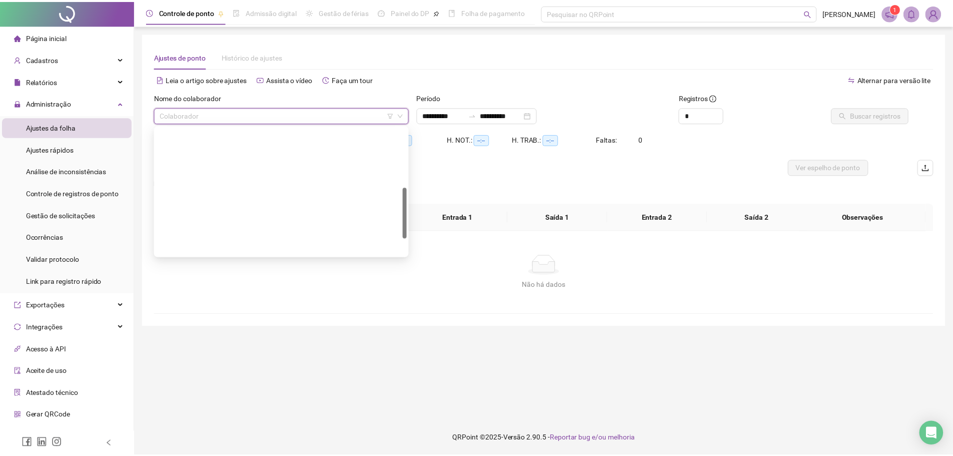
scroll to position [192, 0]
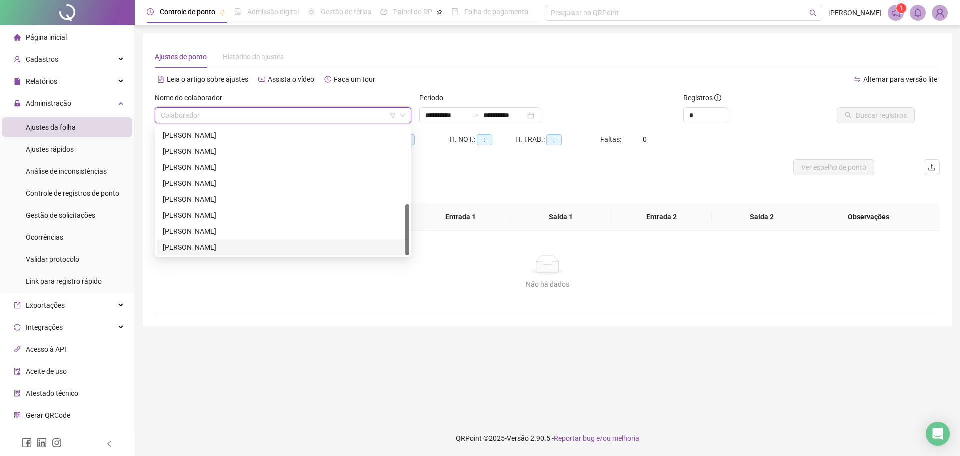
click at [241, 247] on div "[PERSON_NAME]" at bounding box center [283, 247] width 241 height 11
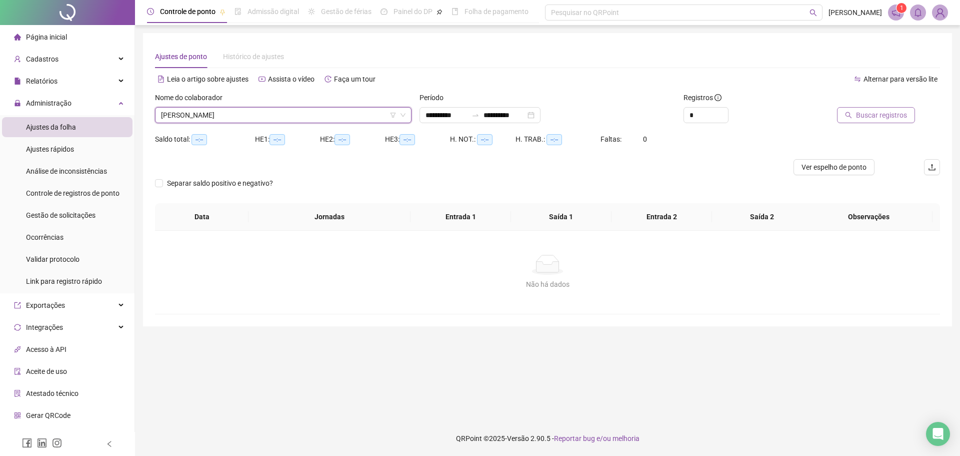
click at [901, 114] on span "Buscar registros" at bounding box center [881, 115] width 51 height 11
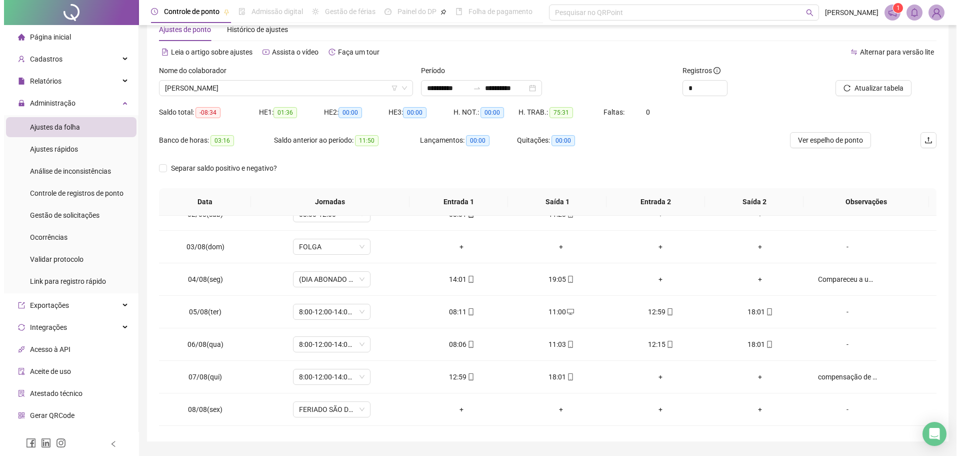
scroll to position [0, 0]
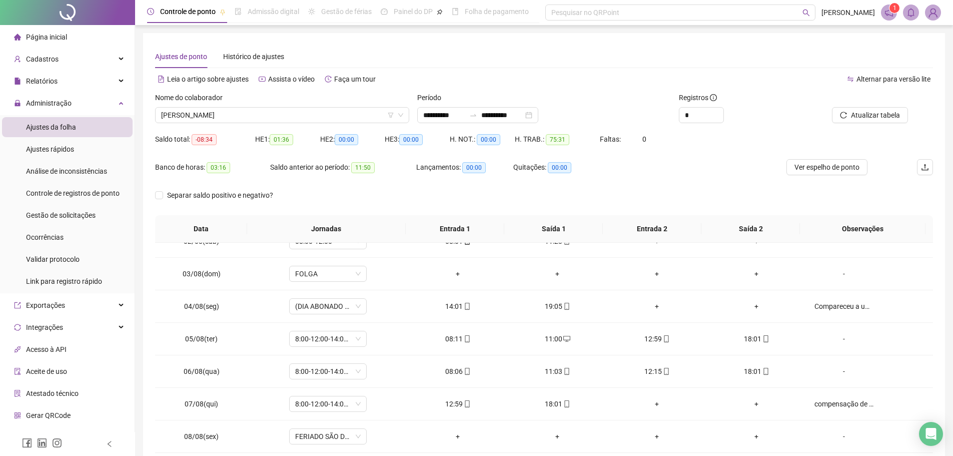
click at [930, 13] on img at bounding box center [932, 12] width 15 height 15
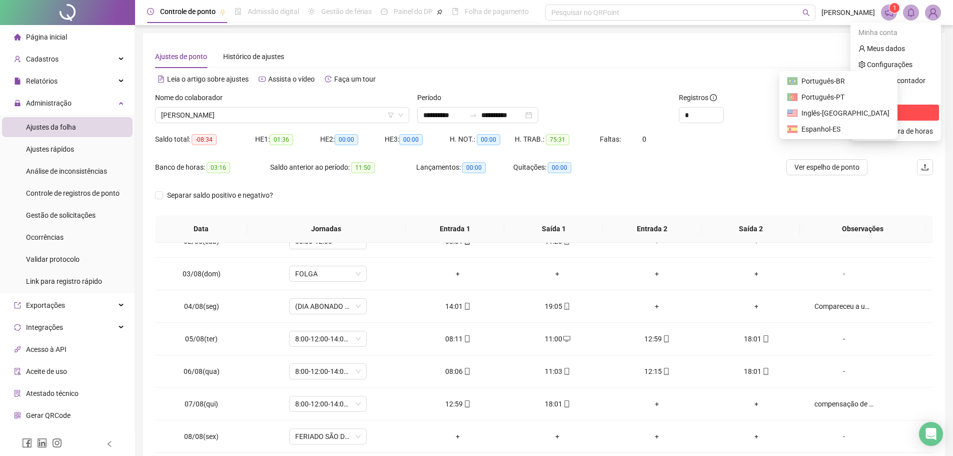
click at [880, 107] on li "Sair" at bounding box center [895, 113] width 87 height 16
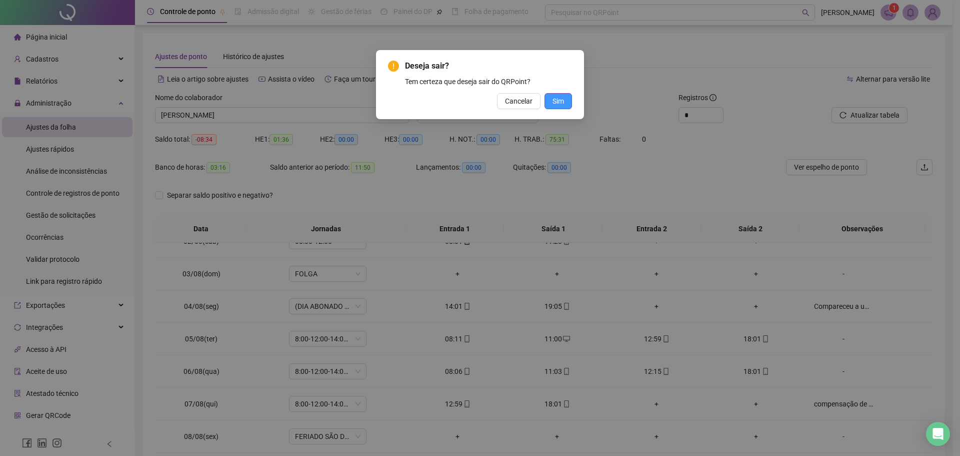
click at [548, 100] on button "Sim" at bounding box center [559, 101] width 28 height 16
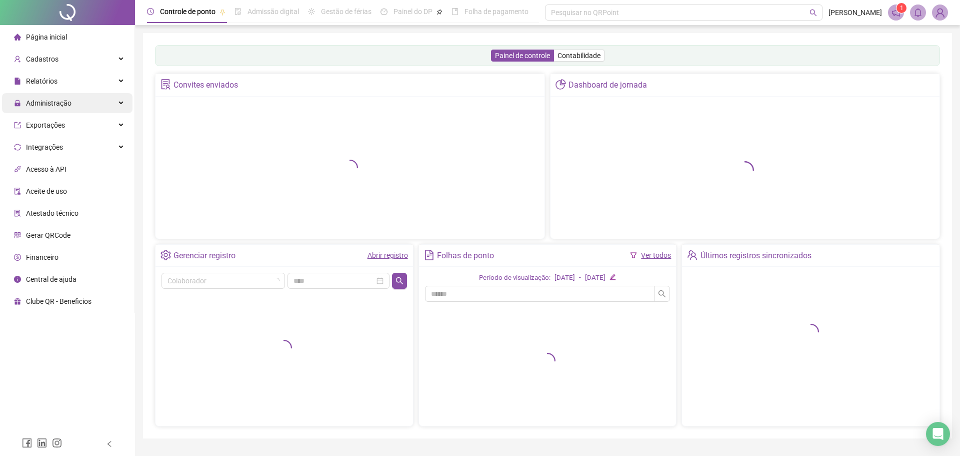
click at [65, 102] on span "Administração" at bounding box center [49, 103] width 46 height 8
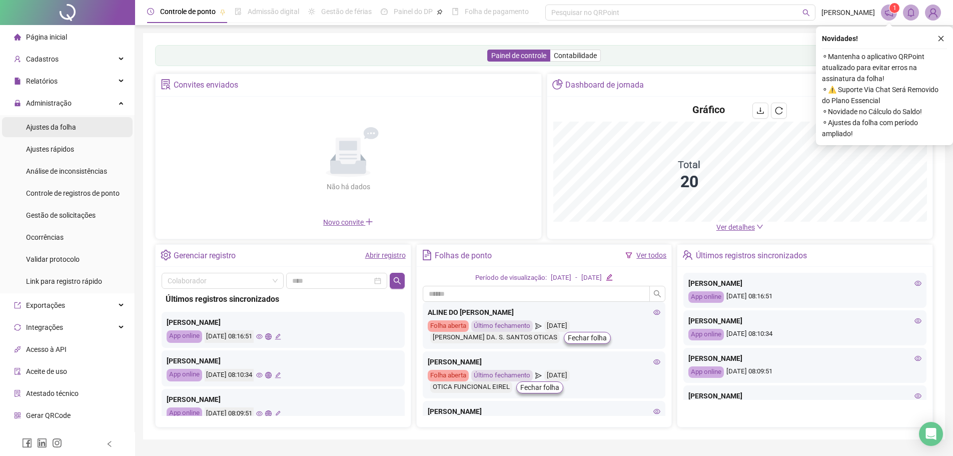
click at [74, 128] on span "Ajustes da folha" at bounding box center [51, 127] width 50 height 8
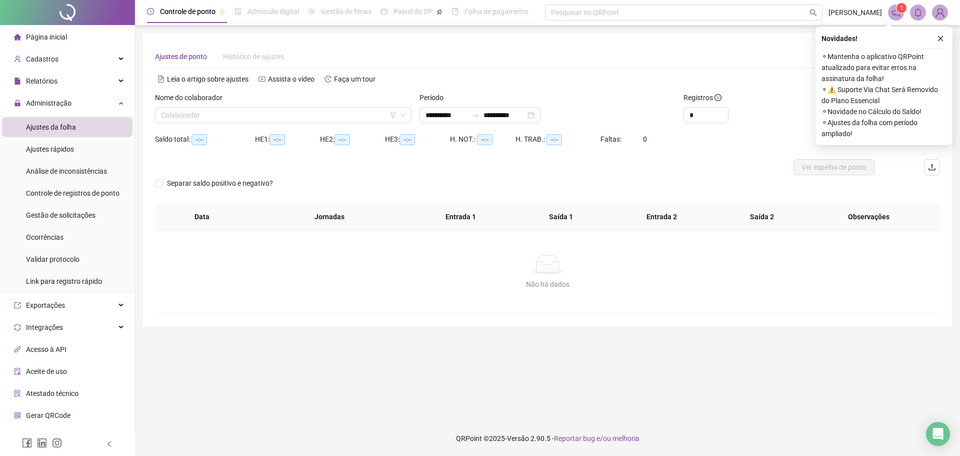
type input "**********"
click at [254, 105] on div "Nome do colaborador" at bounding box center [283, 99] width 257 height 15
click at [255, 111] on input "search" at bounding box center [279, 115] width 236 height 15
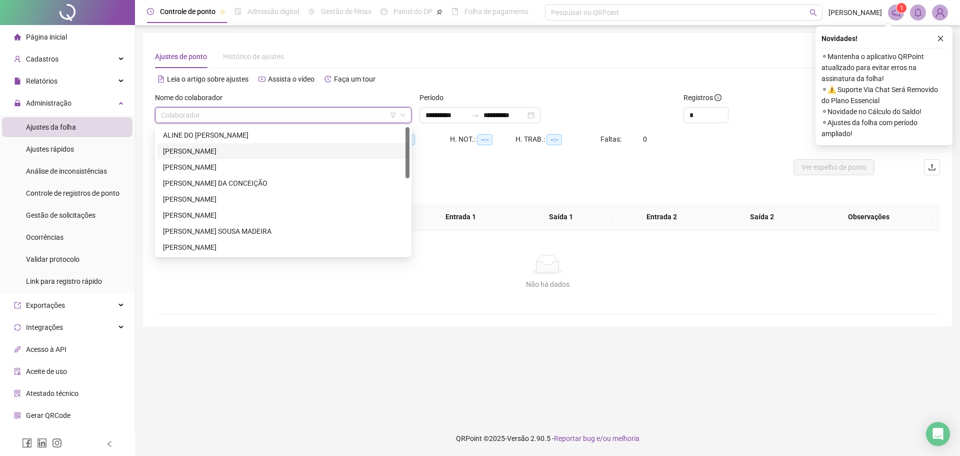
click at [258, 151] on div "[PERSON_NAME]" at bounding box center [283, 151] width 241 height 11
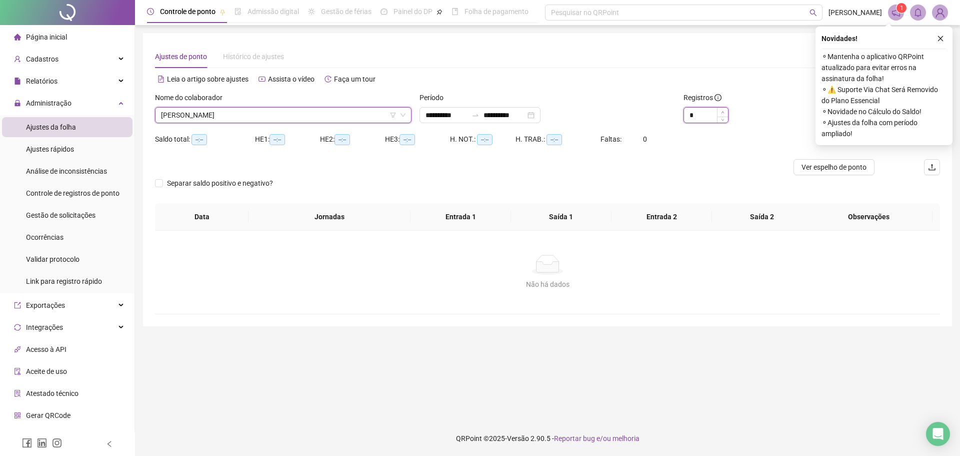
type input "*"
click at [723, 112] on icon "up" at bounding box center [723, 113] width 4 height 4
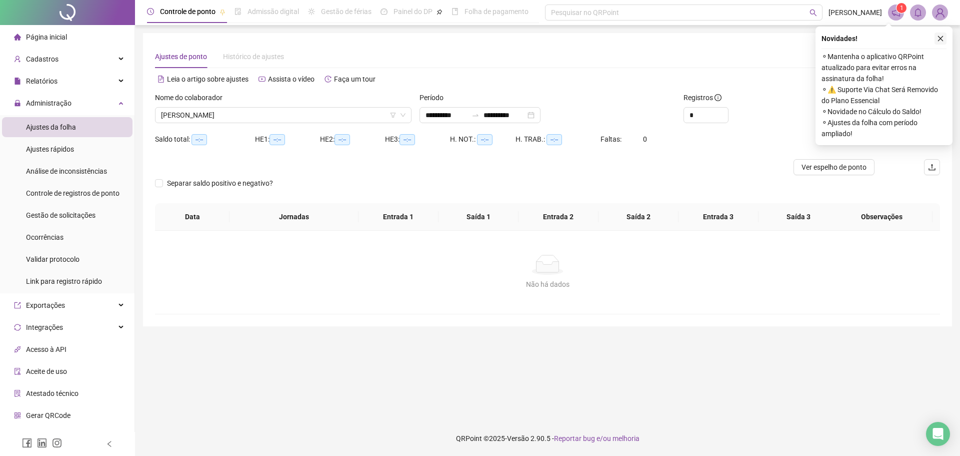
click at [937, 39] on icon "close" at bounding box center [940, 38] width 7 height 7
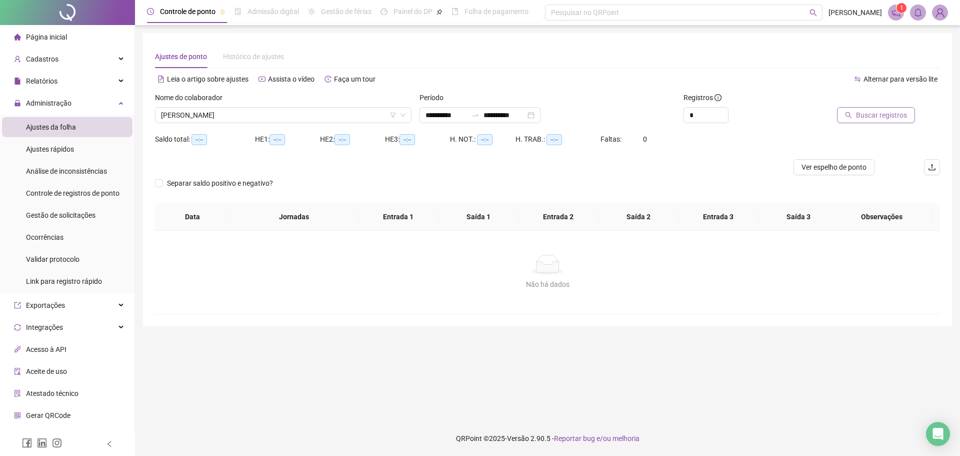
click at [867, 112] on span "Buscar registros" at bounding box center [881, 115] width 51 height 11
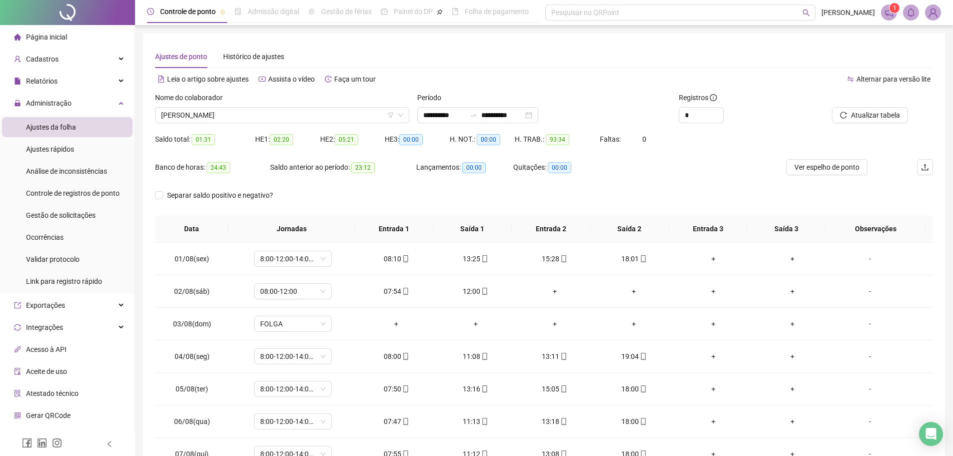
click at [662, 170] on div "Banco de horas: 24:43 Saldo anterior ao período: 23:12 Lançamentos: 00:00 Quita…" at bounding box center [446, 173] width 583 height 28
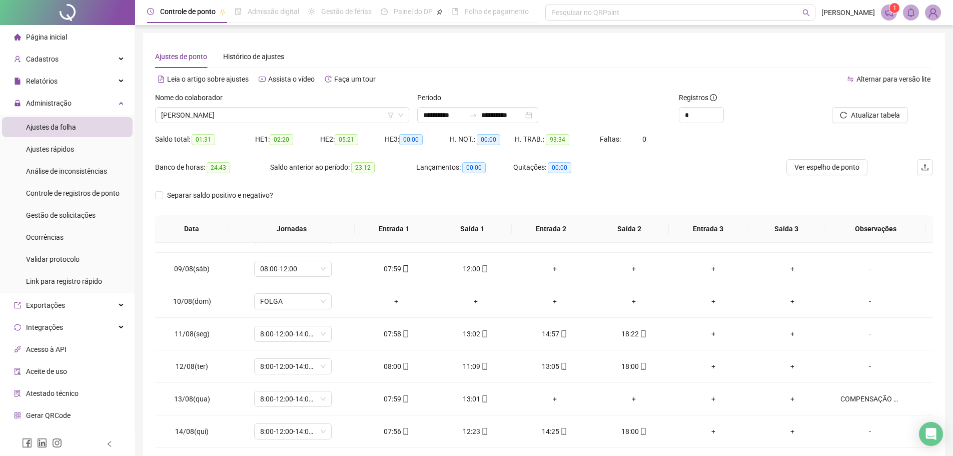
scroll to position [339, 0]
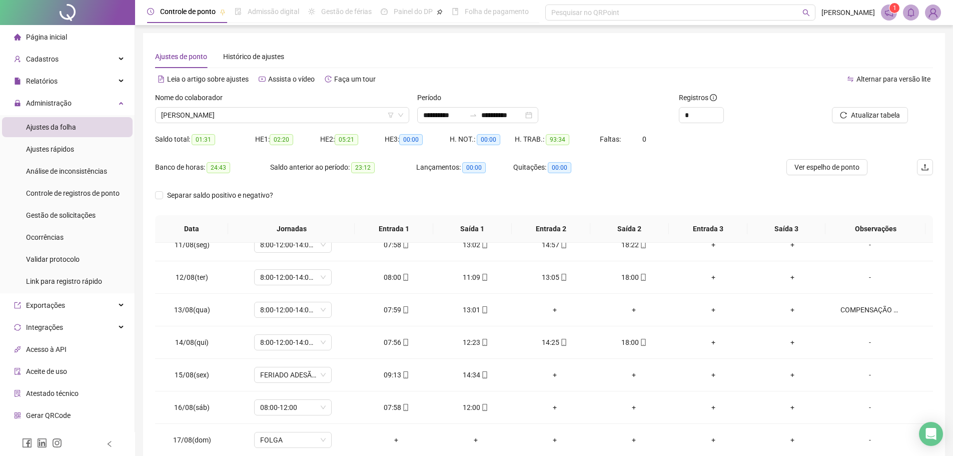
click at [653, 185] on div "Banco de horas: 24:43 Saldo anterior ao período: 23:12 Lançamentos: 00:00 Quita…" at bounding box center [446, 173] width 583 height 28
click at [299, 110] on span "[PERSON_NAME]" at bounding box center [282, 115] width 242 height 15
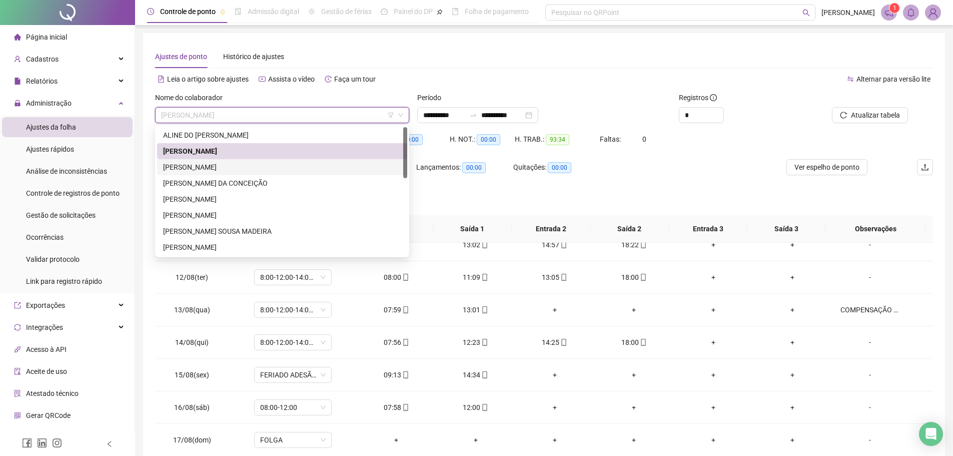
scroll to position [50, 0]
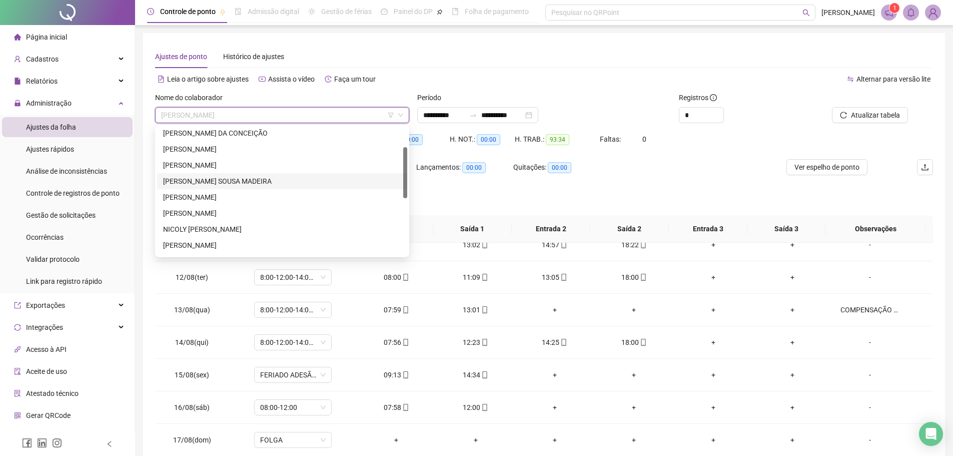
click at [232, 182] on div "[PERSON_NAME] SOUSA MADEIRA" at bounding box center [282, 181] width 238 height 11
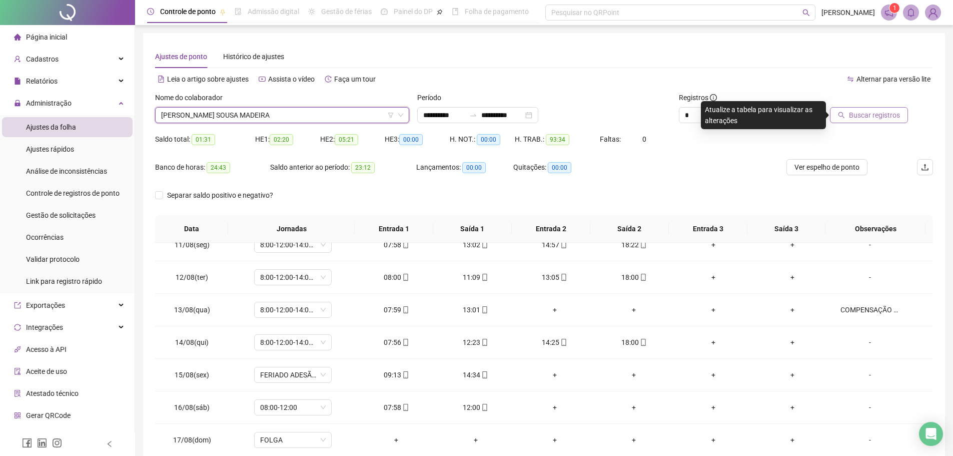
click at [863, 118] on span "Buscar registros" at bounding box center [874, 115] width 51 height 11
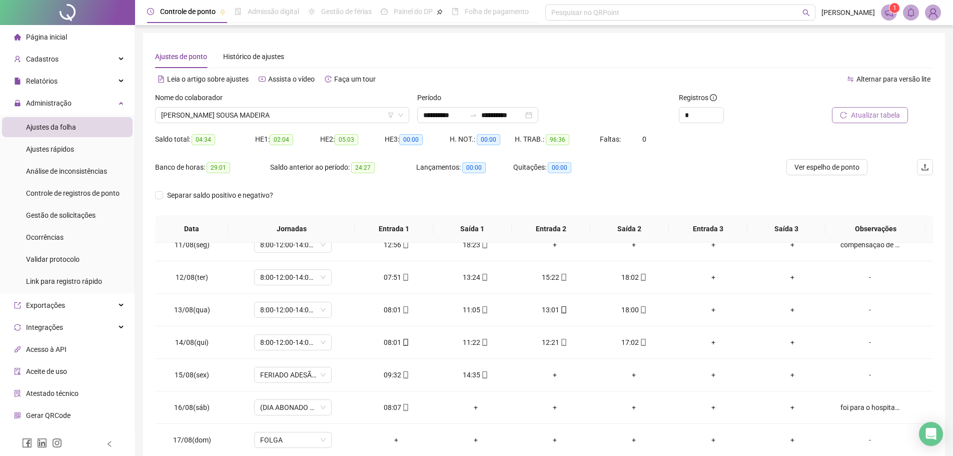
click at [591, 195] on div "Separar saldo positivo e negativo?" at bounding box center [544, 201] width 778 height 28
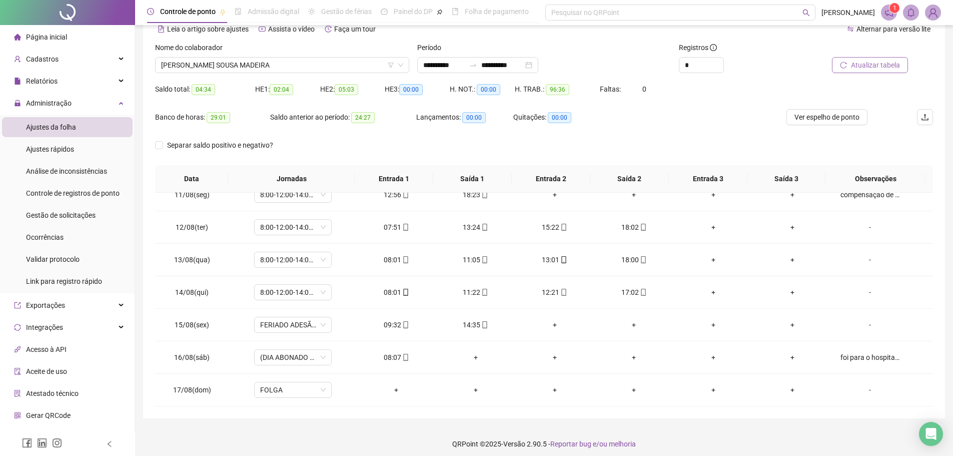
click at [586, 147] on div "Separar saldo positivo e negativo?" at bounding box center [544, 151] width 778 height 28
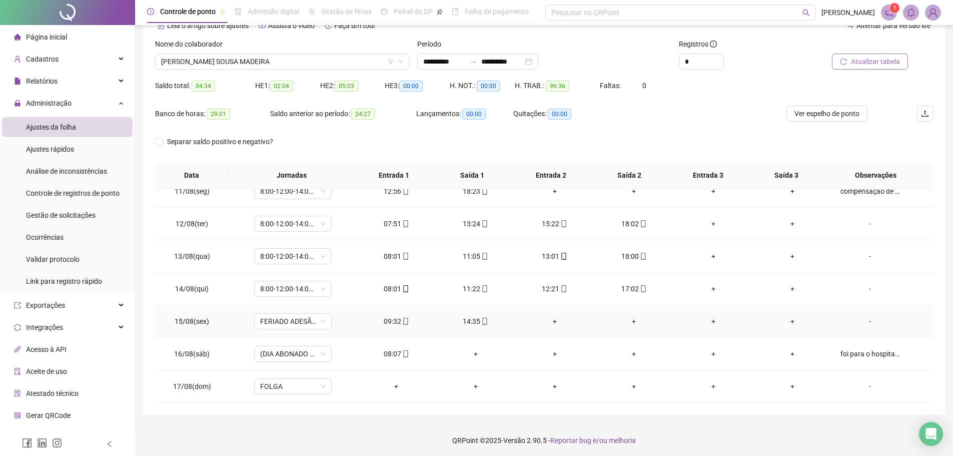
scroll to position [56, 0]
click at [359, 51] on div "Nome do colaborador" at bounding box center [282, 44] width 254 height 15
click at [359, 65] on span "[PERSON_NAME] SOUSA MADEIRA" at bounding box center [282, 59] width 242 height 15
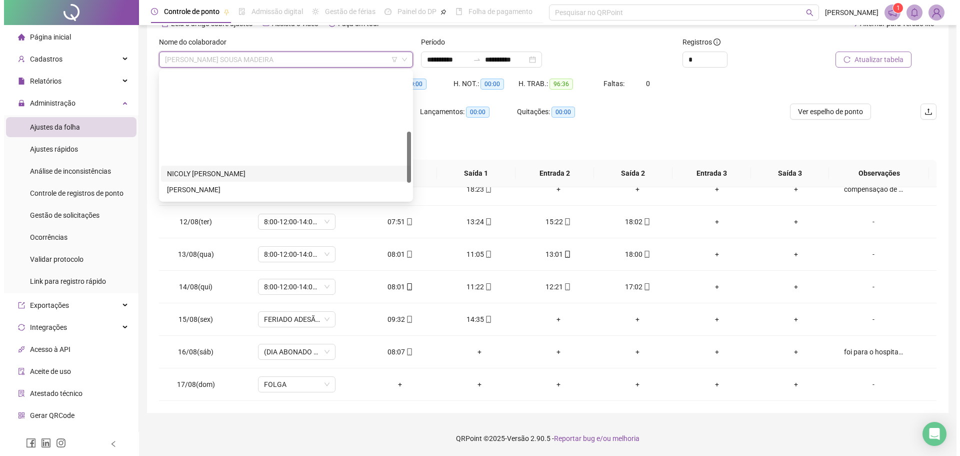
scroll to position [192, 0]
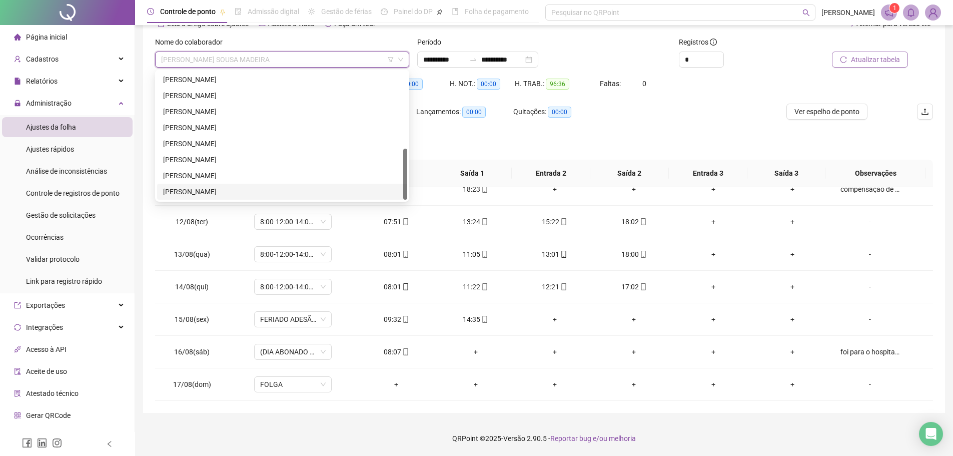
click at [248, 189] on div "[PERSON_NAME]" at bounding box center [282, 191] width 238 height 11
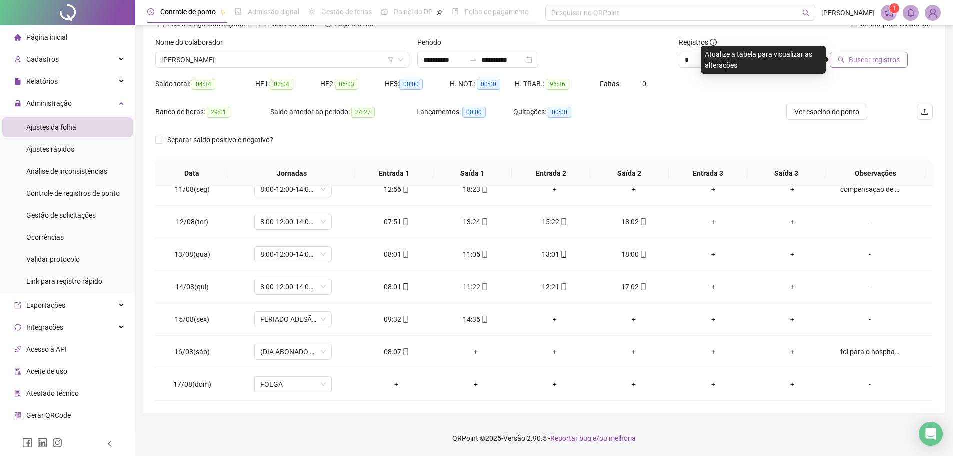
click at [848, 57] on button "Buscar registros" at bounding box center [869, 60] width 78 height 16
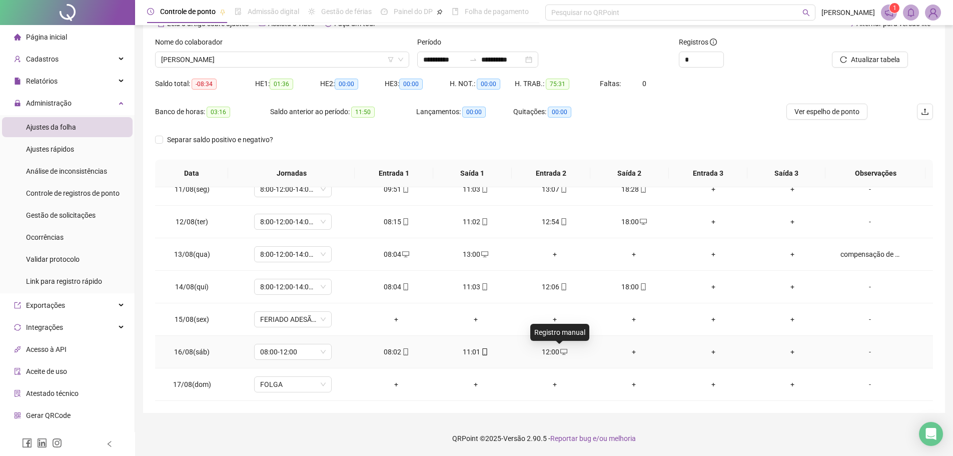
click at [561, 352] on icon "desktop" at bounding box center [563, 351] width 7 height 7
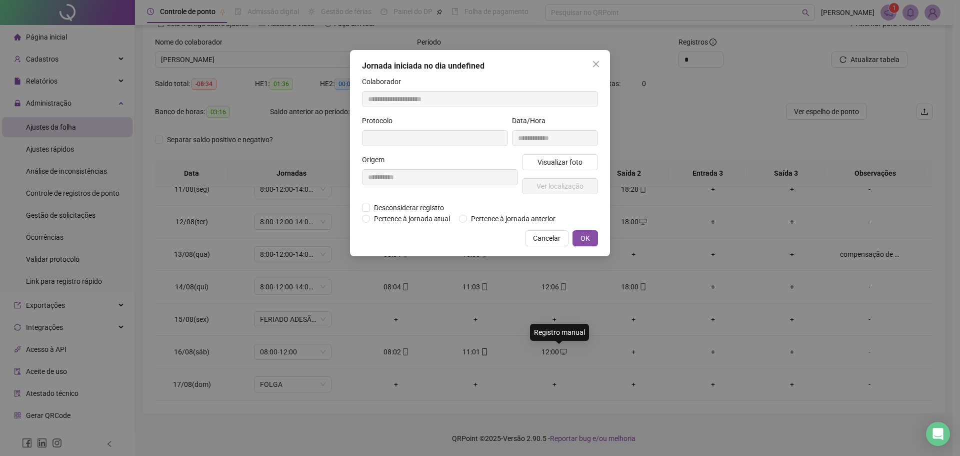
type input "**********"
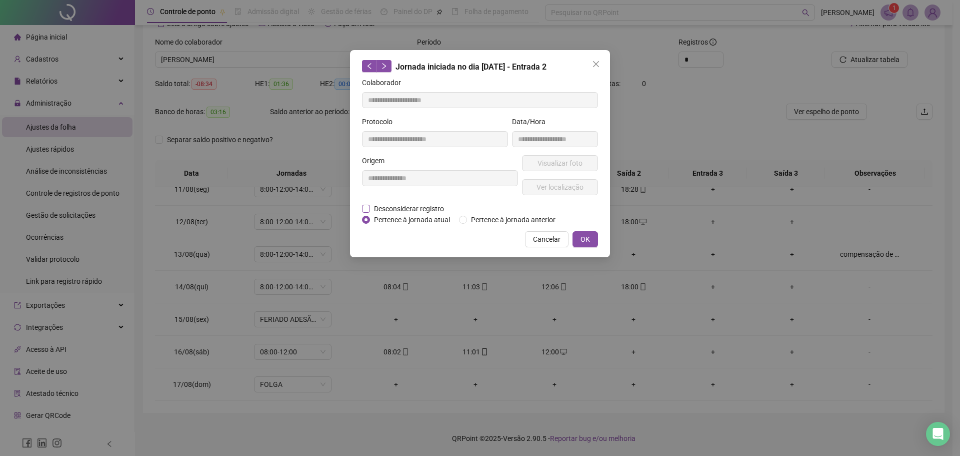
click at [422, 206] on span "Desconsiderar registro" at bounding box center [409, 208] width 78 height 11
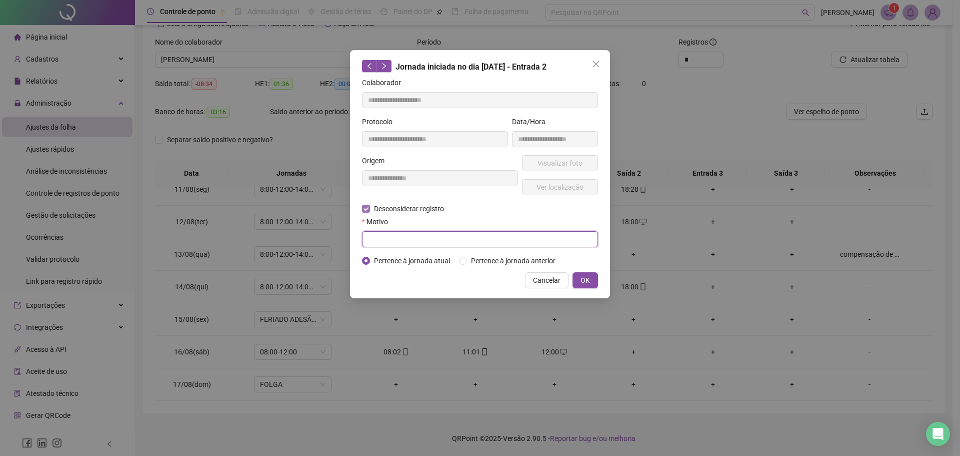
click at [422, 237] on input "text" at bounding box center [480, 239] width 236 height 16
type input "*"
type input "****"
click at [543, 209] on div "Desconsiderar registro Pertence ao lanche" at bounding box center [480, 208] width 236 height 11
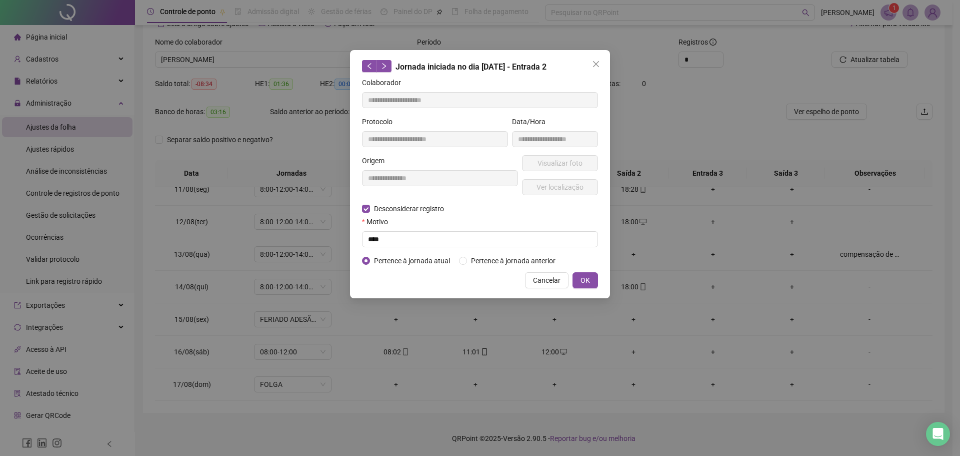
click at [586, 219] on div "Motivo" at bounding box center [480, 223] width 236 height 15
click at [588, 218] on div "Motivo" at bounding box center [480, 223] width 236 height 15
click at [590, 278] on span "OK" at bounding box center [586, 280] width 10 height 11
